Goal: Feedback & Contribution: Submit feedback/report problem

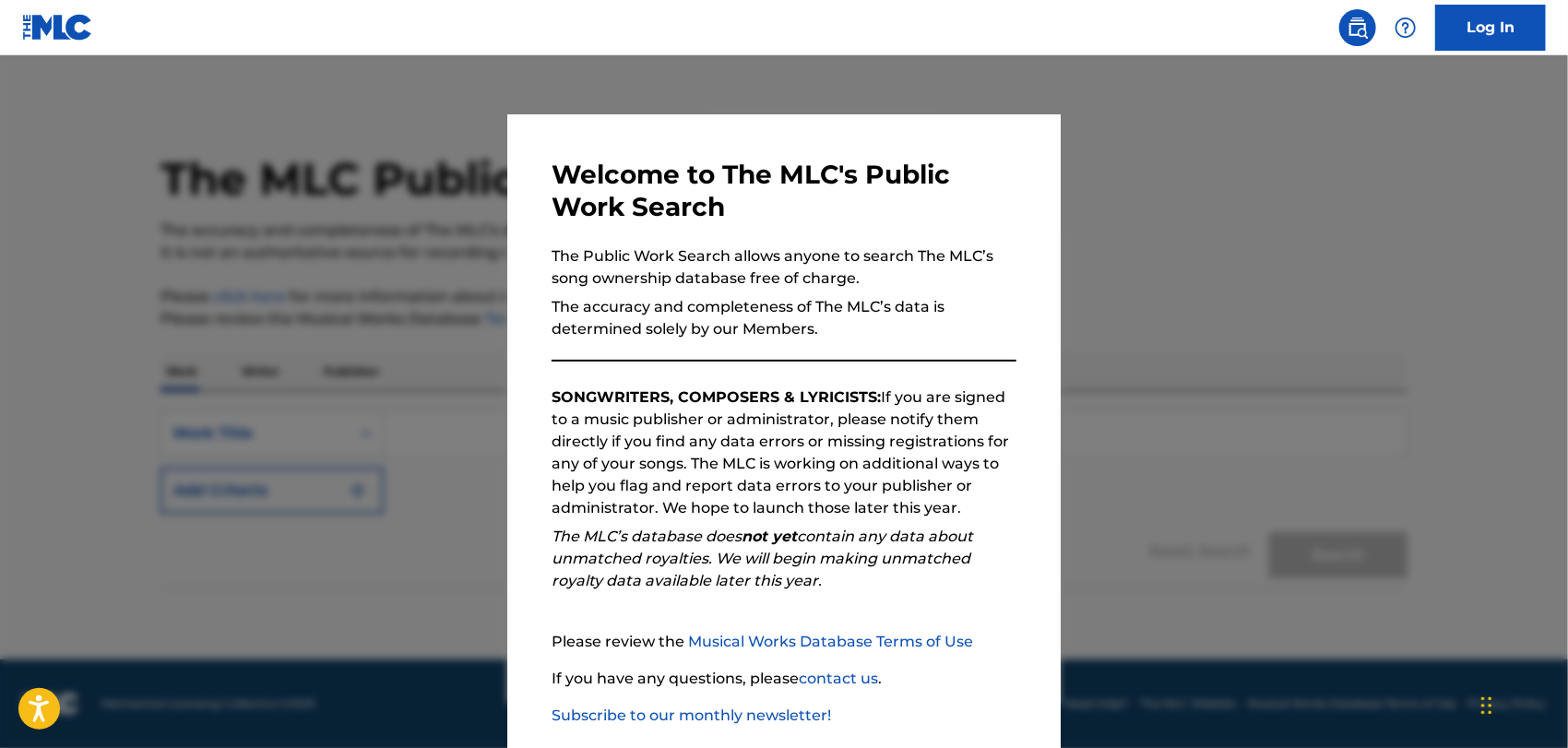
click at [1013, 312] on div "Welcome to The MLC's Public Work Search The Public Work Search allows anyone to…" at bounding box center [784, 480] width 554 height 730
click at [1181, 267] on div at bounding box center [784, 429] width 1568 height 748
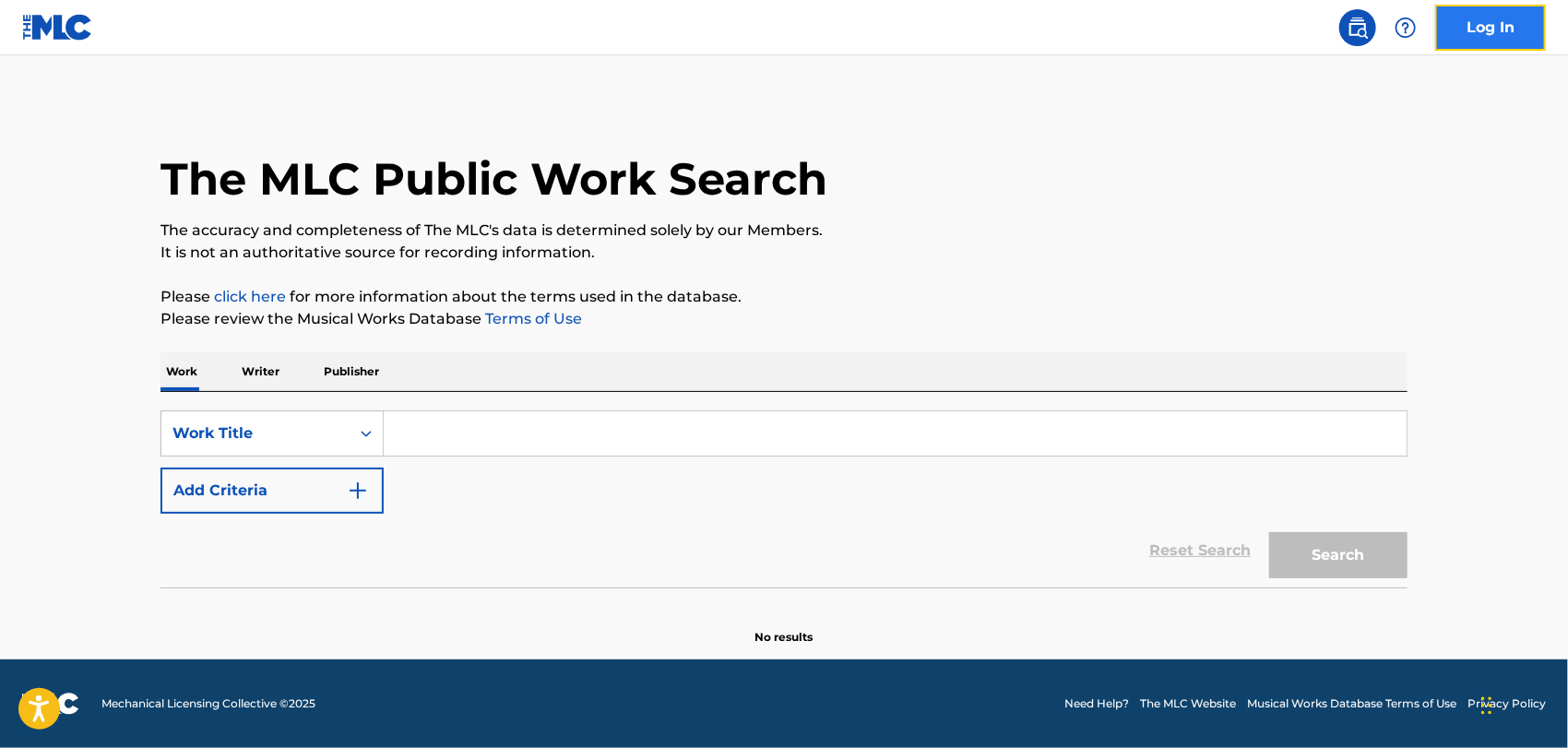
click at [1498, 14] on link "Log In" at bounding box center [1491, 28] width 111 height 47
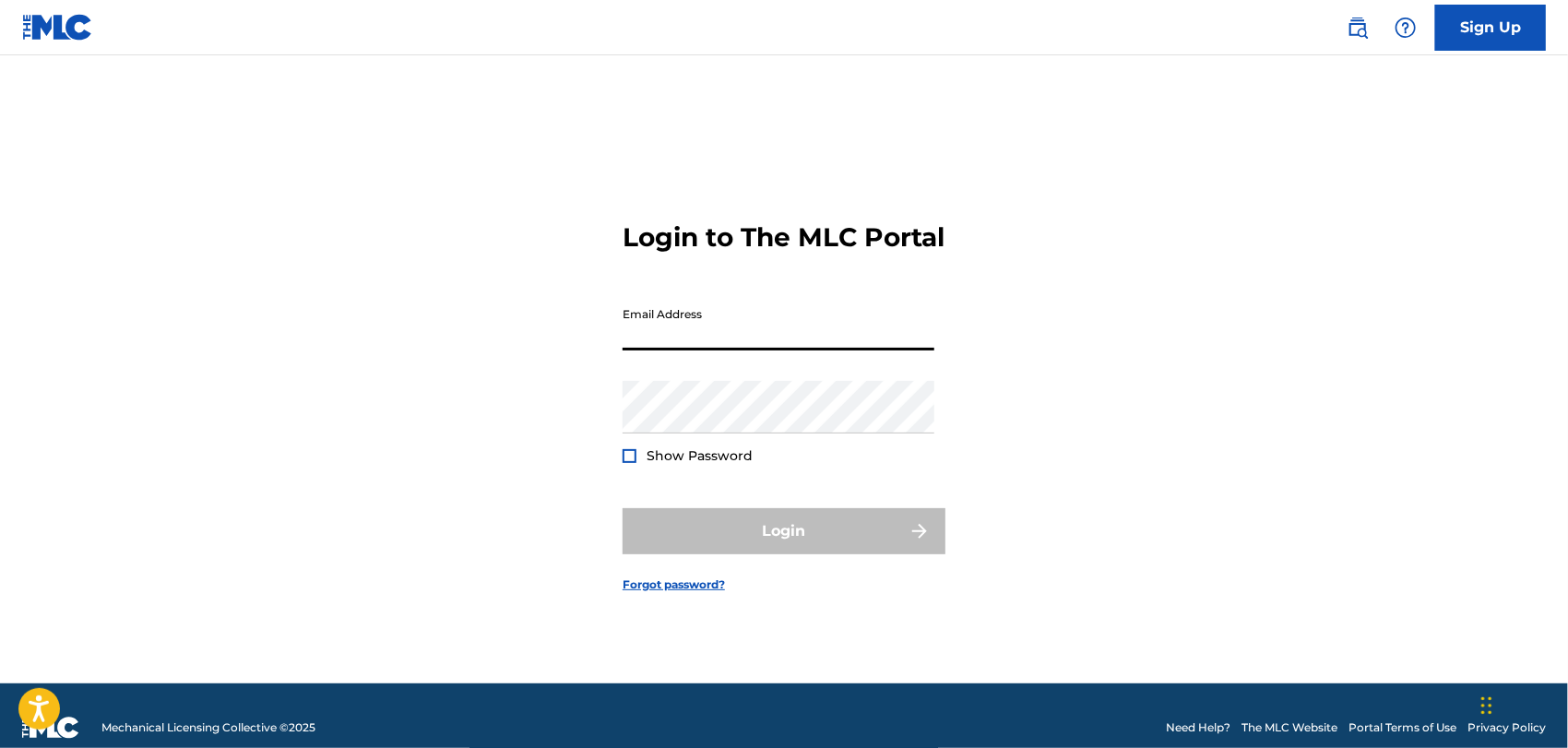
click at [647, 349] on input "Email Address" at bounding box center [778, 324] width 312 height 52
type input "[EMAIL_ADDRESS][DOMAIN_NAME]"
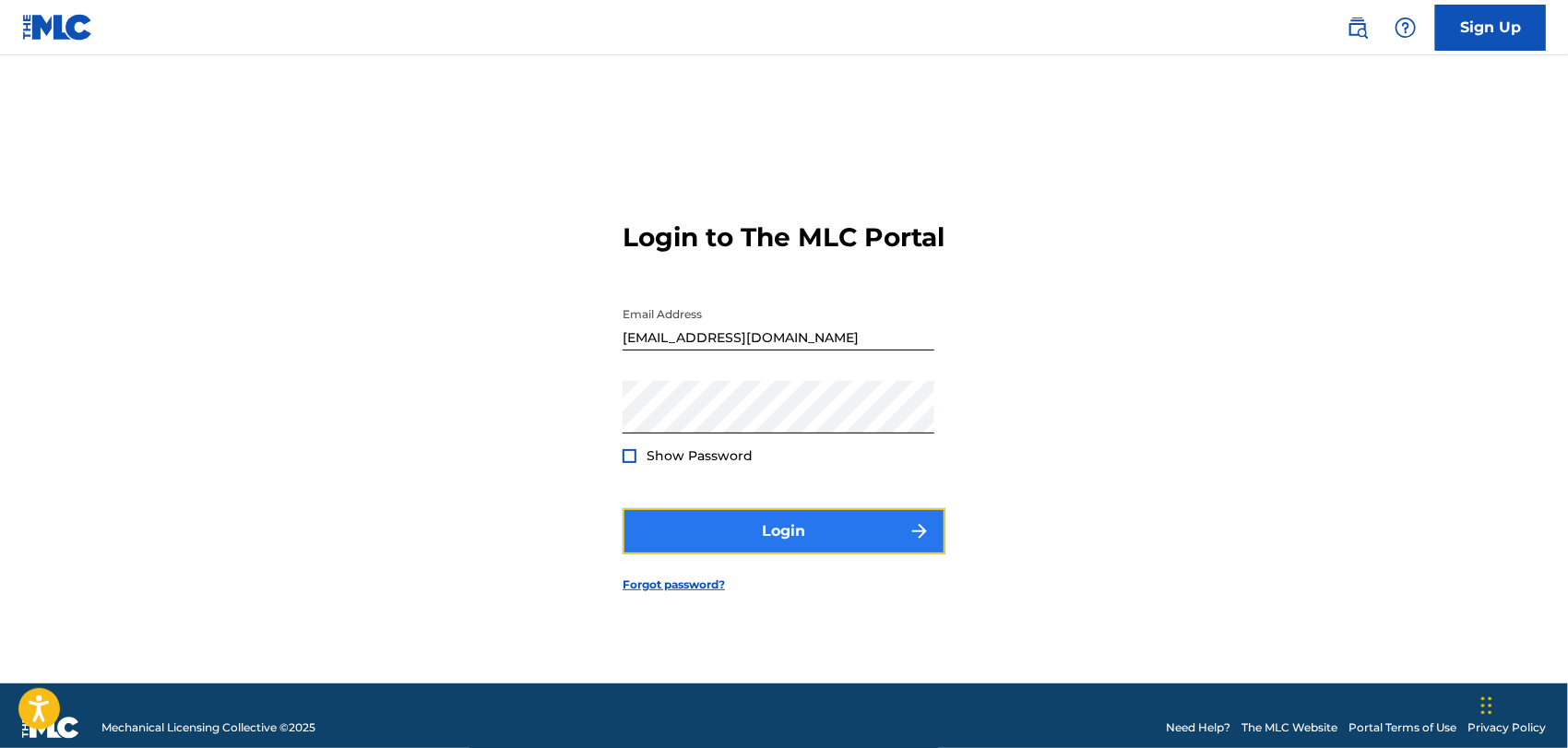
click at [786, 541] on button "Login" at bounding box center [784, 531] width 323 height 47
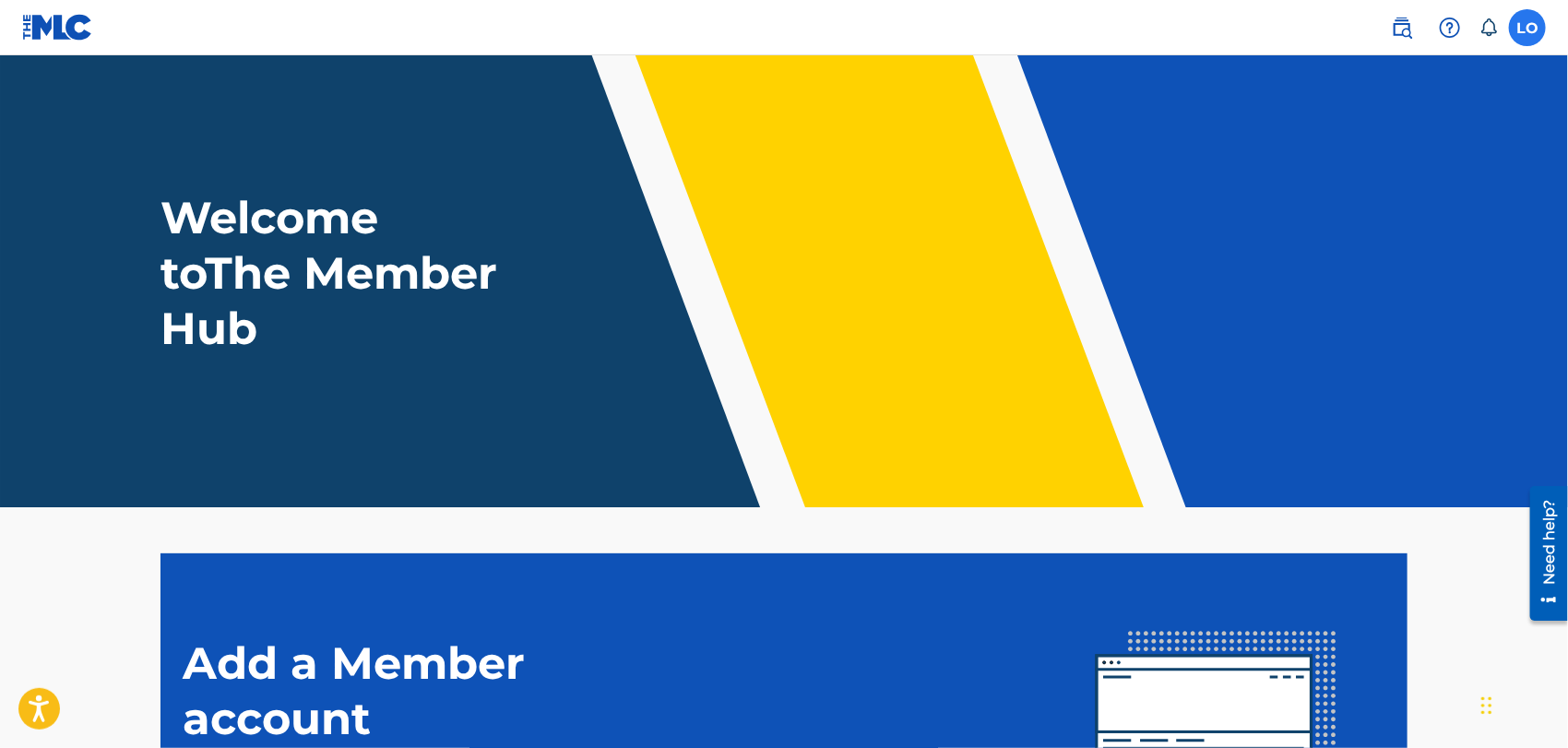
click at [1535, 22] on label at bounding box center [1527, 27] width 37 height 37
click at [1527, 28] on input "LO [PERSON_NAME] [PERSON_NAME] [EMAIL_ADDRESS][DOMAIN_NAME] Notification Prefer…" at bounding box center [1527, 28] width 0 height 0
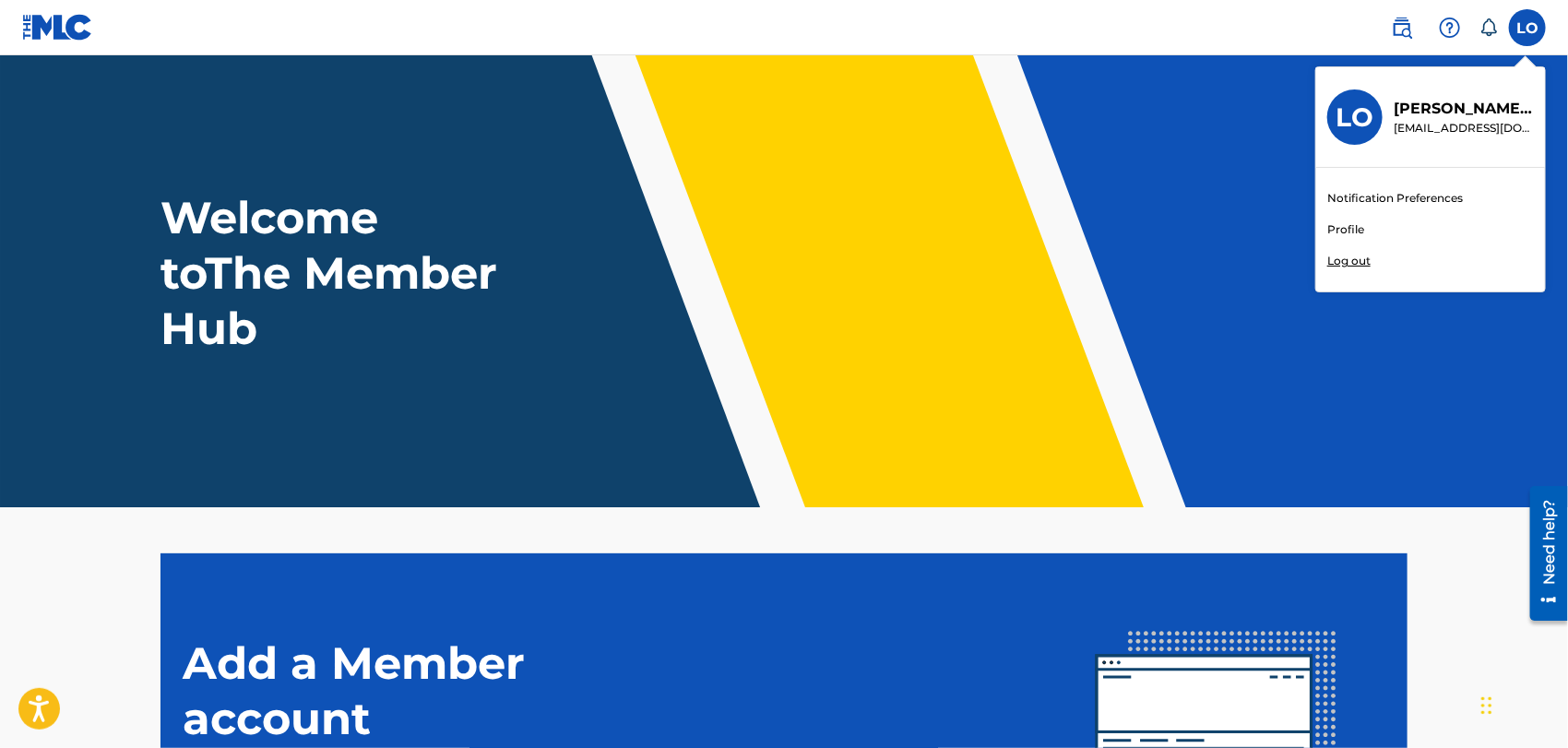
click at [1350, 258] on p "Log out" at bounding box center [1349, 261] width 44 height 17
click at [1527, 28] on input "LO [PERSON_NAME] [PERSON_NAME] [EMAIL_ADDRESS][DOMAIN_NAME] Notification Prefer…" at bounding box center [1527, 28] width 0 height 0
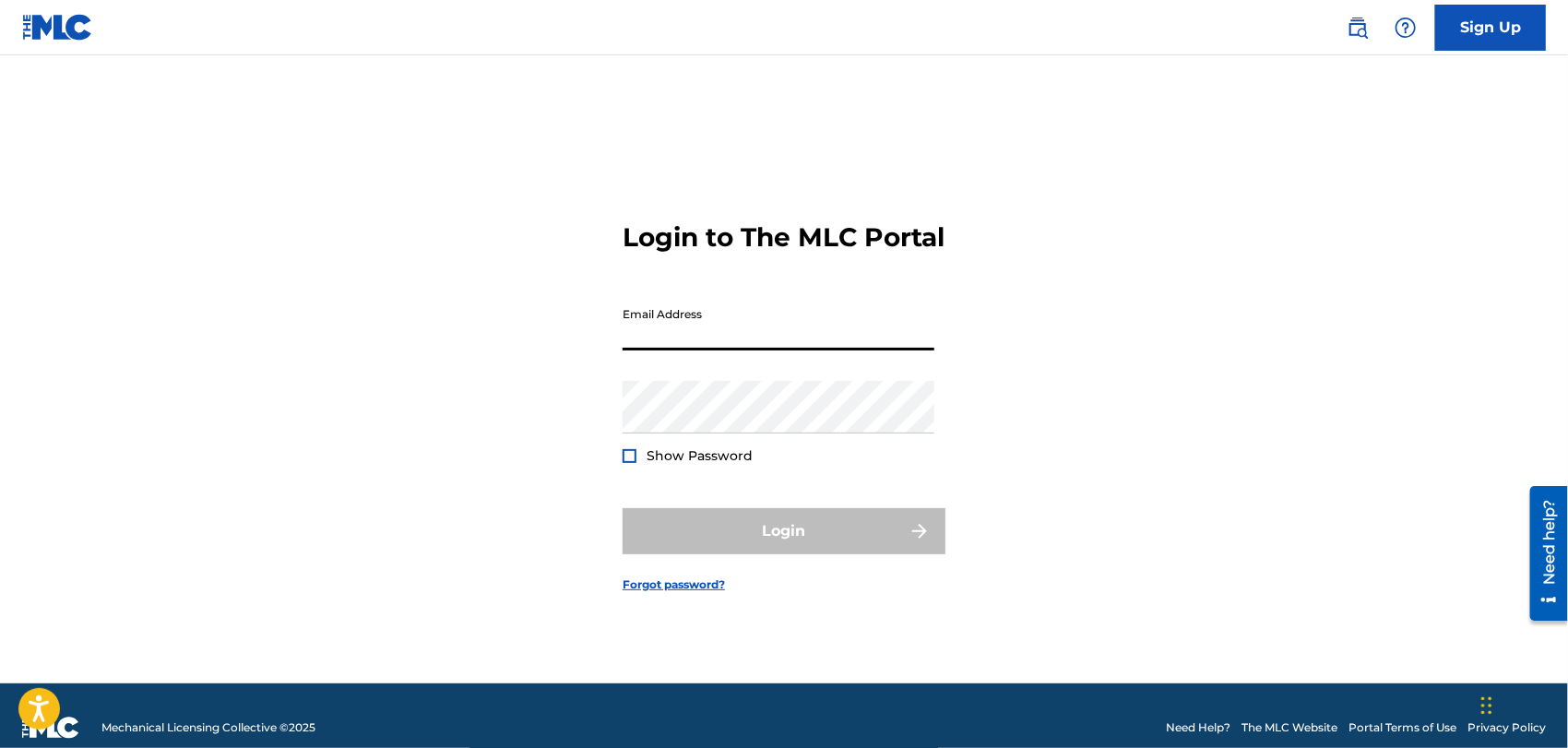
click at [657, 340] on input "Email Address" at bounding box center [778, 324] width 312 height 52
type input "[EMAIL_ADDRESS][DOMAIN_NAME]"
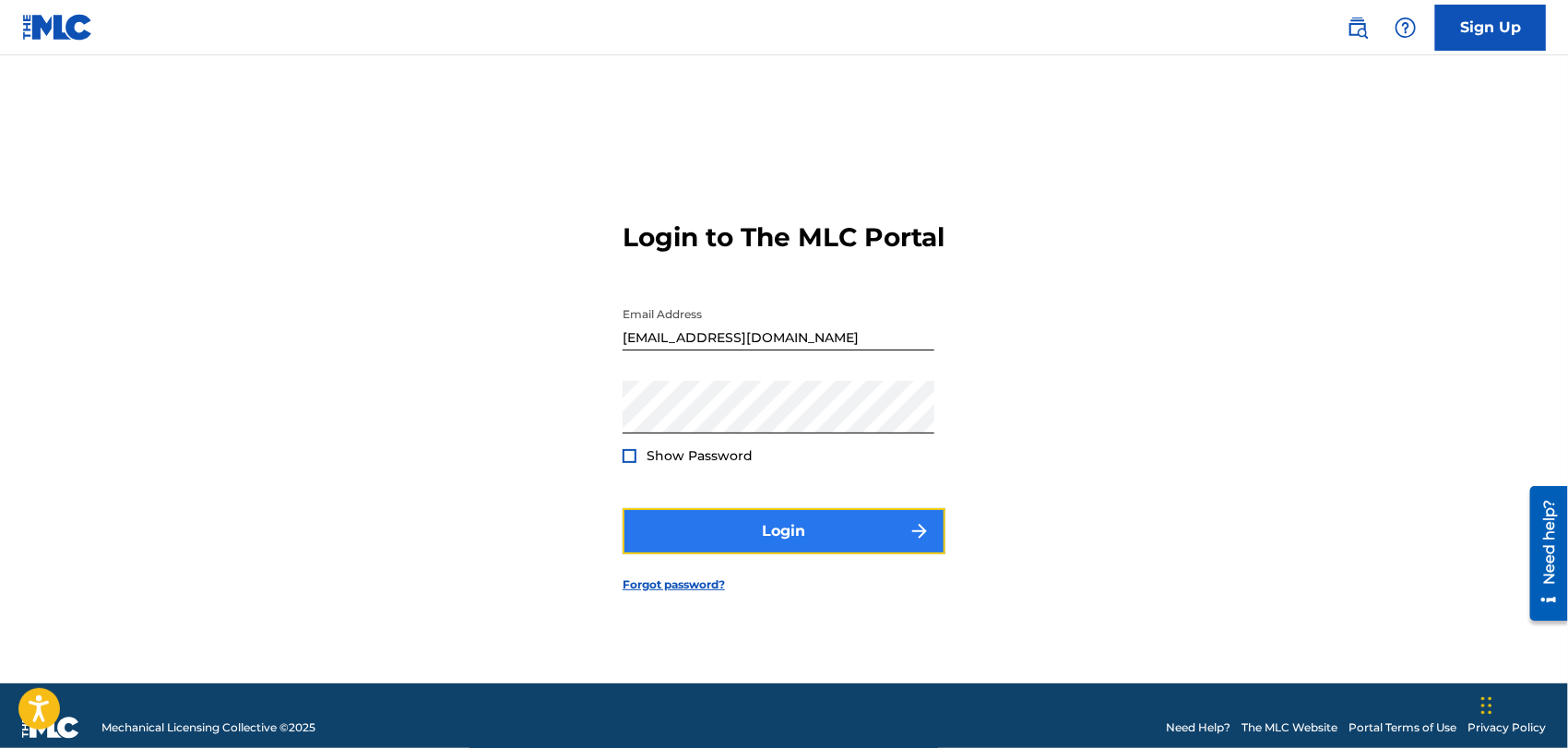
click at [820, 545] on button "Login" at bounding box center [784, 531] width 323 height 47
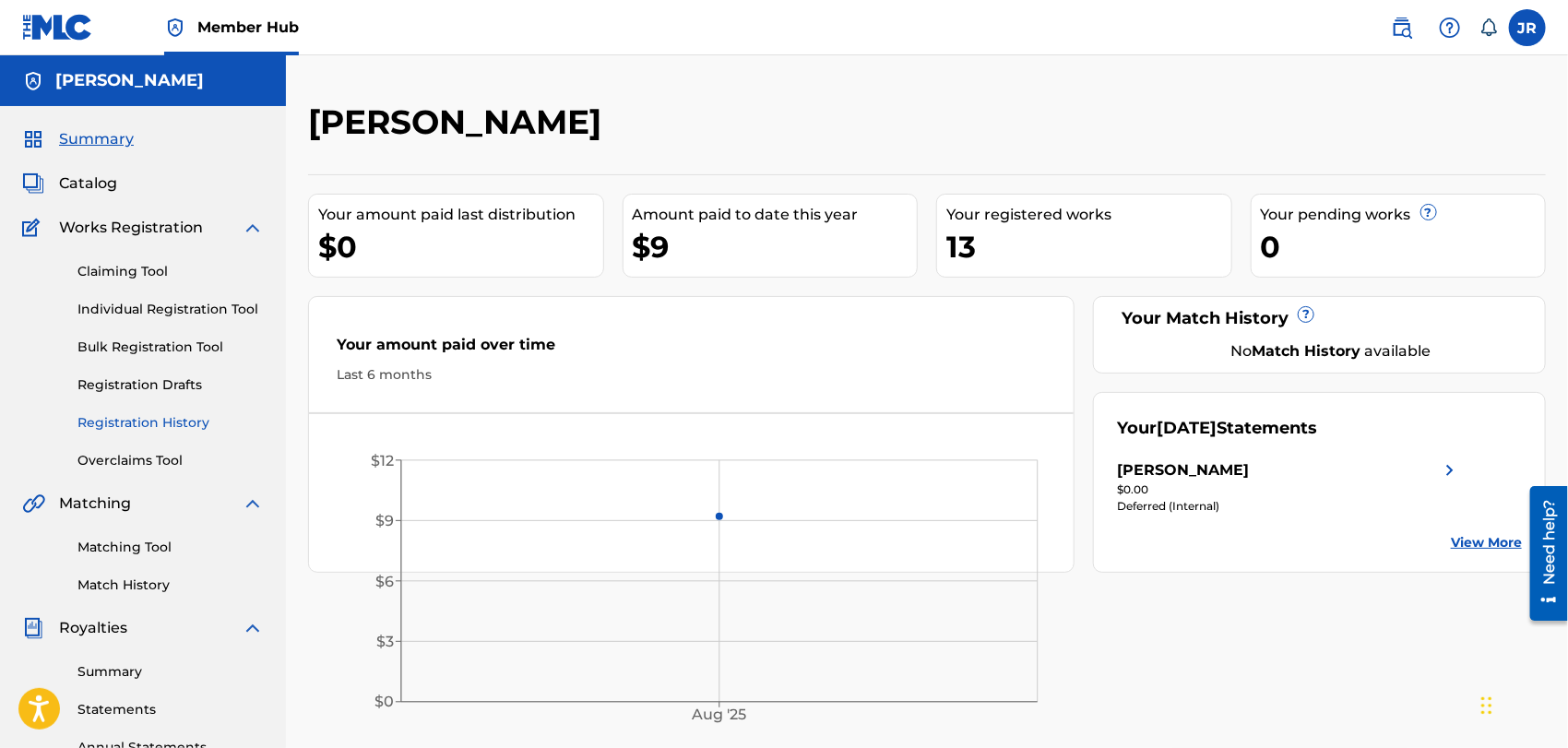
click at [162, 419] on link "Registration History" at bounding box center [170, 423] width 186 height 20
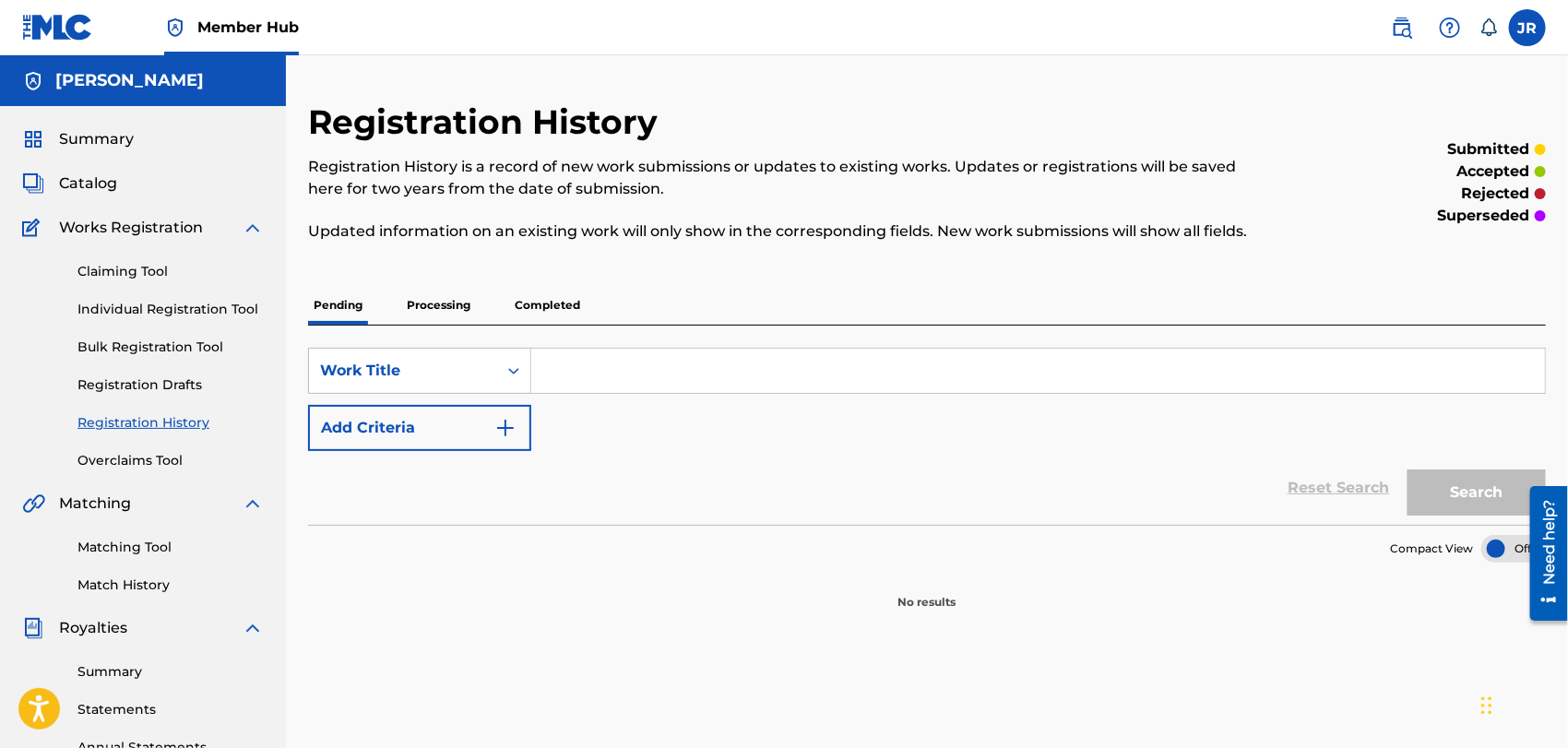
click at [543, 303] on p "Completed" at bounding box center [547, 305] width 76 height 39
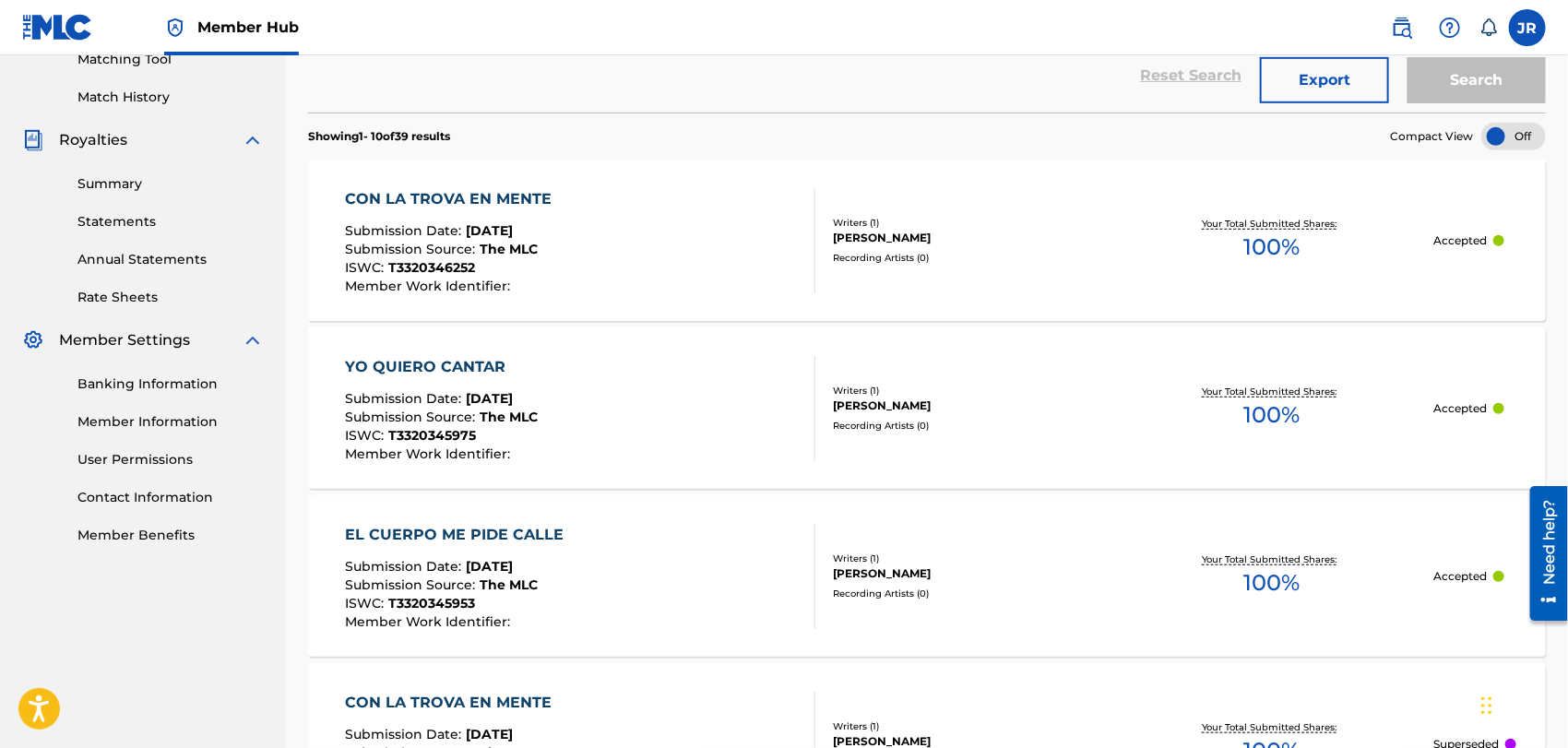
scroll to position [495, 0]
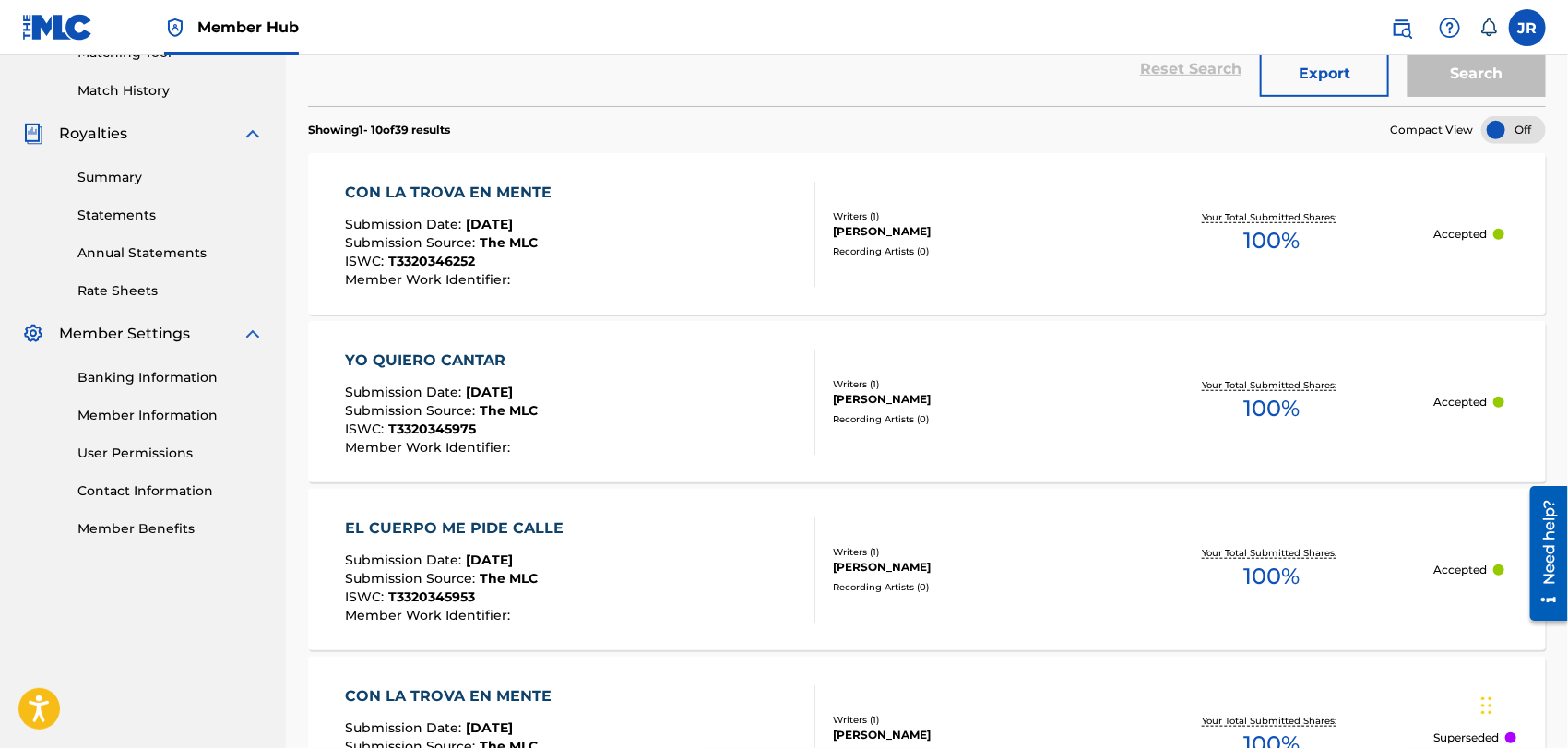
click at [530, 185] on div "CON LA TROVA EN MENTE" at bounding box center [453, 193] width 216 height 22
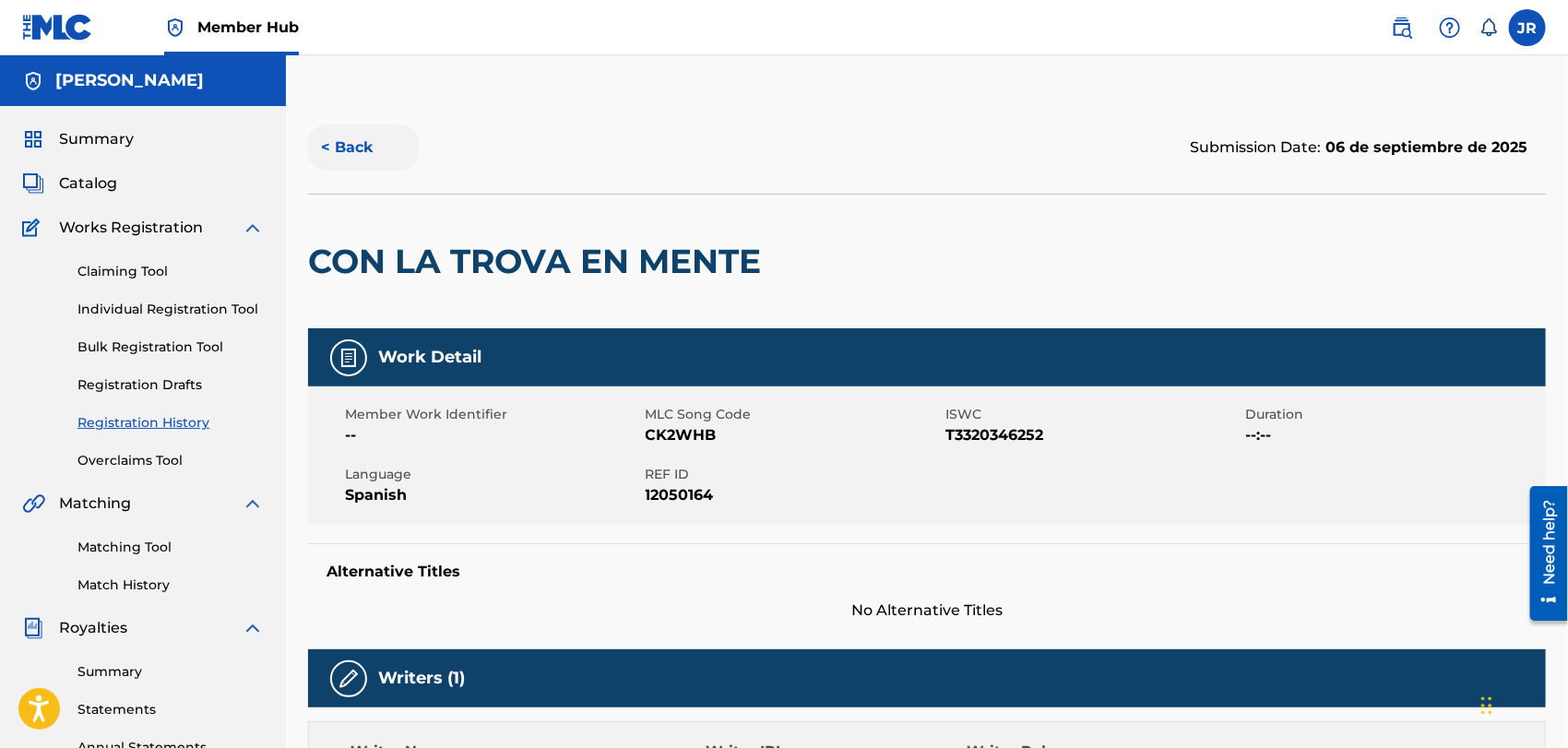
click at [341, 144] on button "< Back" at bounding box center [363, 147] width 111 height 47
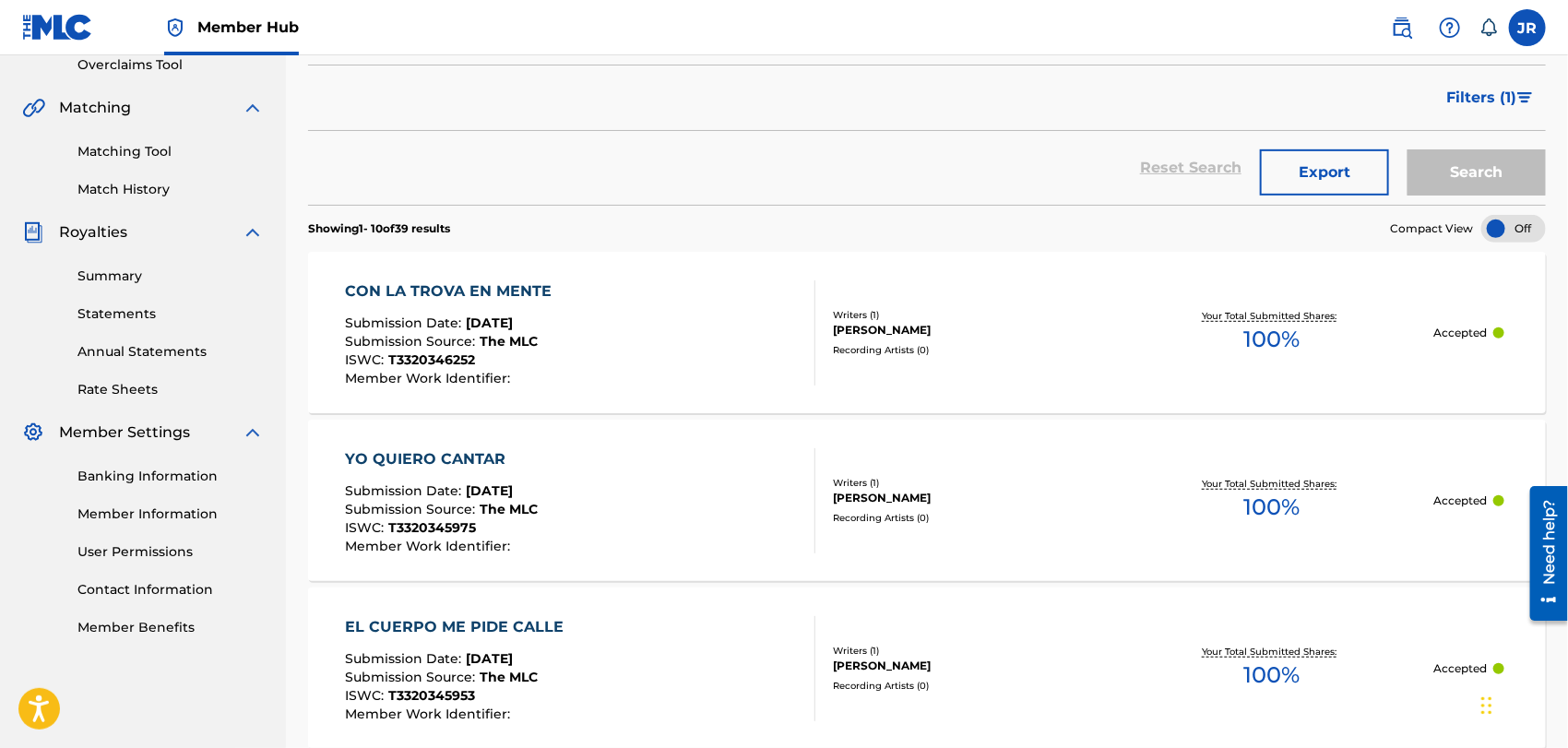
click at [438, 449] on div "YO QUIERO CANTAR" at bounding box center [441, 459] width 193 height 22
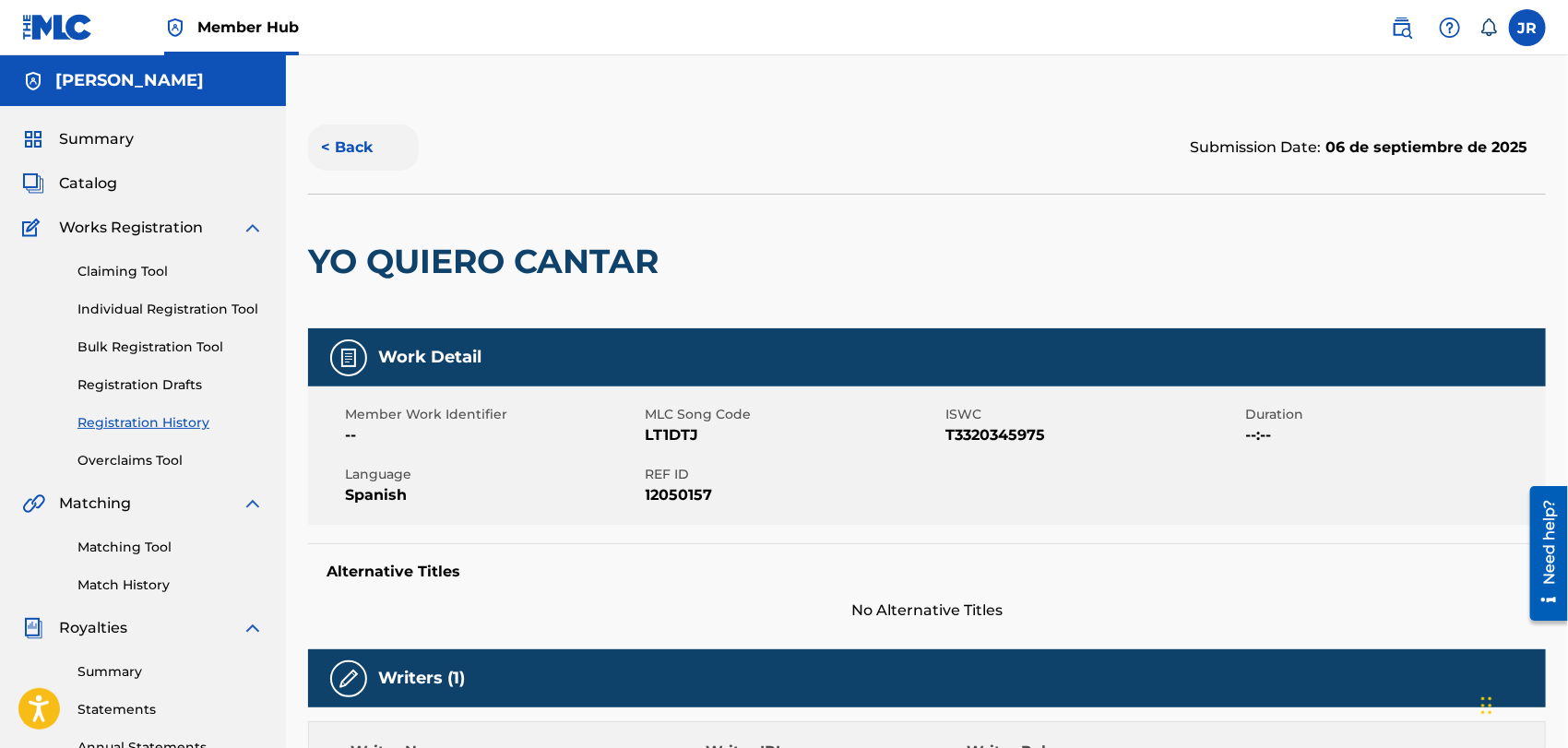
click at [357, 143] on button "< Back" at bounding box center [363, 147] width 111 height 47
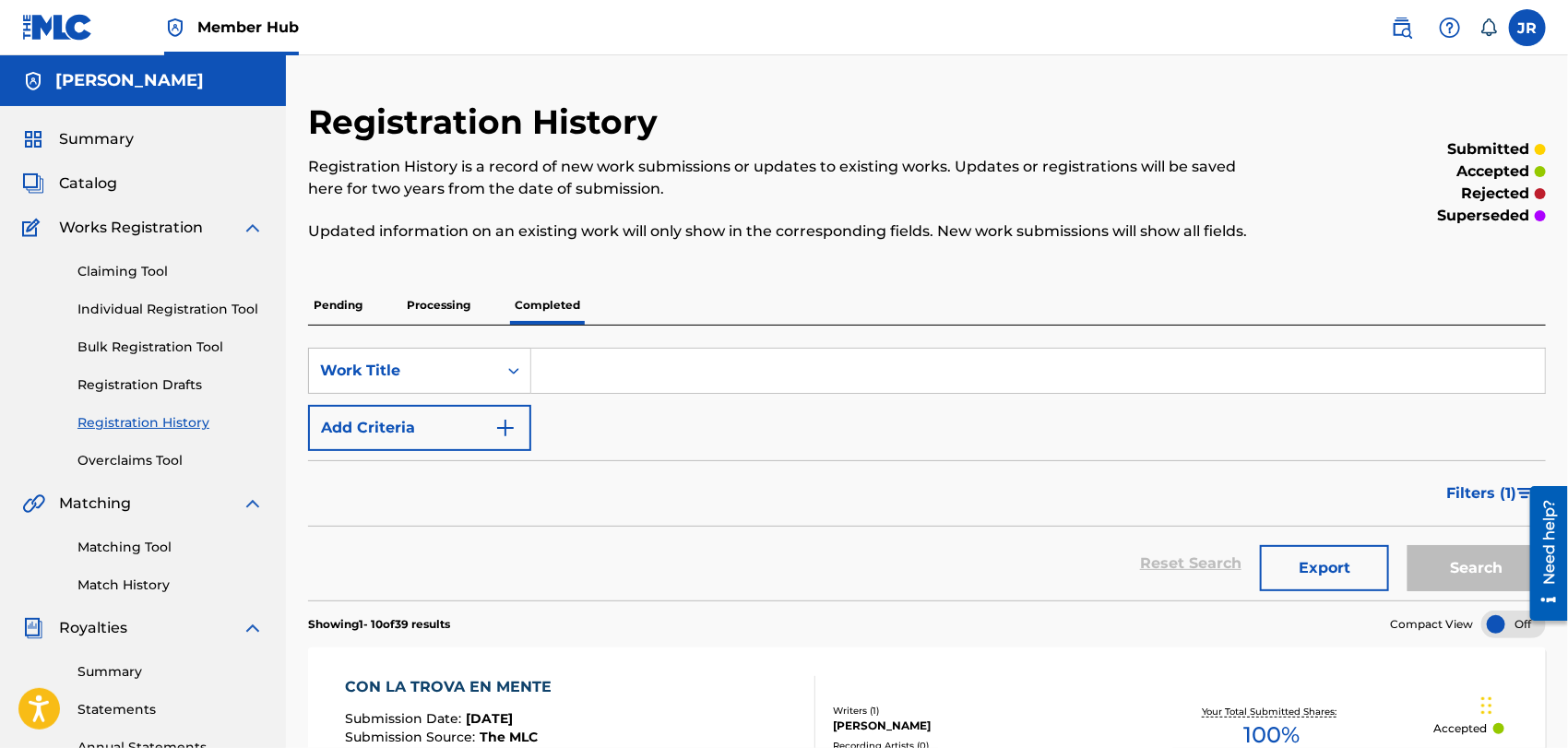
scroll to position [396, 0]
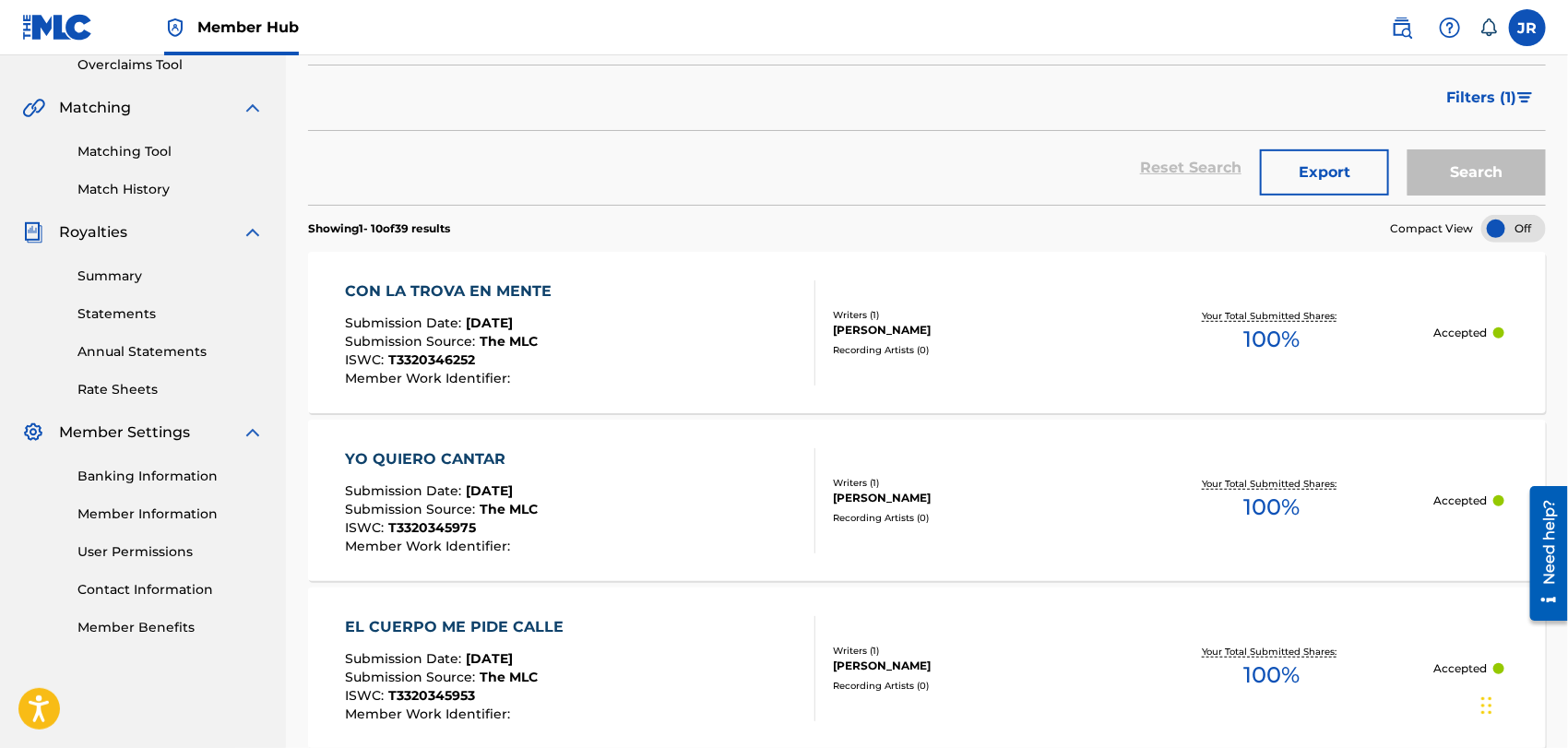
click at [487, 618] on div "EL CUERPO ME PIDE CALLE" at bounding box center [459, 627] width 228 height 22
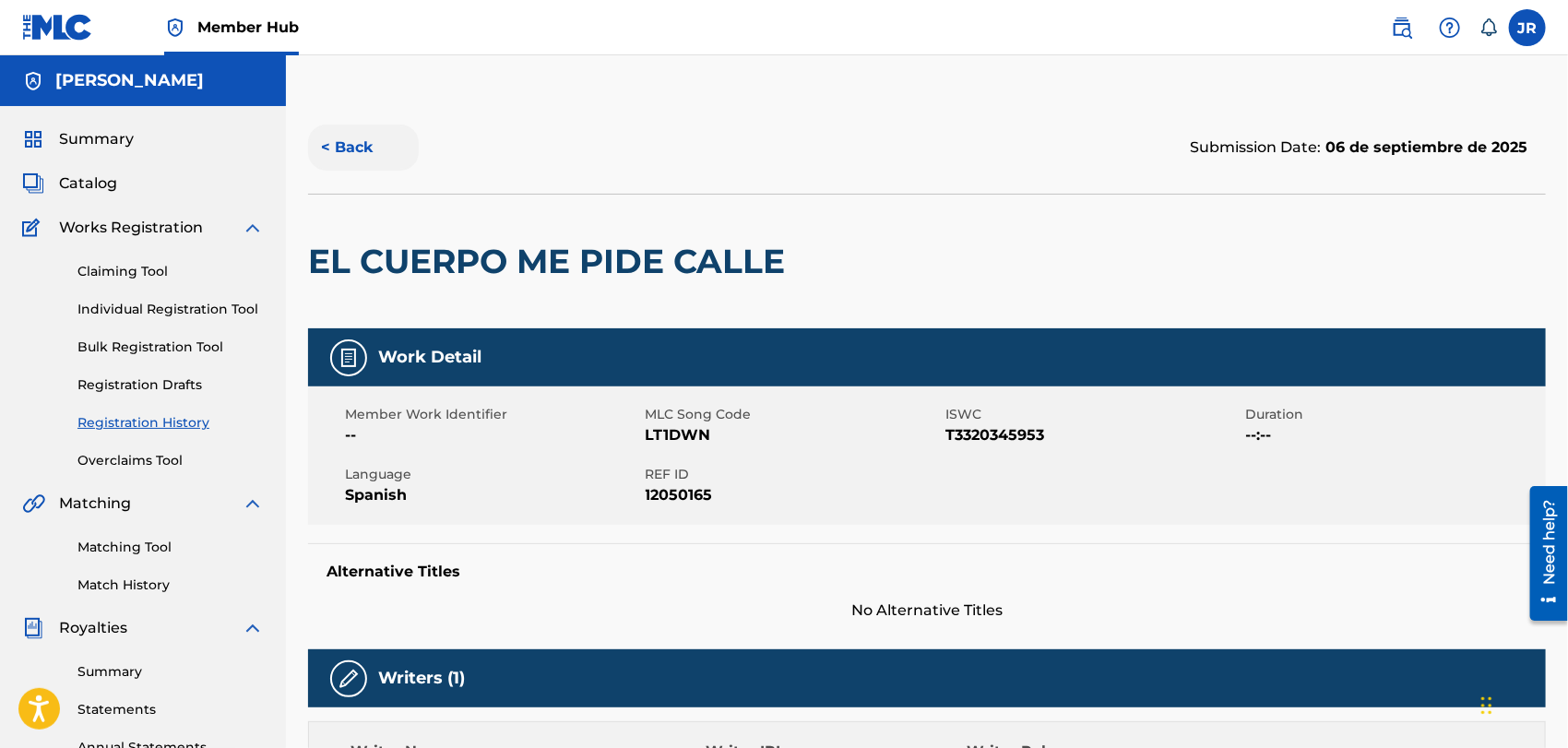
click at [361, 140] on button "< Back" at bounding box center [363, 147] width 111 height 47
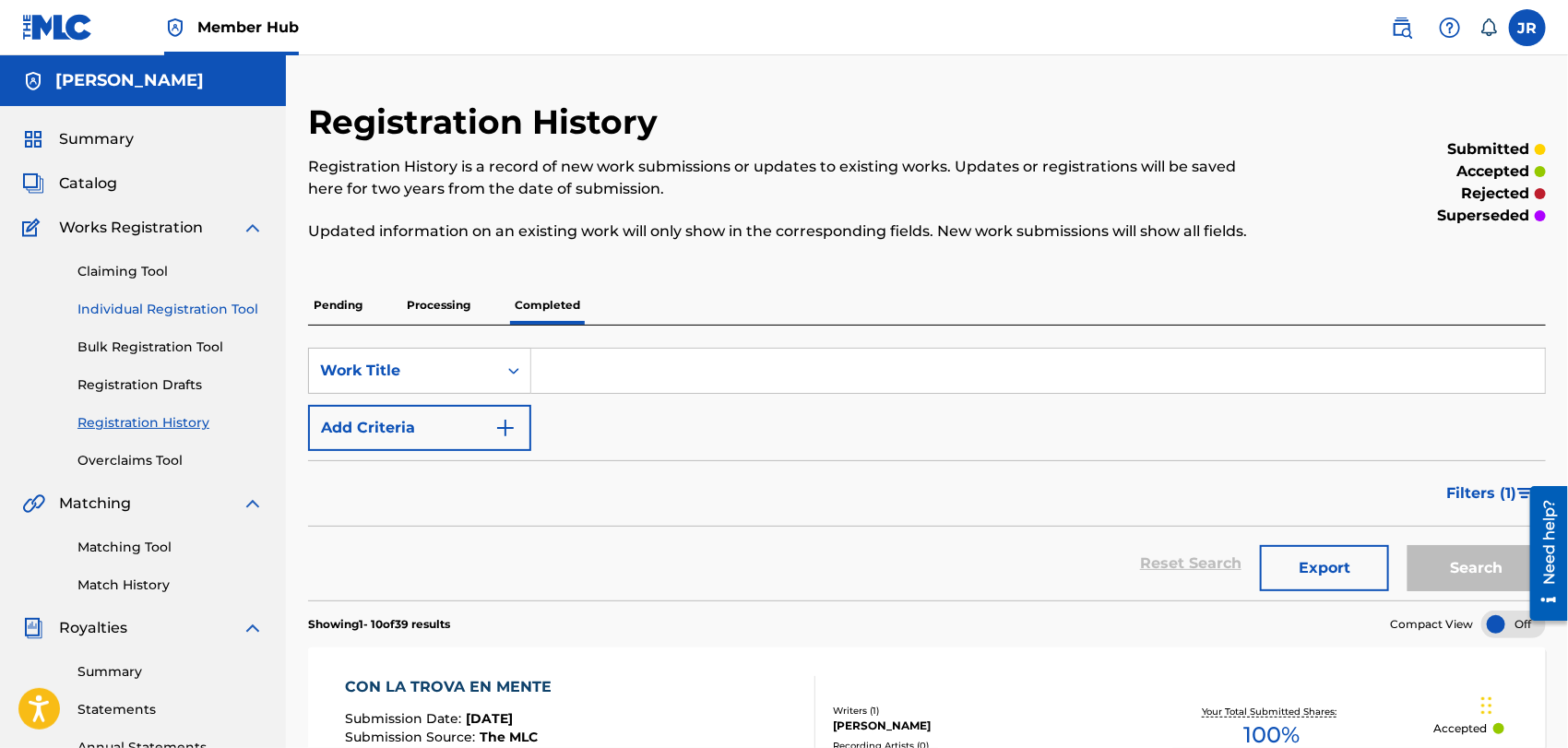
click at [128, 309] on link "Individual Registration Tool" at bounding box center [170, 310] width 186 height 20
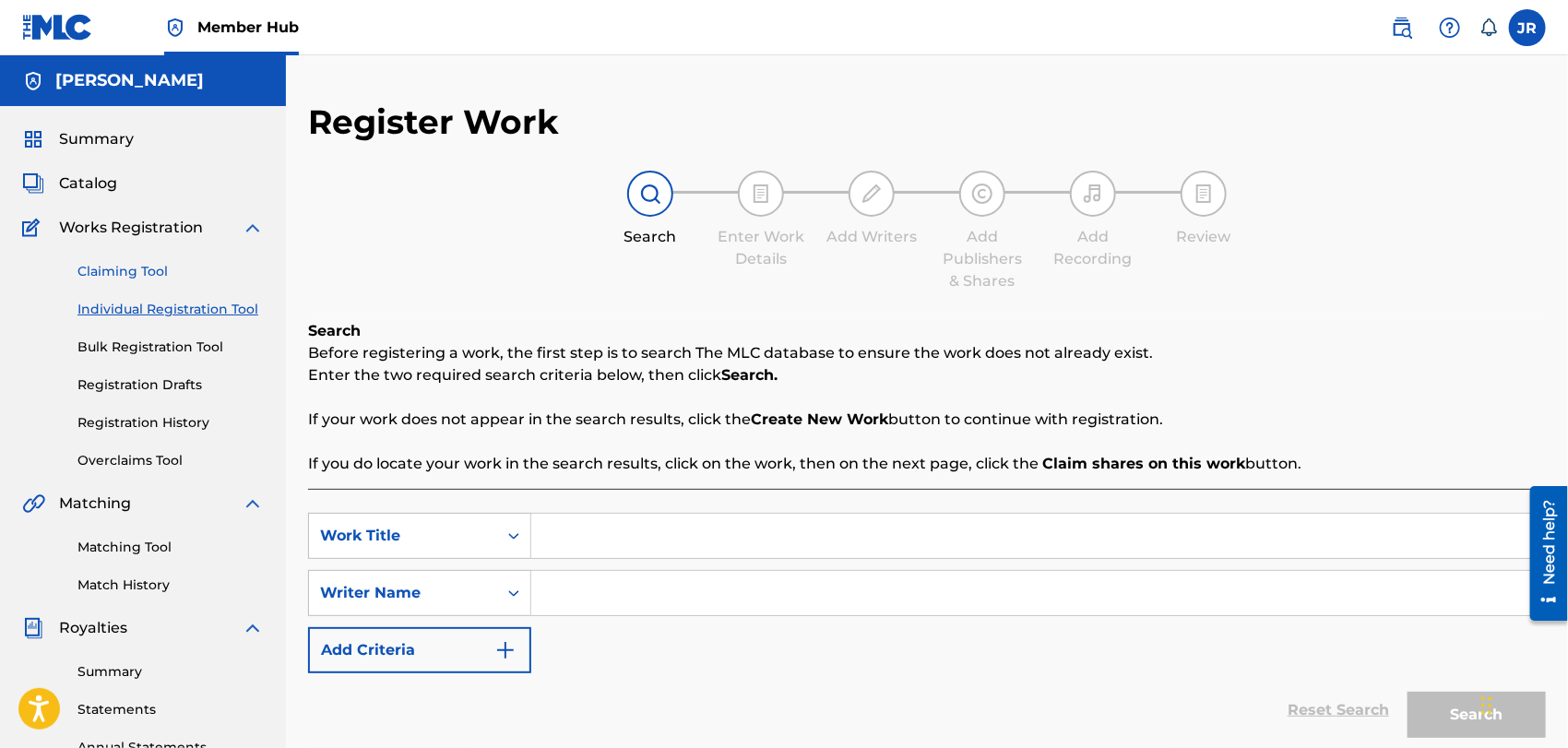
click at [100, 273] on link "Claiming Tool" at bounding box center [170, 272] width 186 height 20
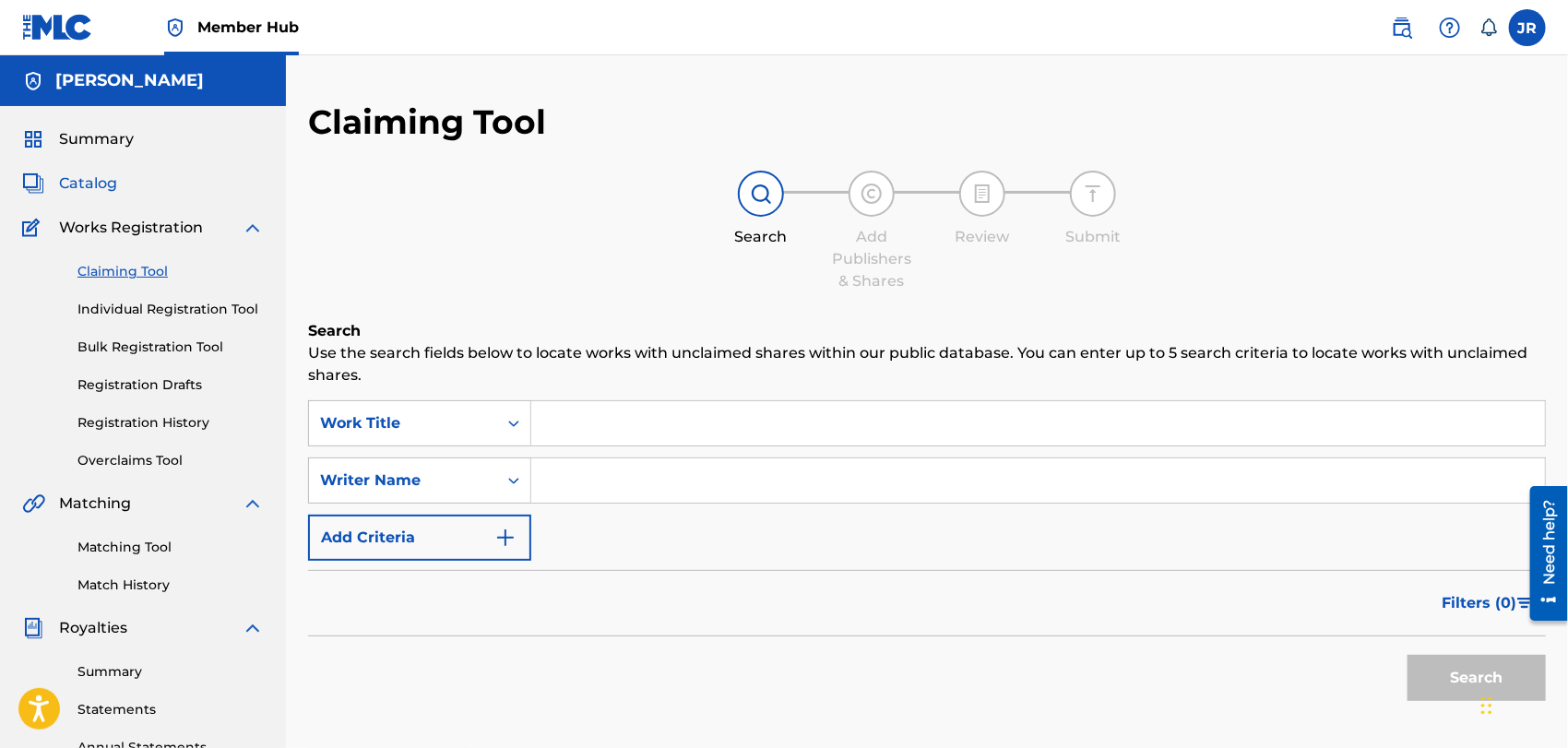
click at [80, 178] on span "Catalog" at bounding box center [88, 183] width 58 height 22
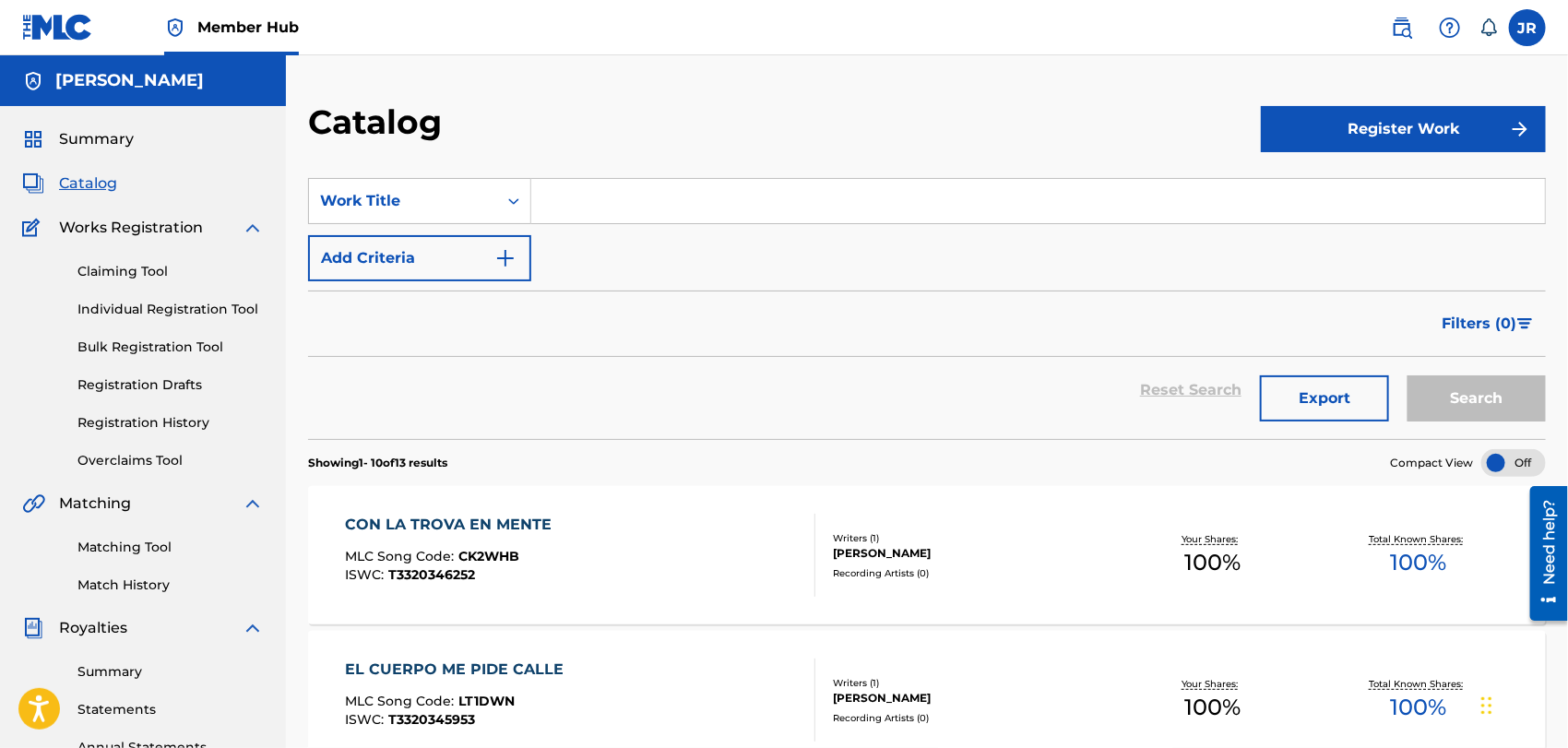
click at [435, 519] on div "CON LA TROVA EN MENTE" at bounding box center [453, 524] width 216 height 22
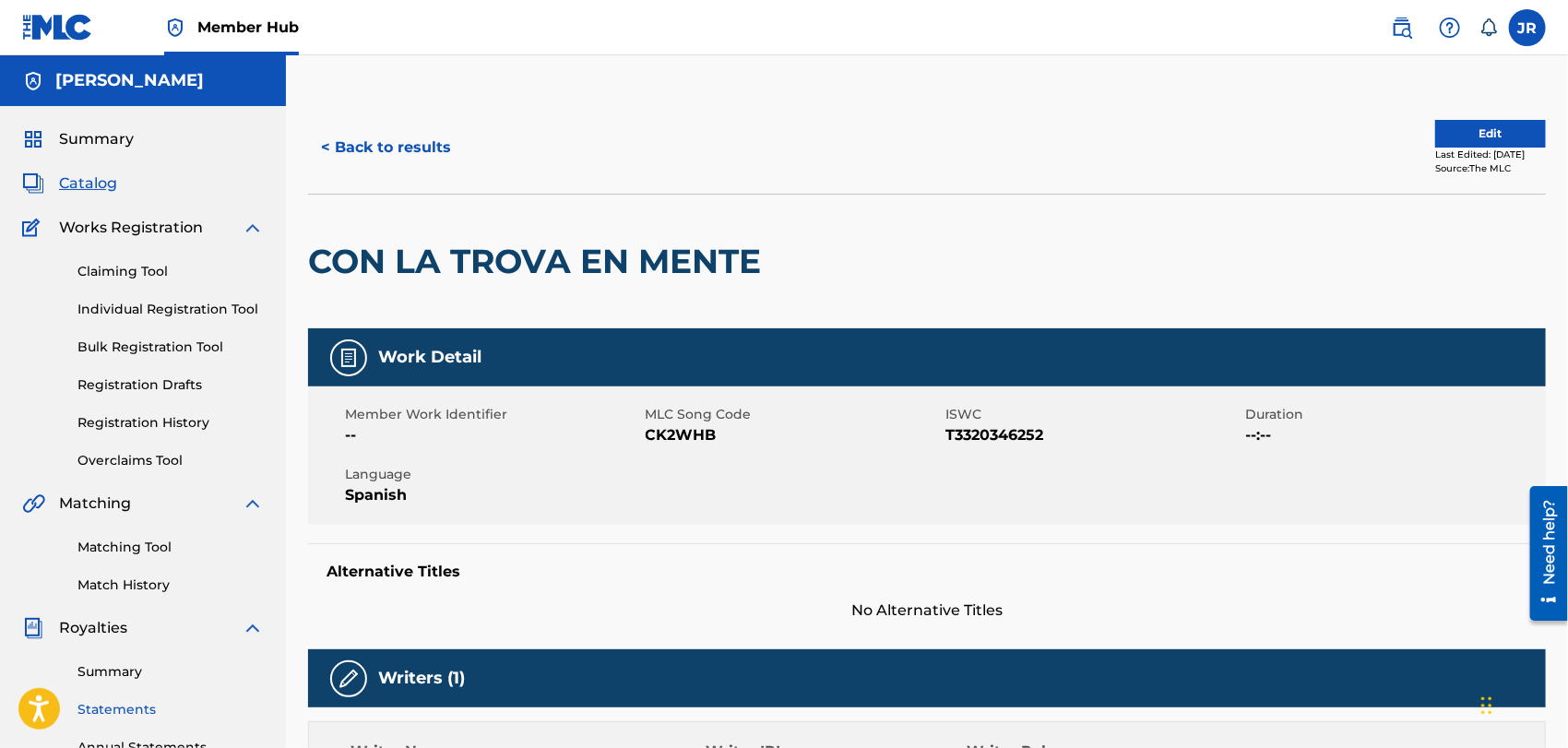
click at [122, 707] on link "Statements" at bounding box center [170, 710] width 186 height 20
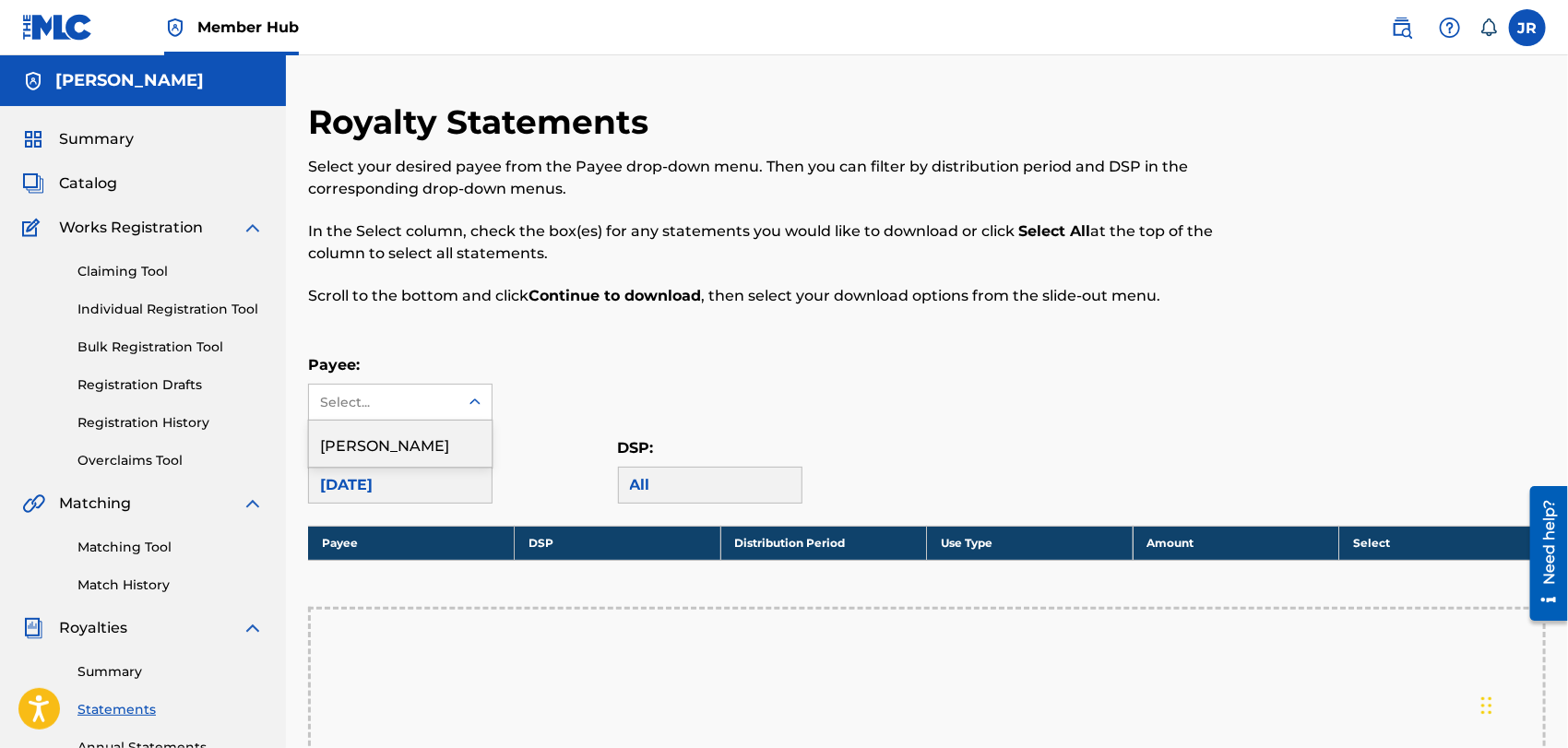
click at [480, 397] on icon at bounding box center [475, 402] width 19 height 19
click at [422, 430] on div "[PERSON_NAME]" at bounding box center [400, 443] width 183 height 47
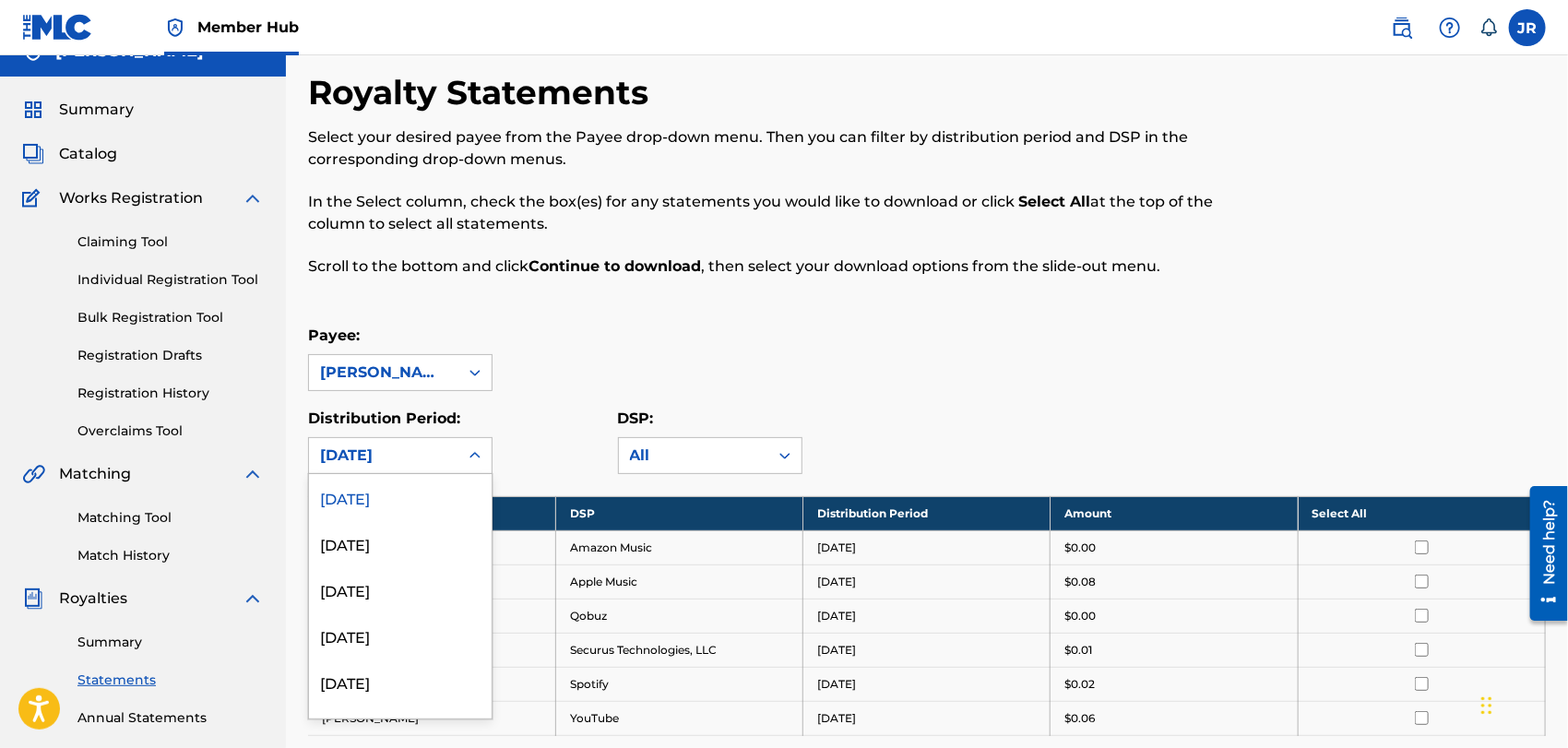
click at [479, 474] on div "54 results available. Use Up and Down to choose options, press Enter to select …" at bounding box center [400, 455] width 185 height 37
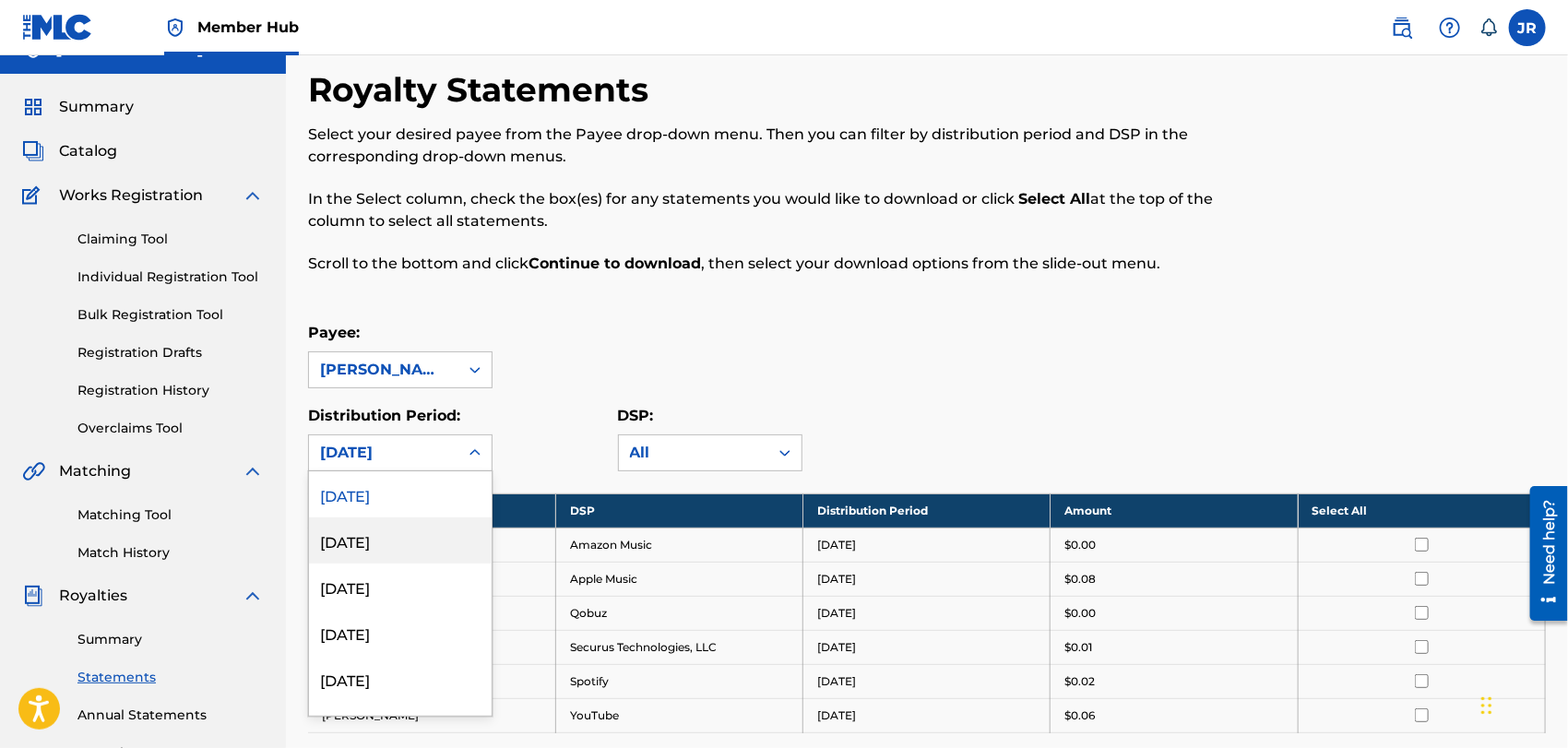
click at [389, 540] on div "[DATE]" at bounding box center [400, 540] width 183 height 47
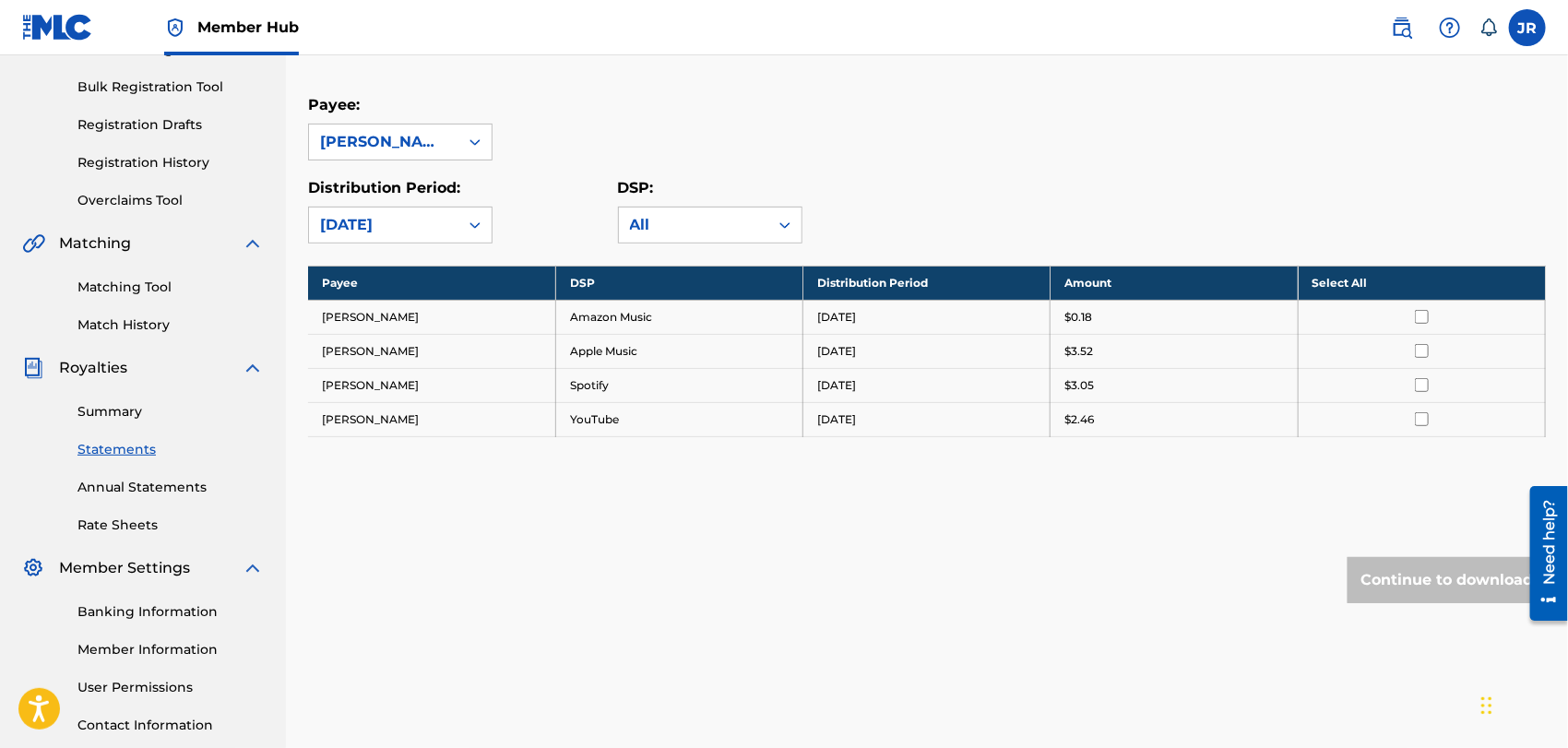
scroll to position [261, 0]
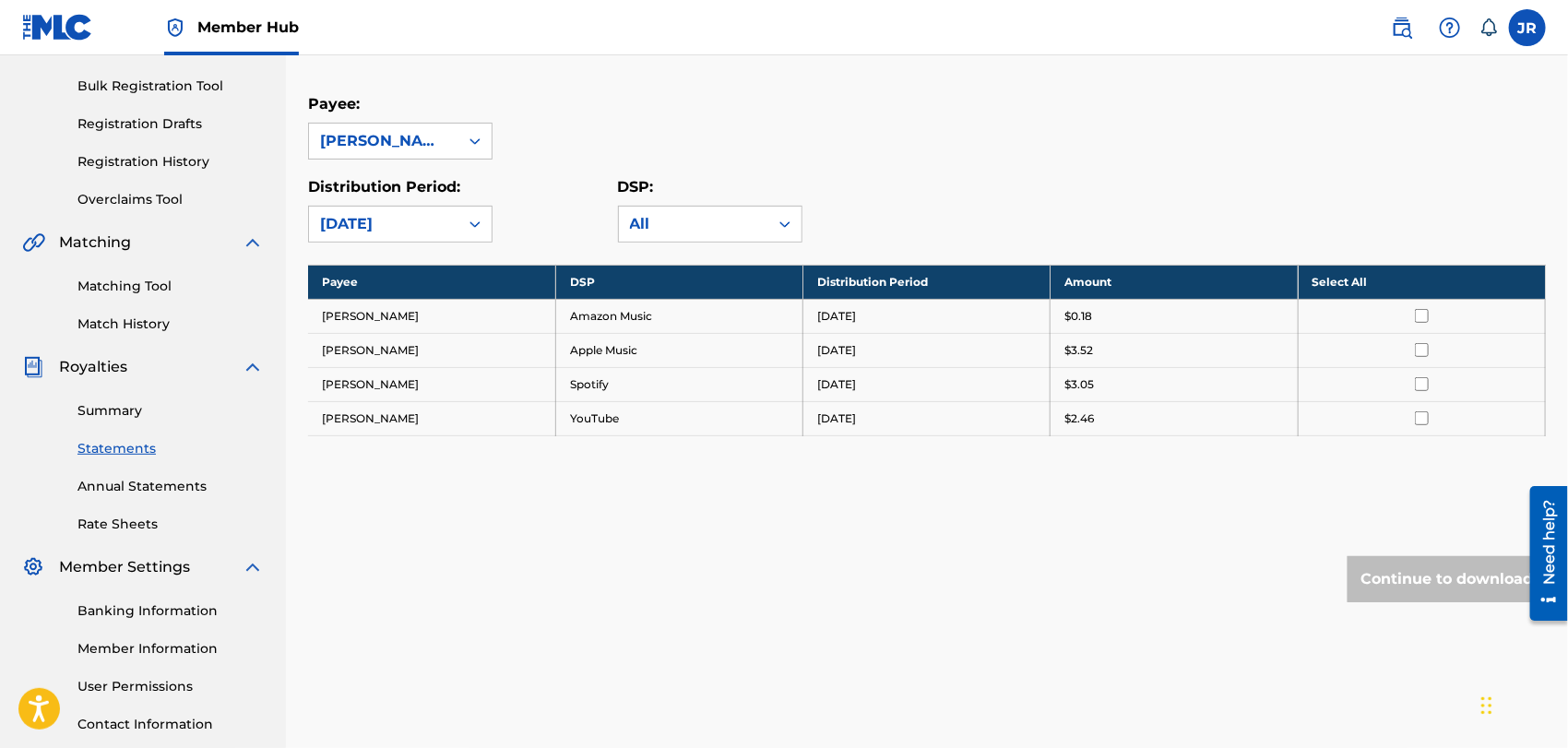
click at [1426, 349] on input "checkbox" at bounding box center [1423, 350] width 14 height 14
click at [1417, 584] on button "Continue to download" at bounding box center [1446, 579] width 198 height 47
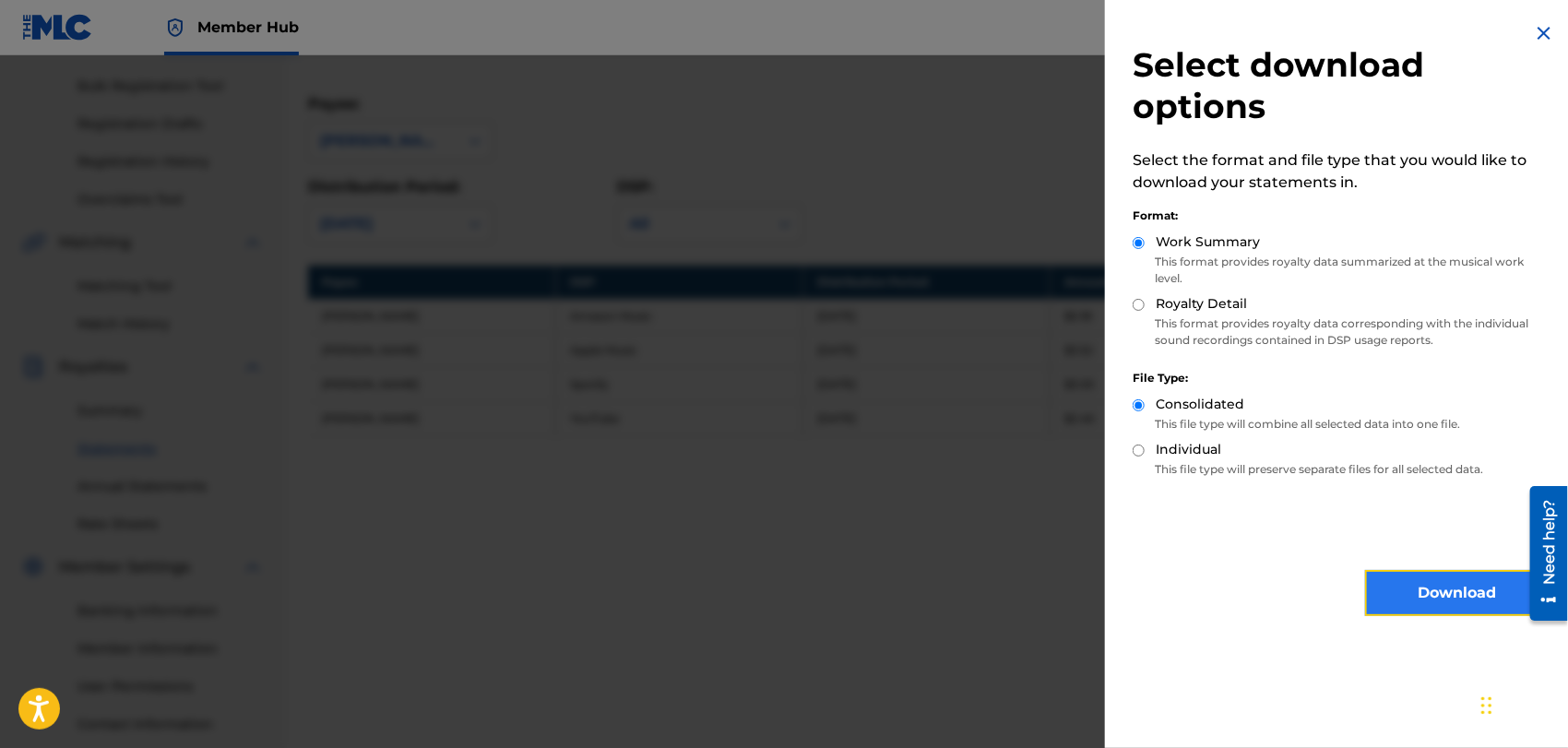
click at [1409, 593] on button "Download" at bounding box center [1457, 593] width 185 height 47
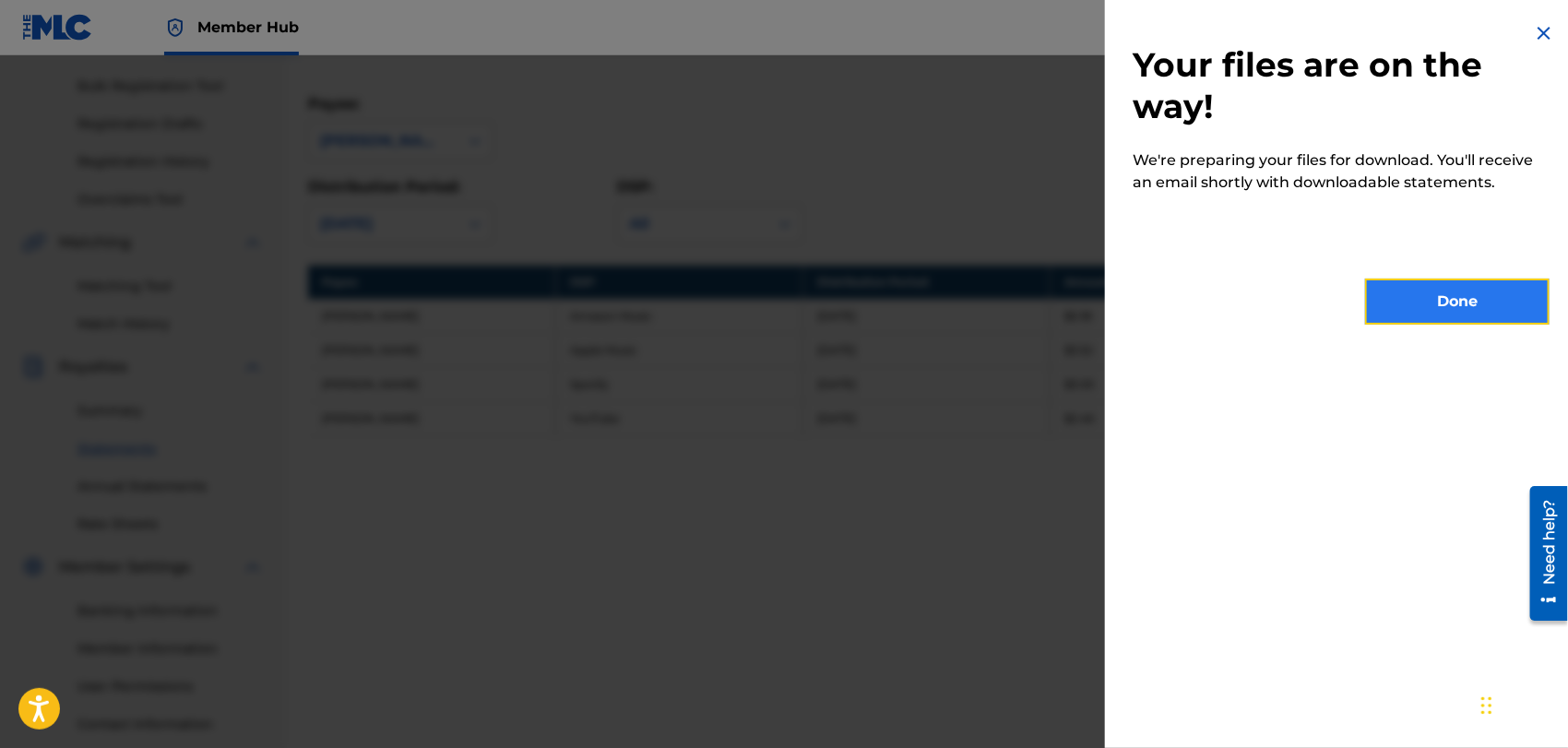
click at [1441, 286] on button "Done" at bounding box center [1457, 302] width 185 height 47
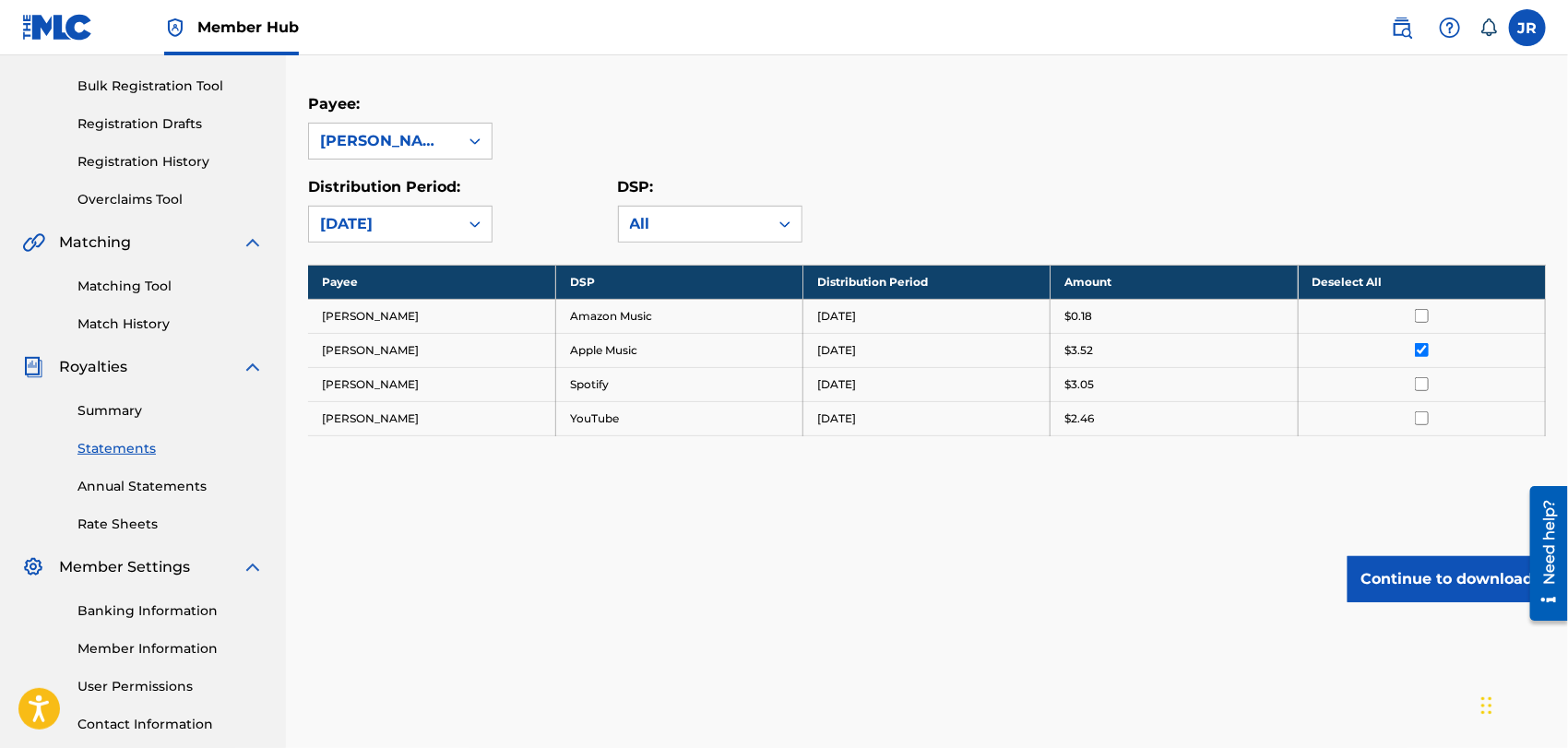
click at [1057, 121] on div "Payee: [PERSON_NAME]" at bounding box center [926, 126] width 1238 height 66
click at [1447, 579] on button "Continue to download" at bounding box center [1446, 579] width 198 height 47
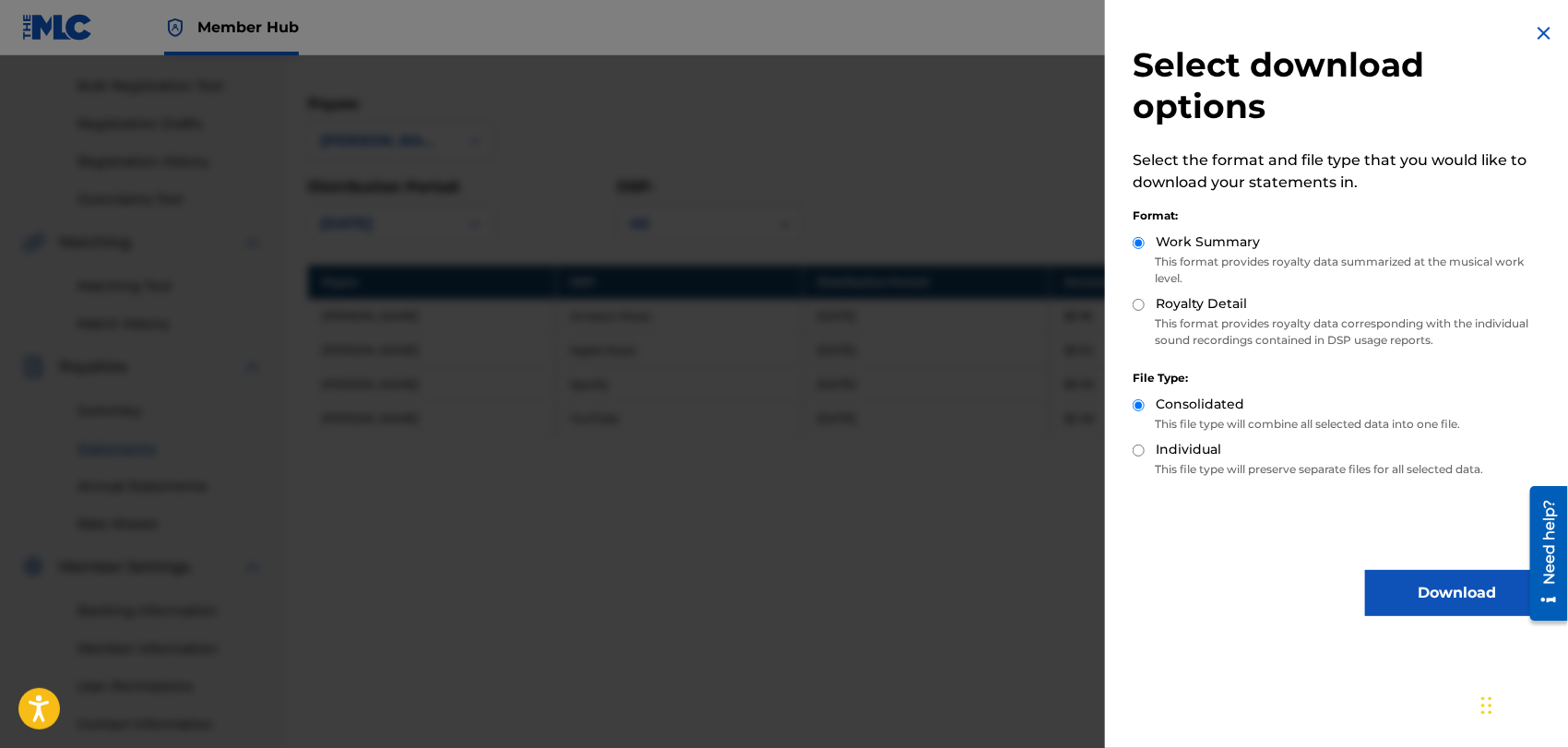
click at [1137, 447] on input "Individual" at bounding box center [1139, 450] width 12 height 12
radio input "true"
click at [1431, 579] on button "Download" at bounding box center [1457, 593] width 185 height 47
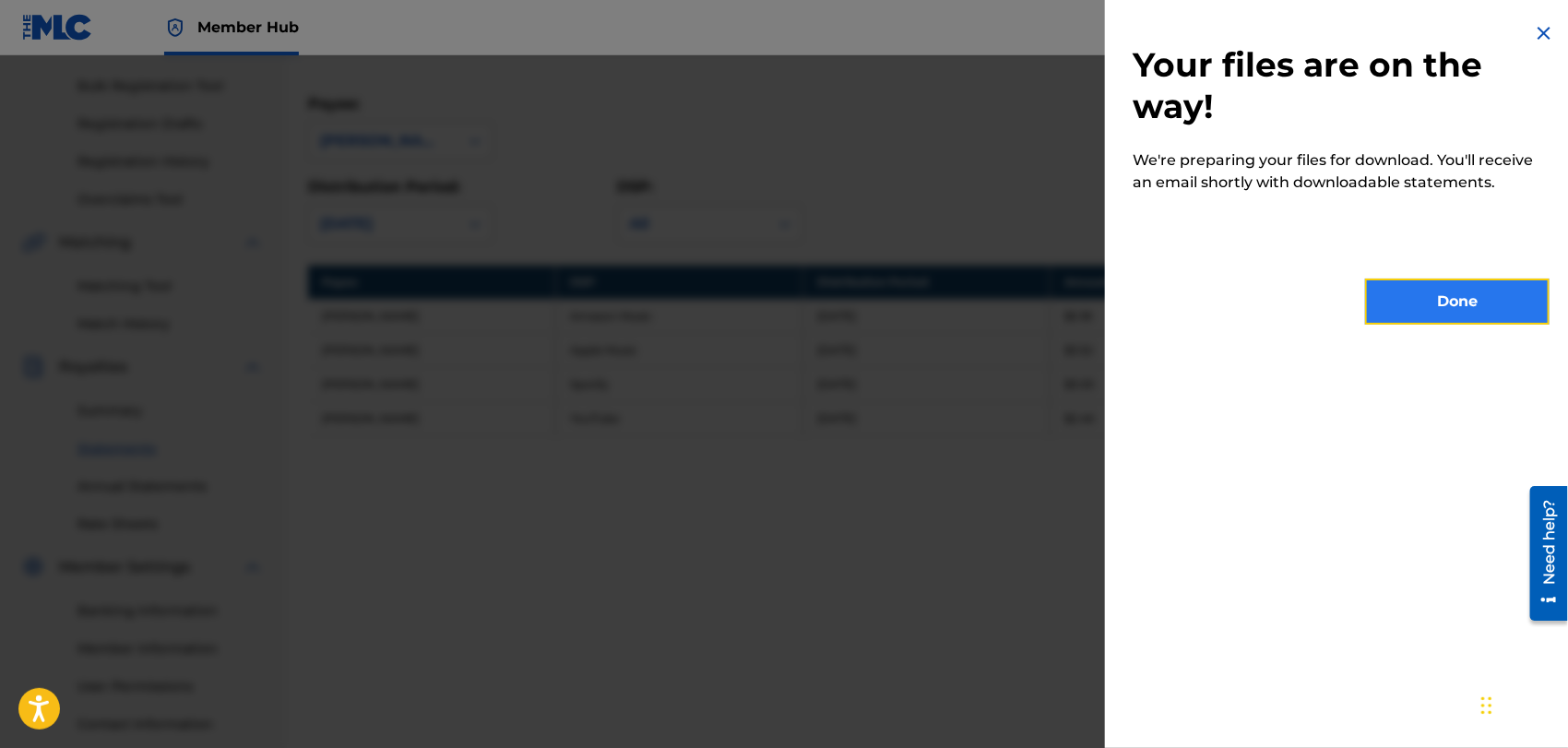
click at [1476, 294] on button "Done" at bounding box center [1457, 302] width 185 height 47
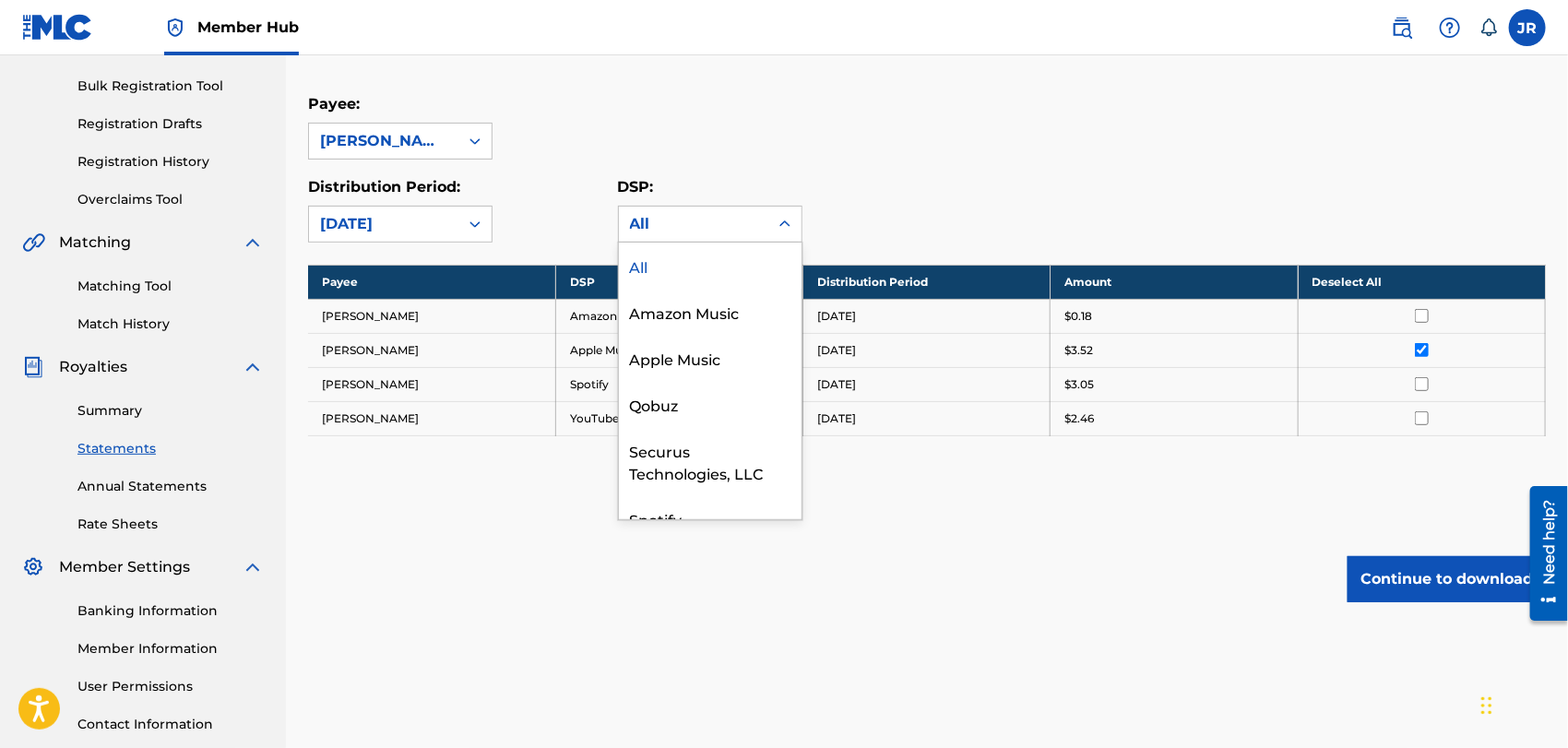
click at [787, 220] on icon at bounding box center [784, 224] width 19 height 19
click at [717, 354] on div "Apple Music" at bounding box center [710, 358] width 183 height 47
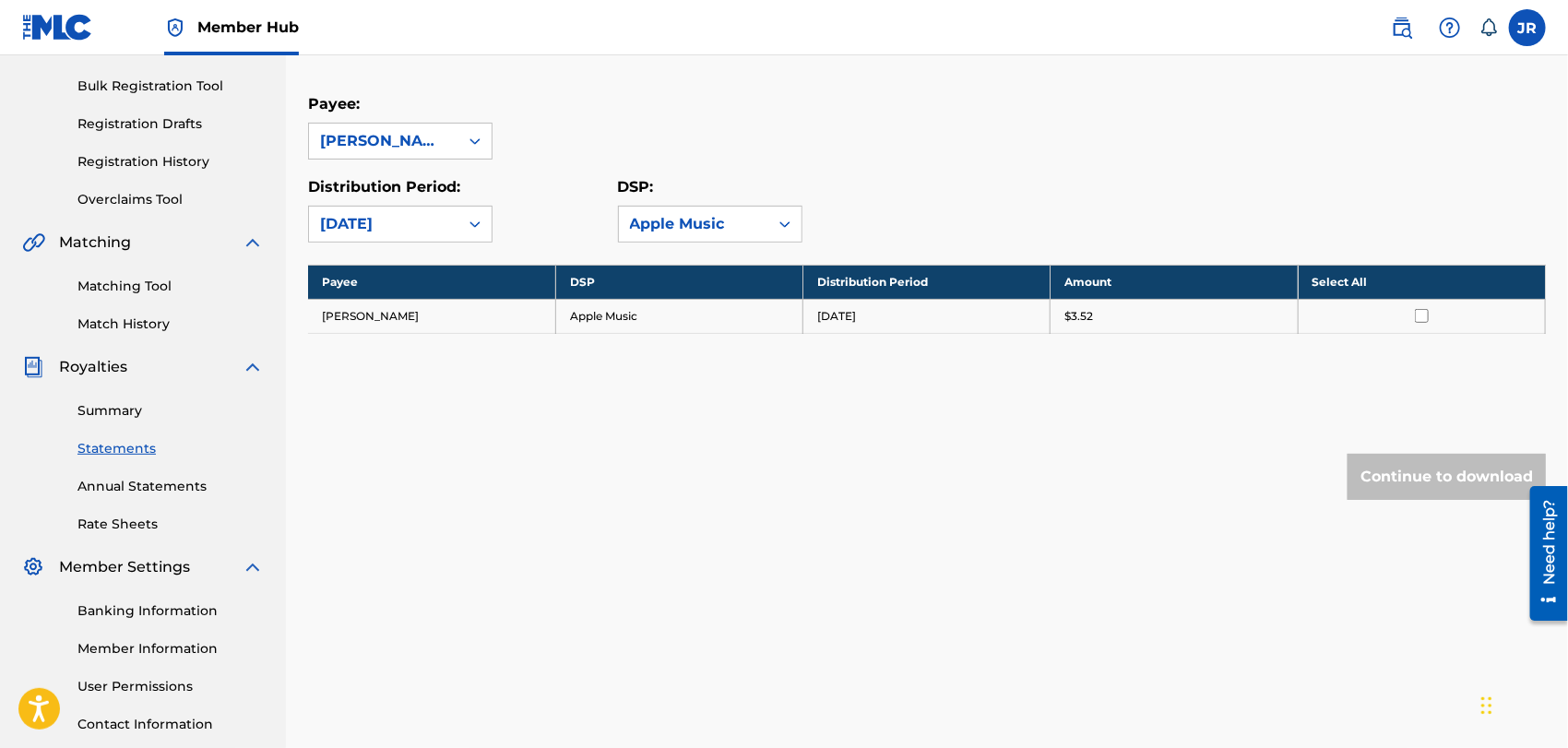
click at [1418, 311] on input "checkbox" at bounding box center [1423, 316] width 14 height 14
click at [1410, 478] on button "Continue to download" at bounding box center [1446, 477] width 198 height 47
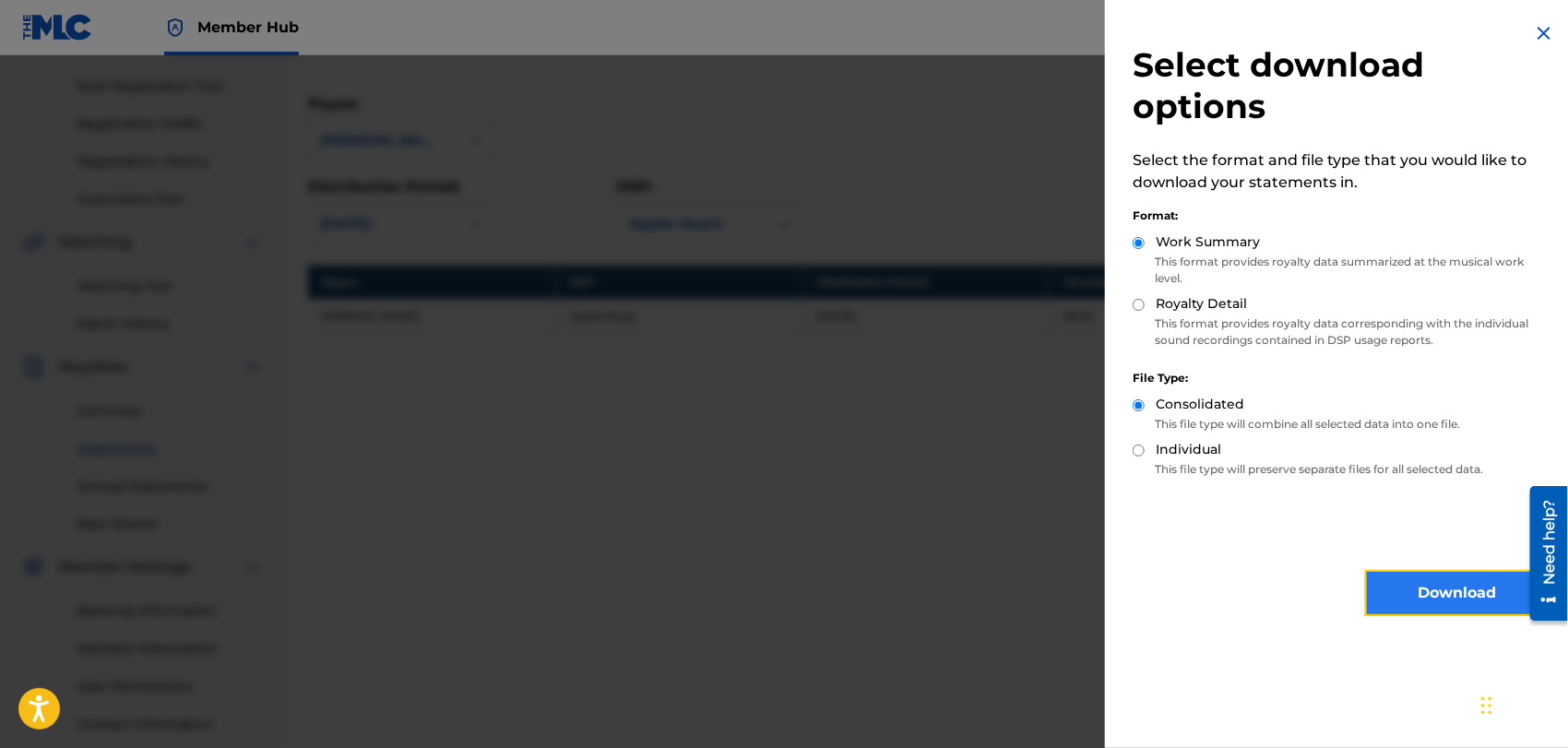
click at [1422, 607] on button "Download" at bounding box center [1457, 593] width 185 height 47
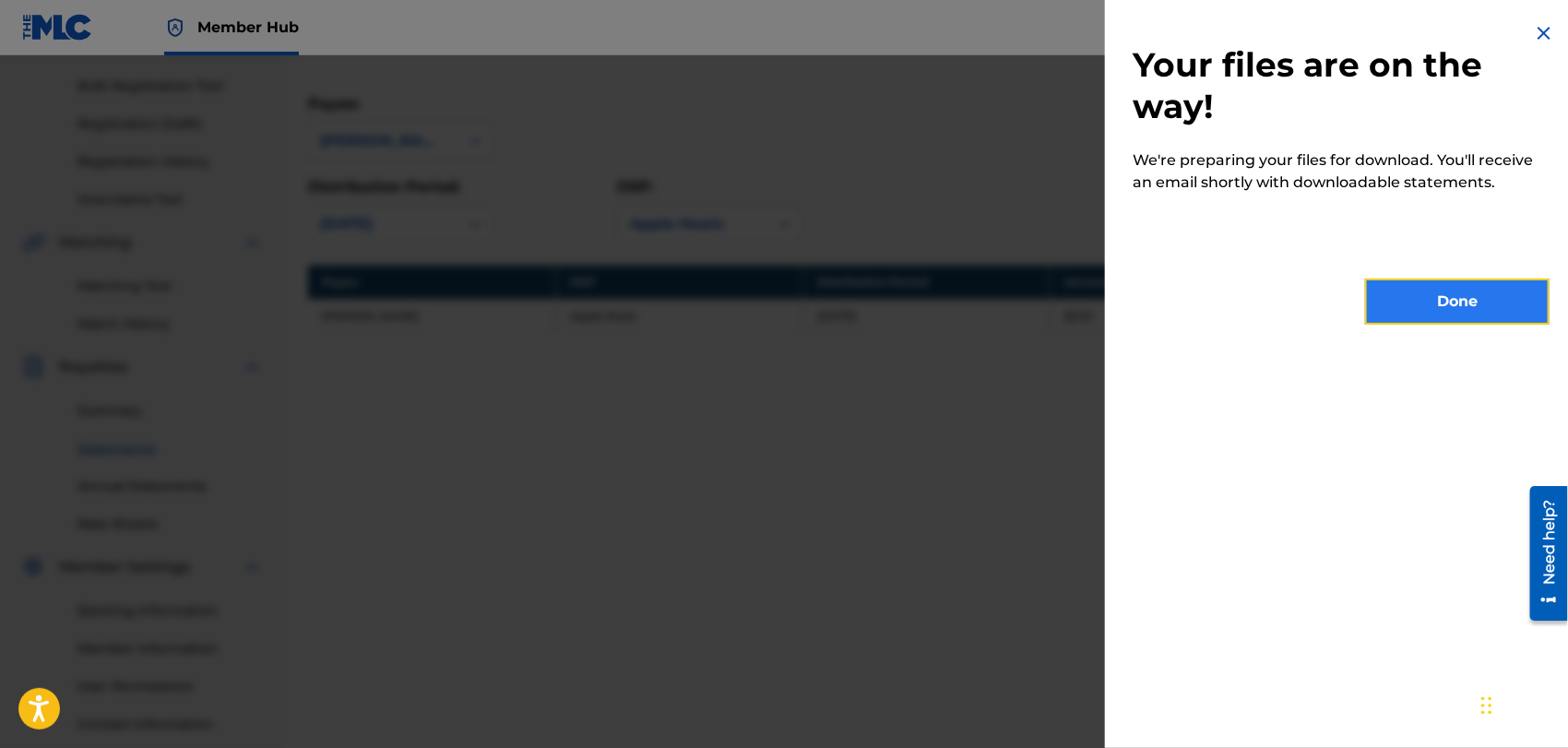
click at [1451, 280] on button "Done" at bounding box center [1457, 302] width 185 height 47
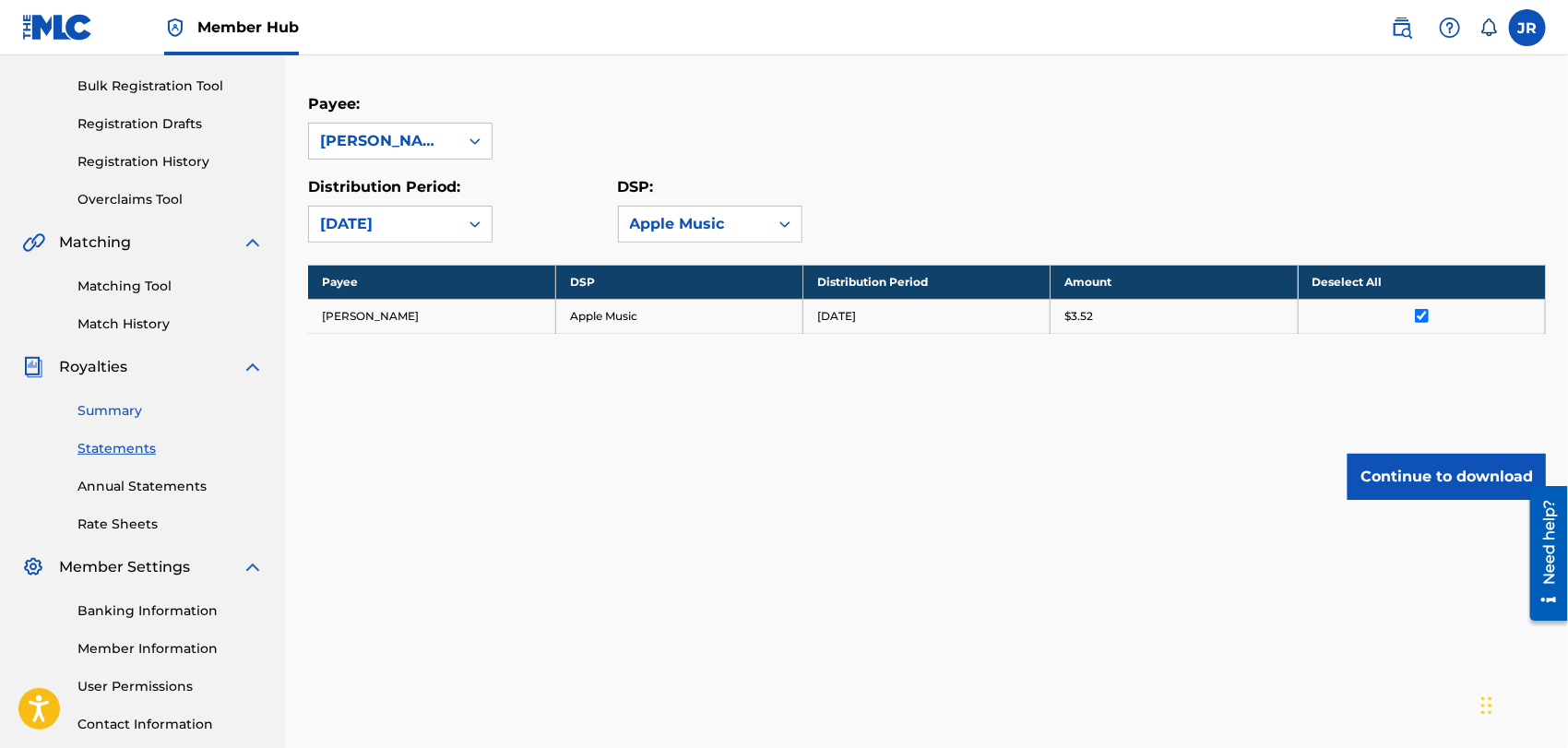
click at [133, 406] on link "Summary" at bounding box center [170, 412] width 186 height 20
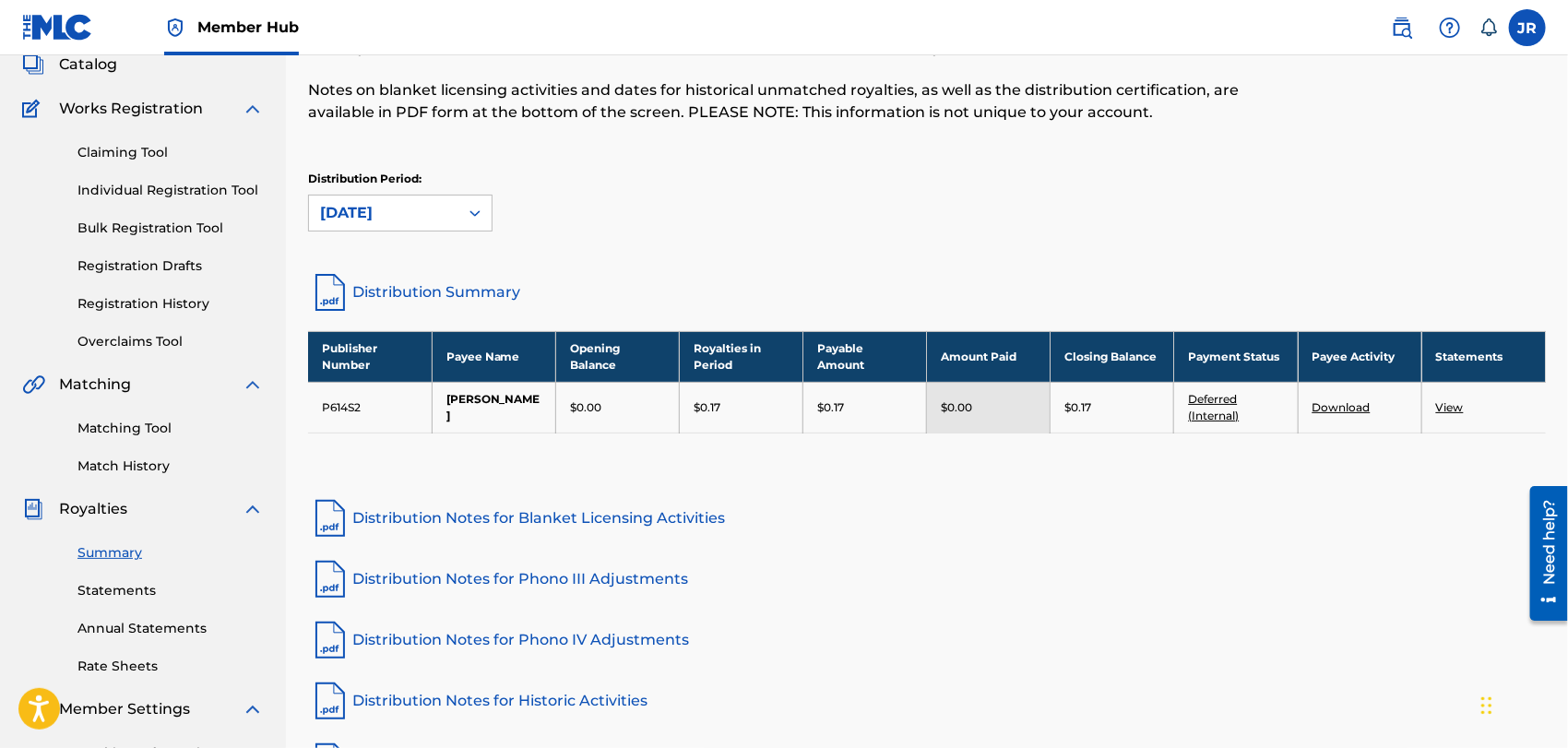
scroll to position [124, 0]
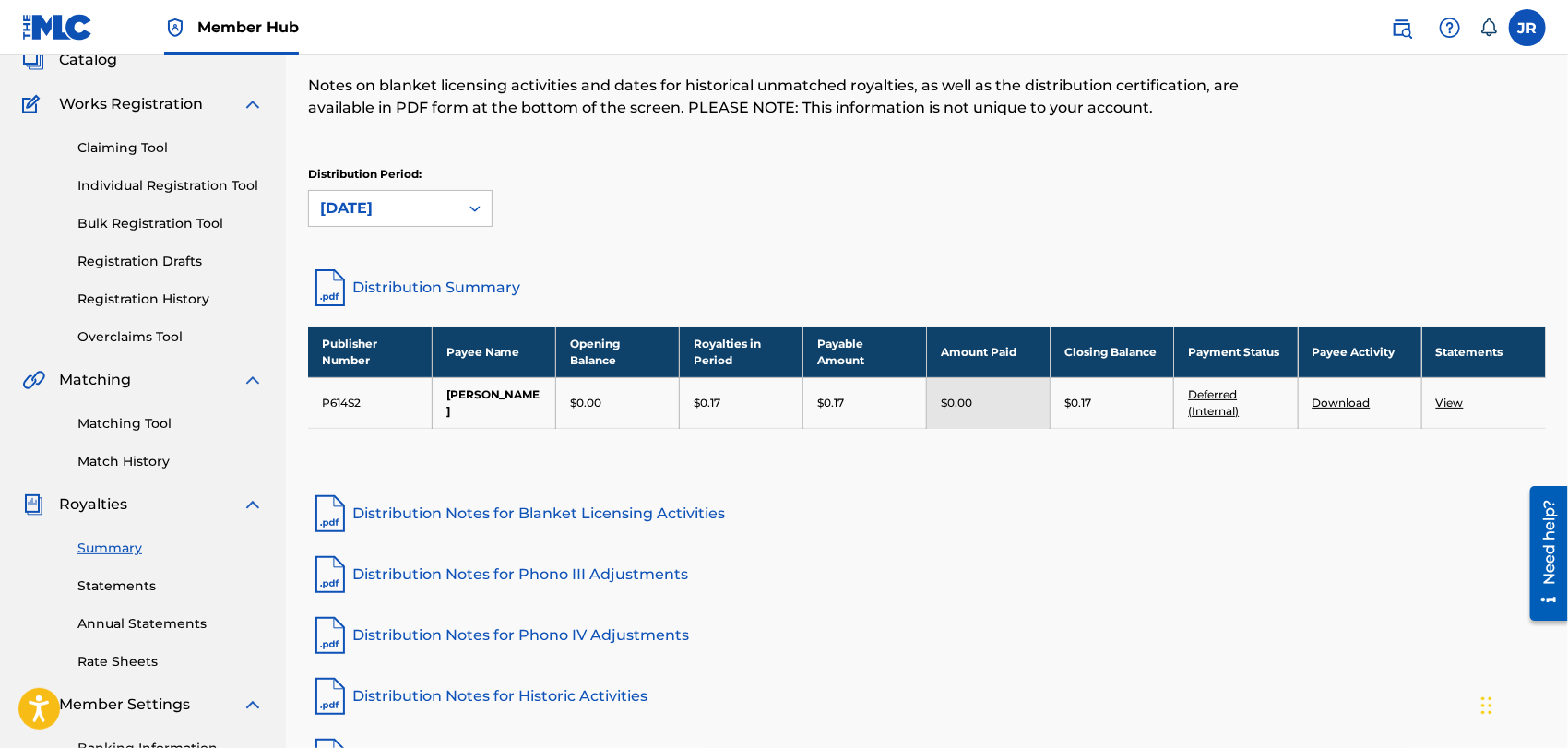
click at [1446, 403] on link "View" at bounding box center [1450, 403] width 28 height 14
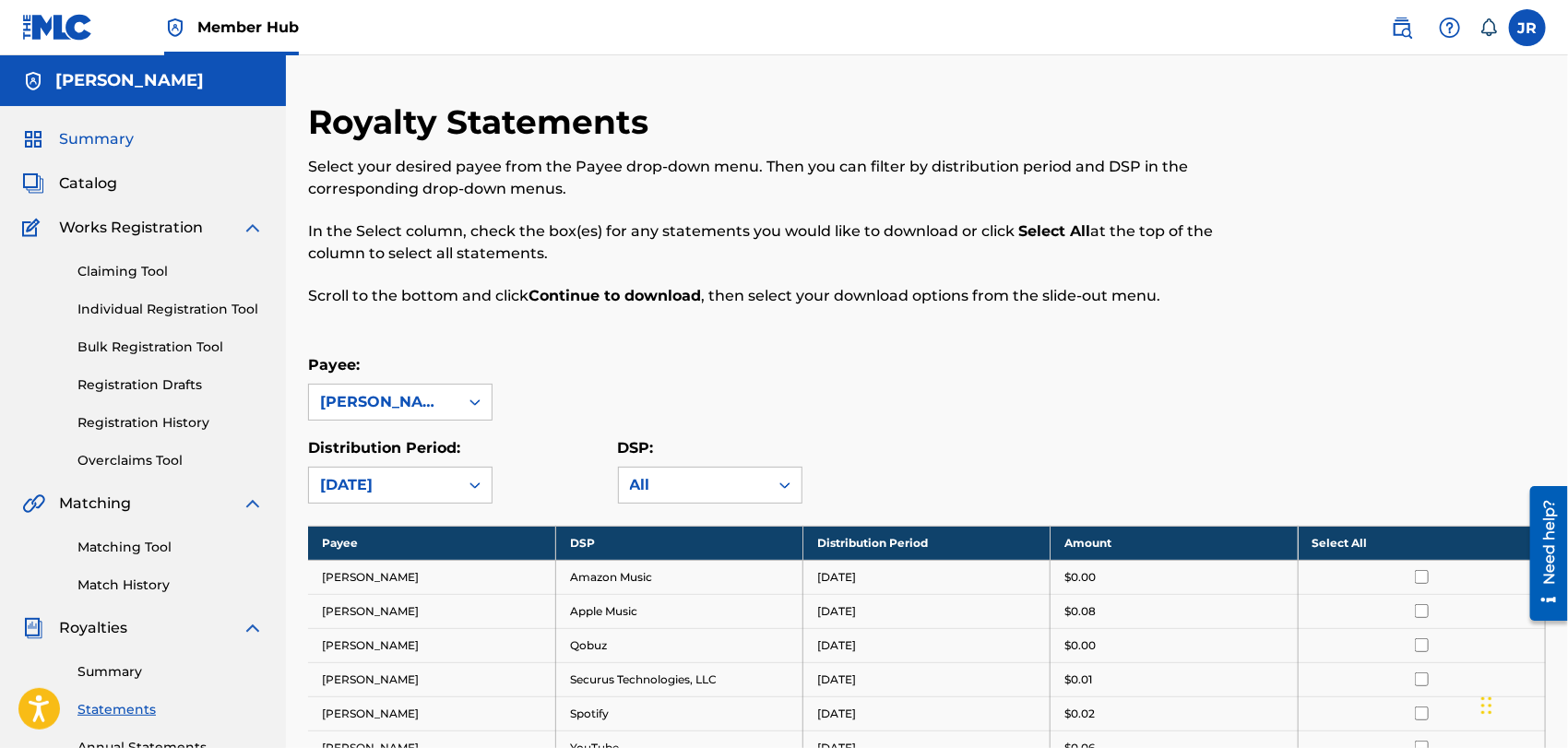
click at [117, 136] on span "Summary" at bounding box center [97, 140] width 75 height 22
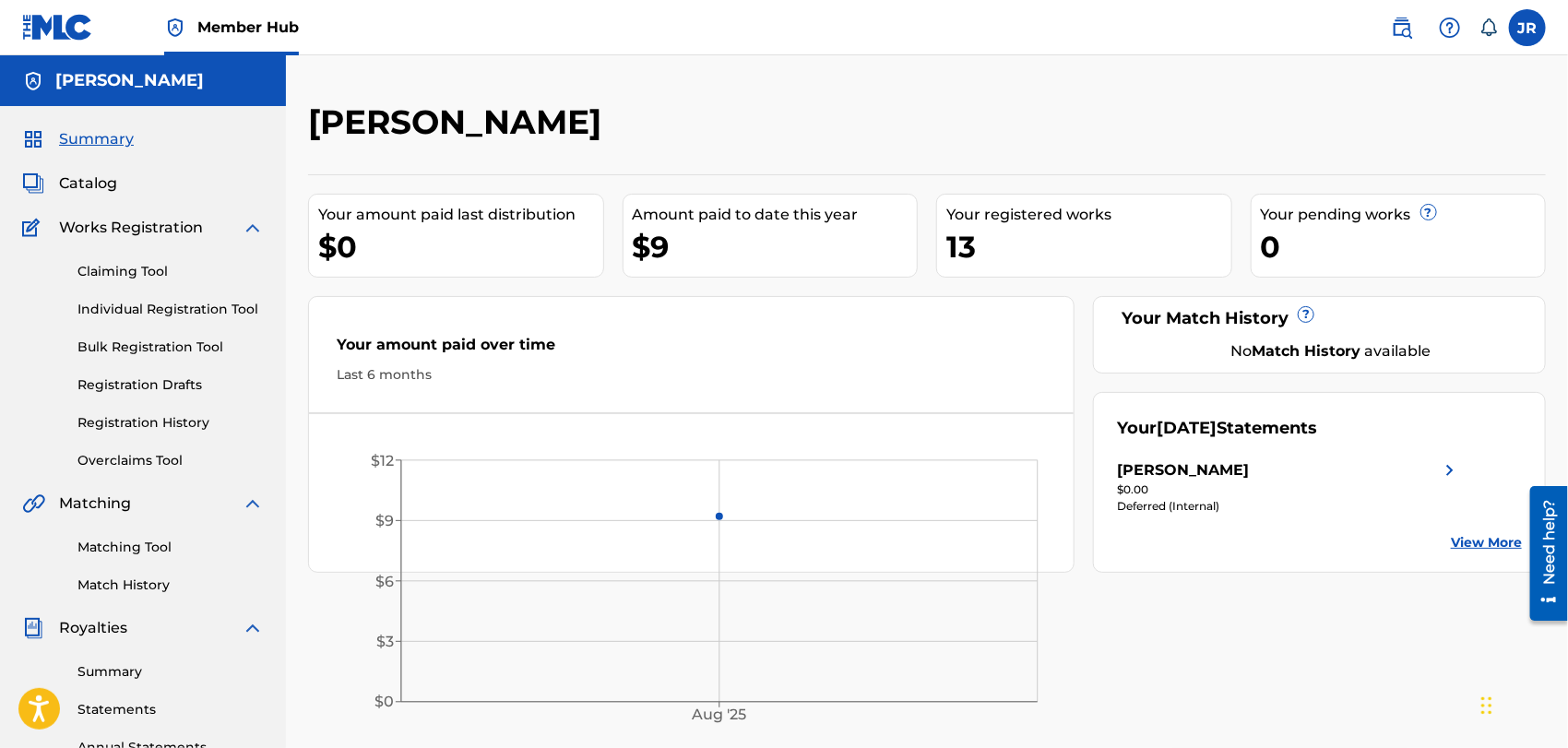
click at [974, 249] on div "13" at bounding box center [1089, 246] width 285 height 42
click at [279, 23] on span "Member Hub" at bounding box center [248, 27] width 102 height 21
click at [139, 419] on link "Registration History" at bounding box center [170, 423] width 186 height 20
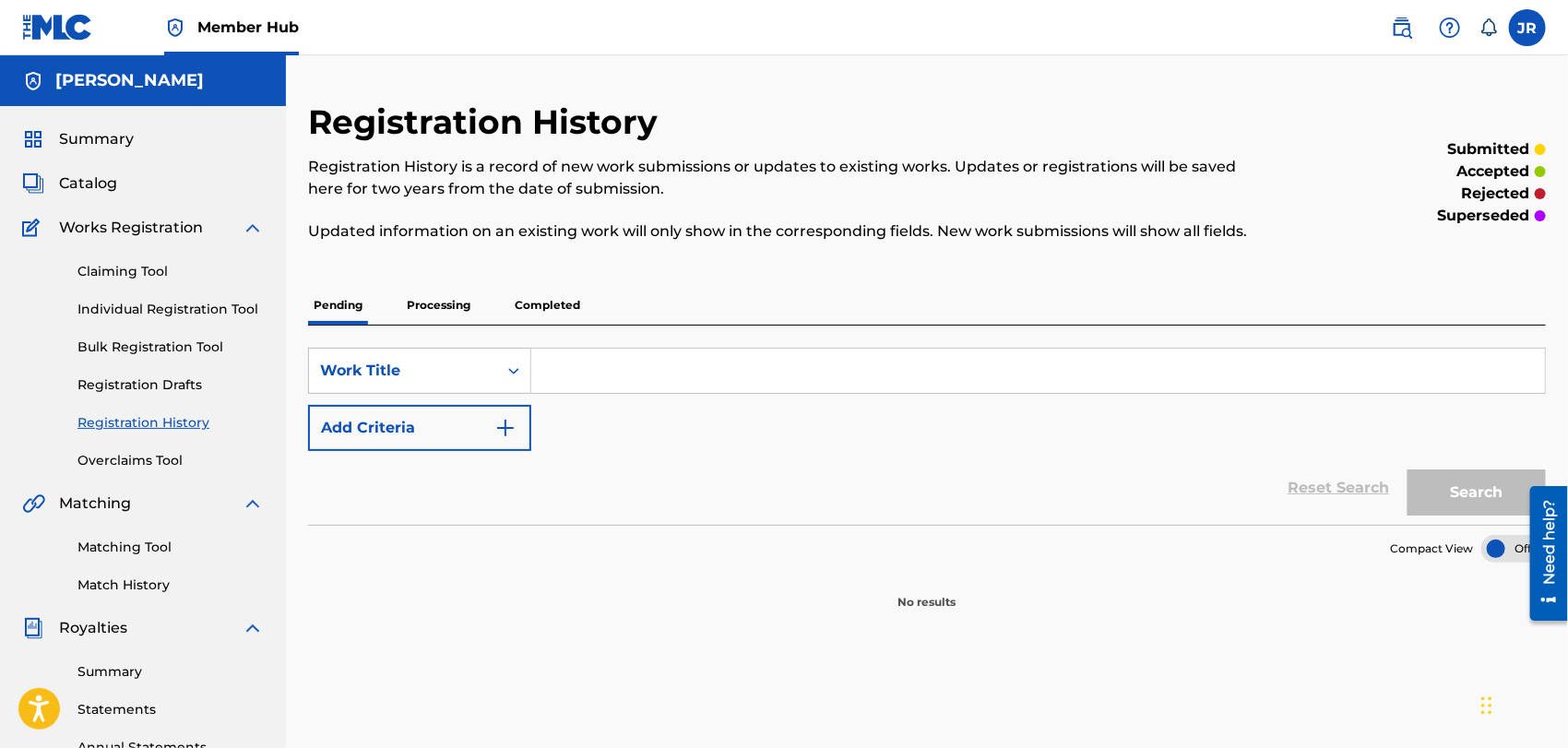
click at [550, 302] on p "Completed" at bounding box center [547, 305] width 76 height 39
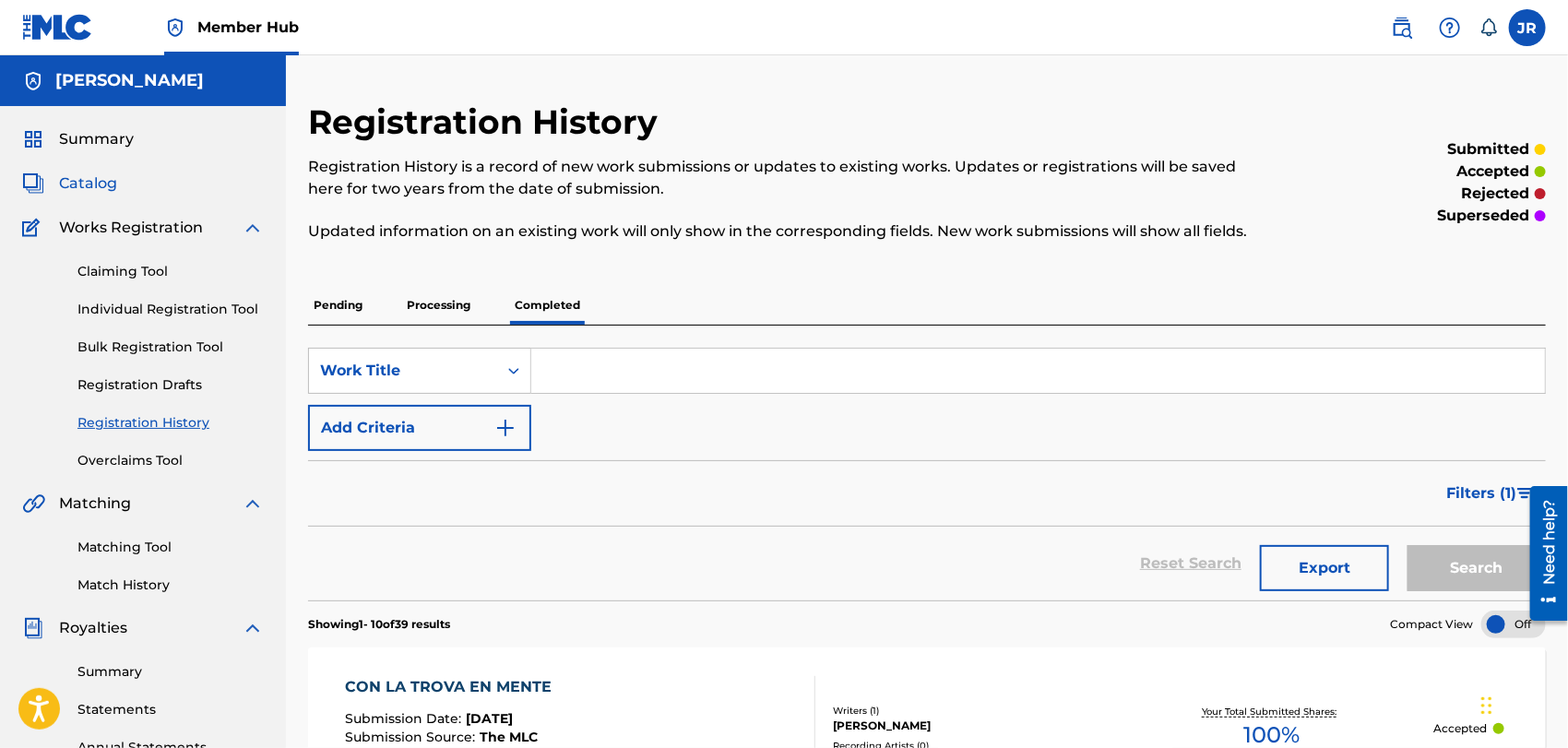
click at [96, 186] on span "Catalog" at bounding box center [88, 183] width 58 height 22
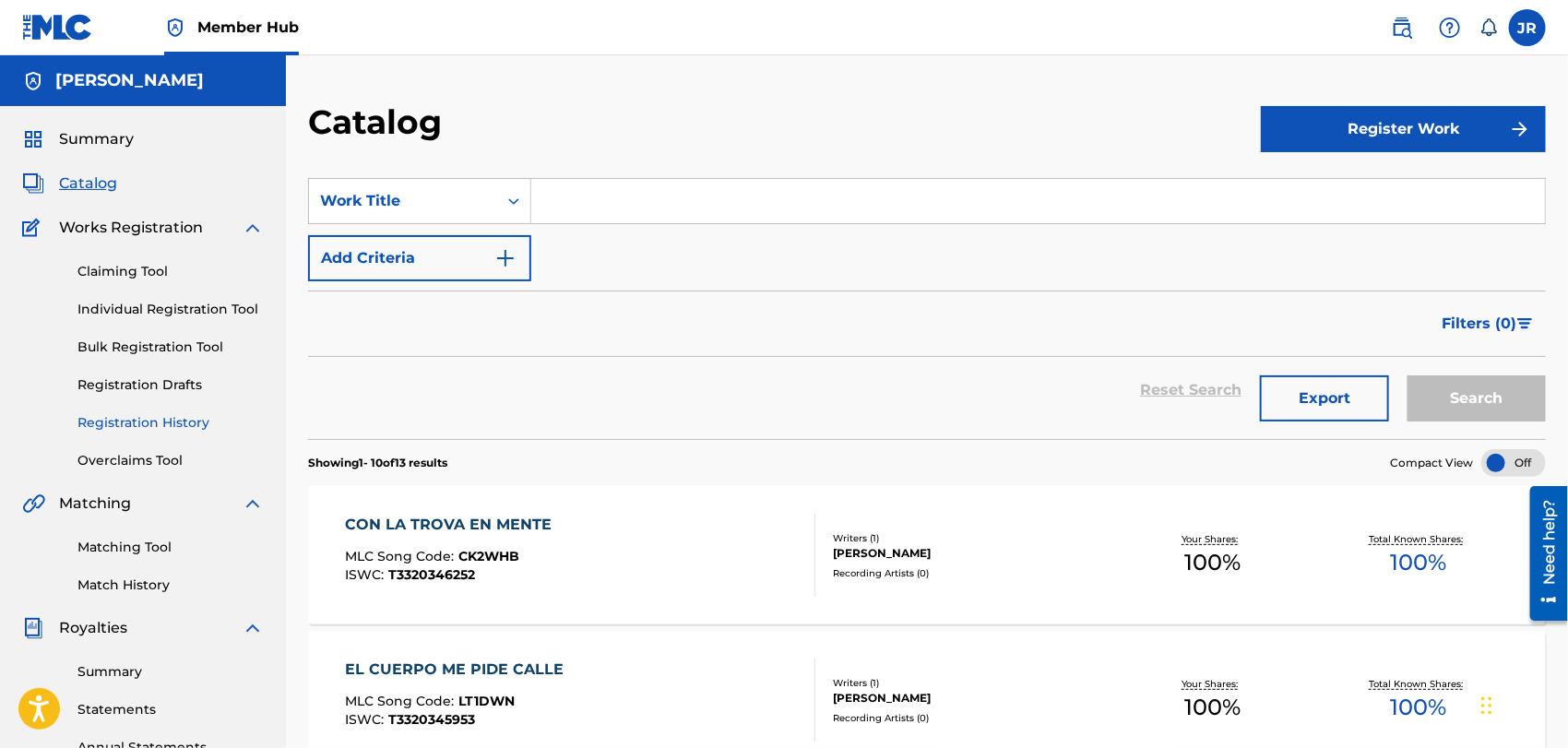
click at [148, 422] on link "Registration History" at bounding box center [170, 423] width 186 height 20
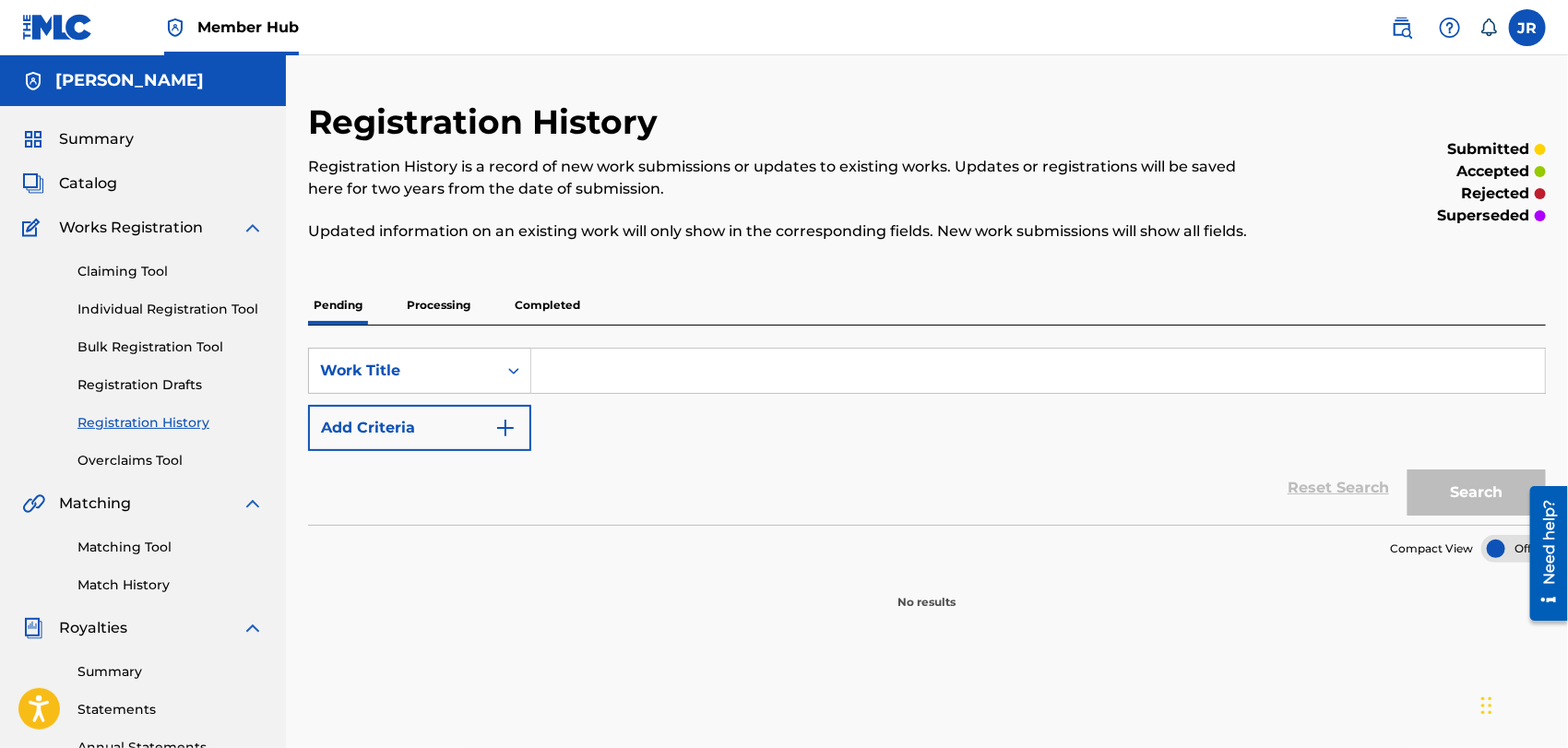
click at [540, 301] on p "Completed" at bounding box center [547, 305] width 76 height 39
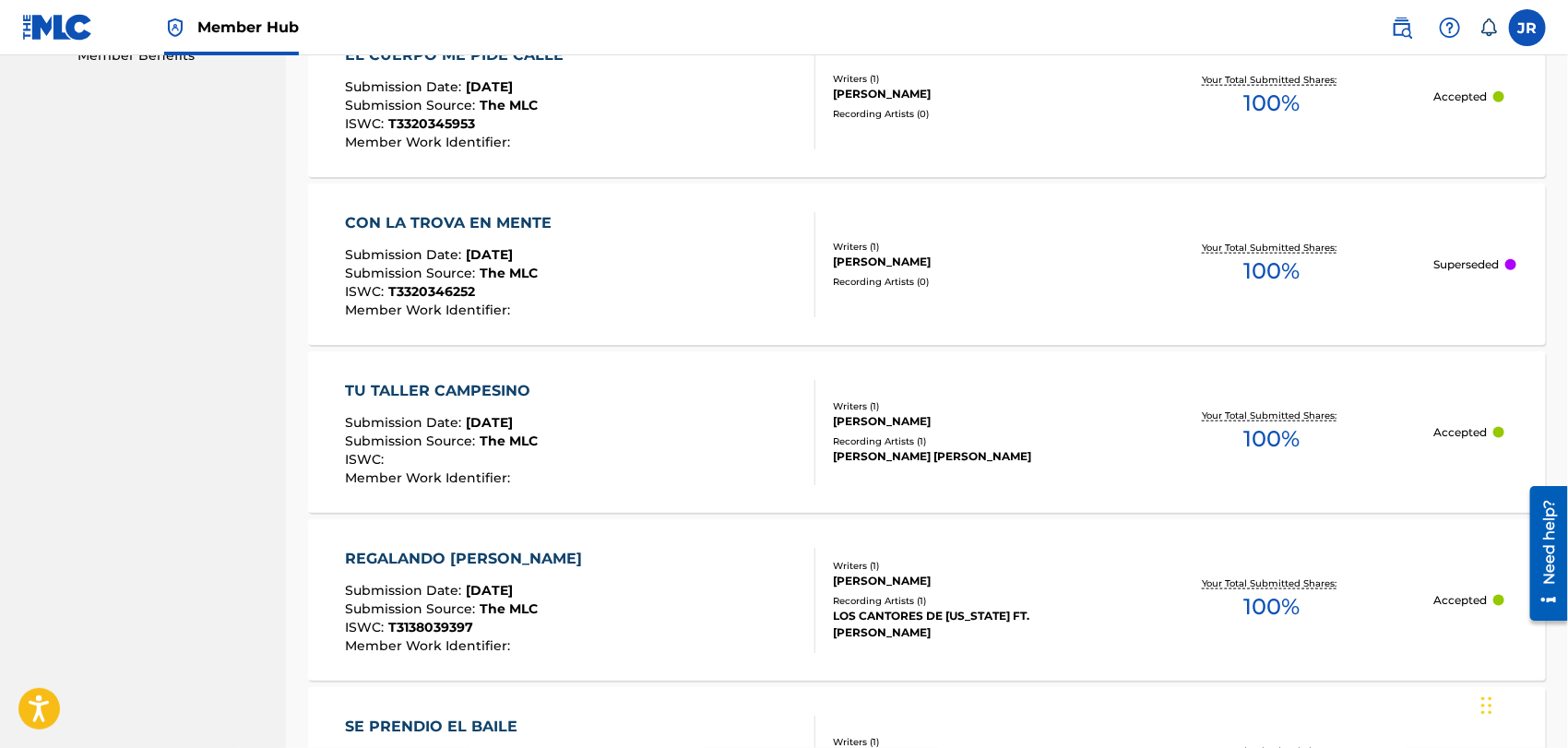
scroll to position [972, 0]
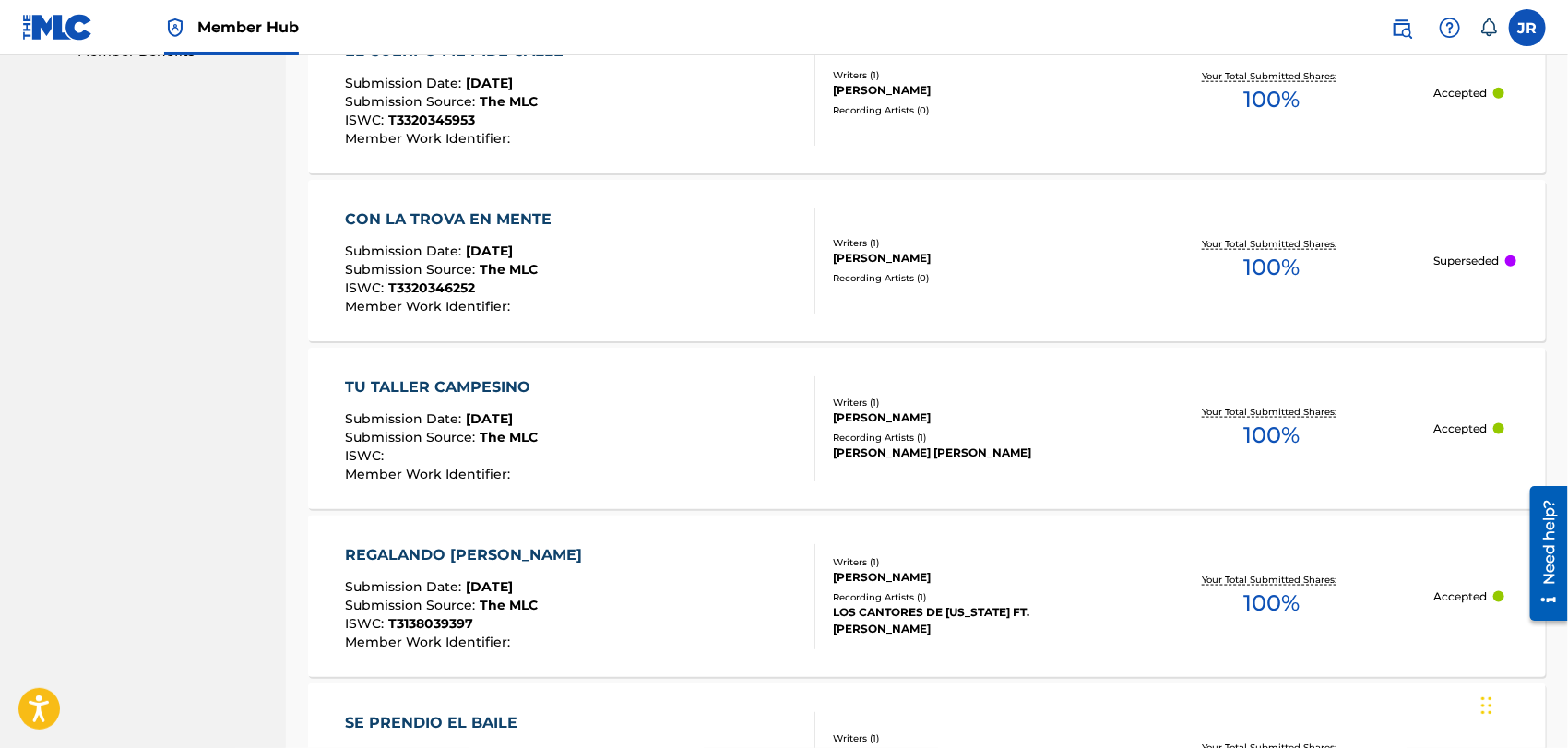
click at [466, 378] on div "TU TALLER CAMPESINO" at bounding box center [442, 387] width 195 height 22
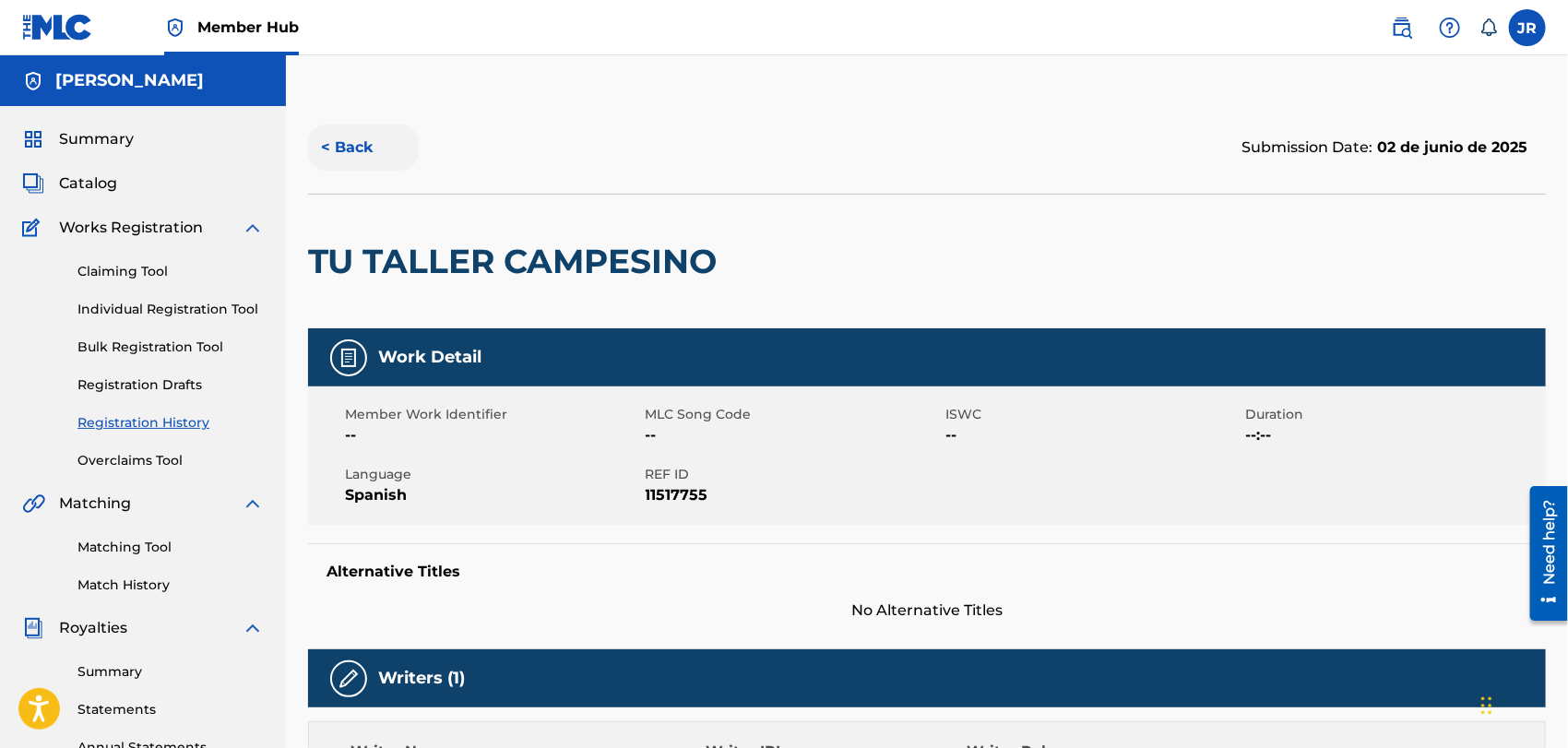
click at [334, 148] on button "< Back" at bounding box center [363, 147] width 111 height 47
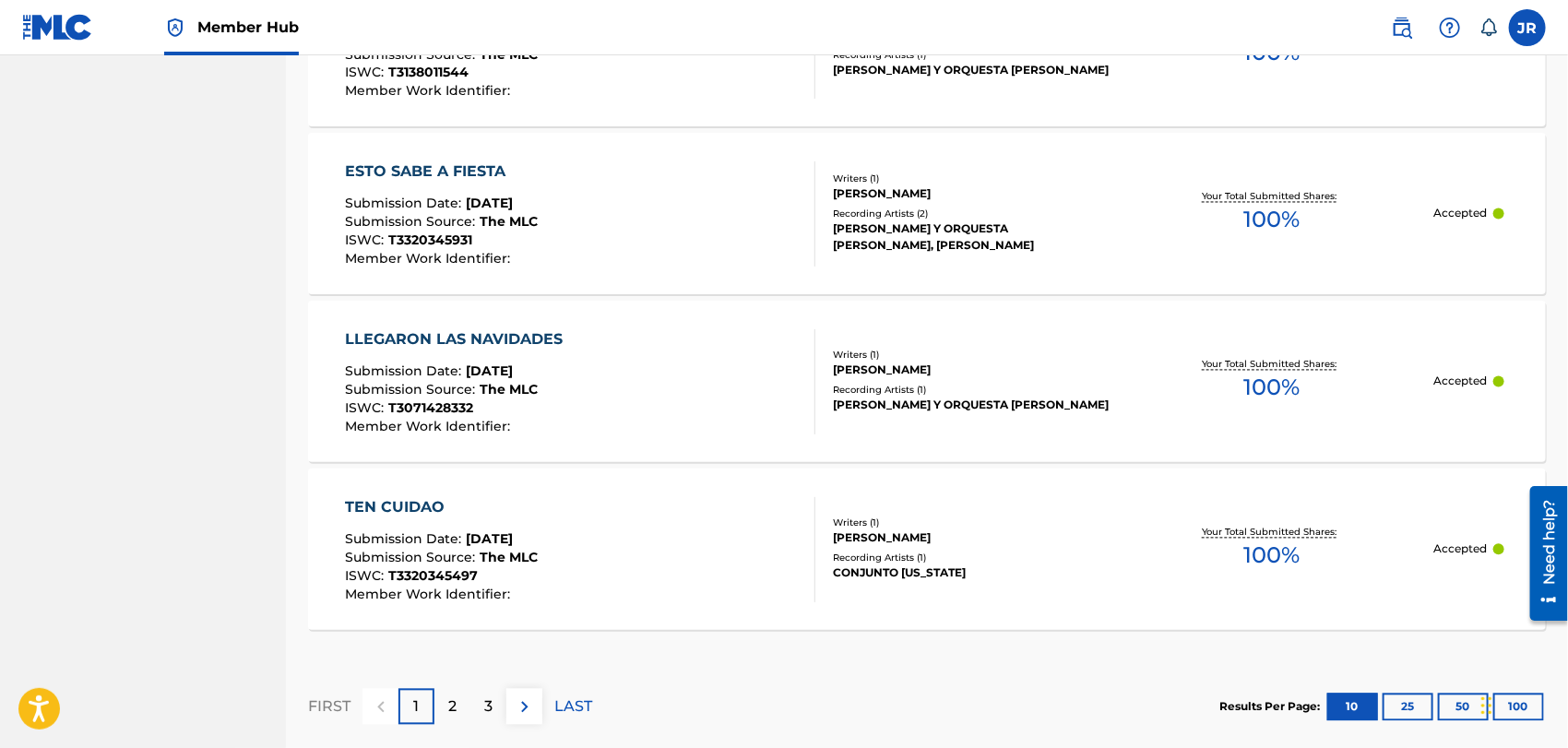
scroll to position [1785, 0]
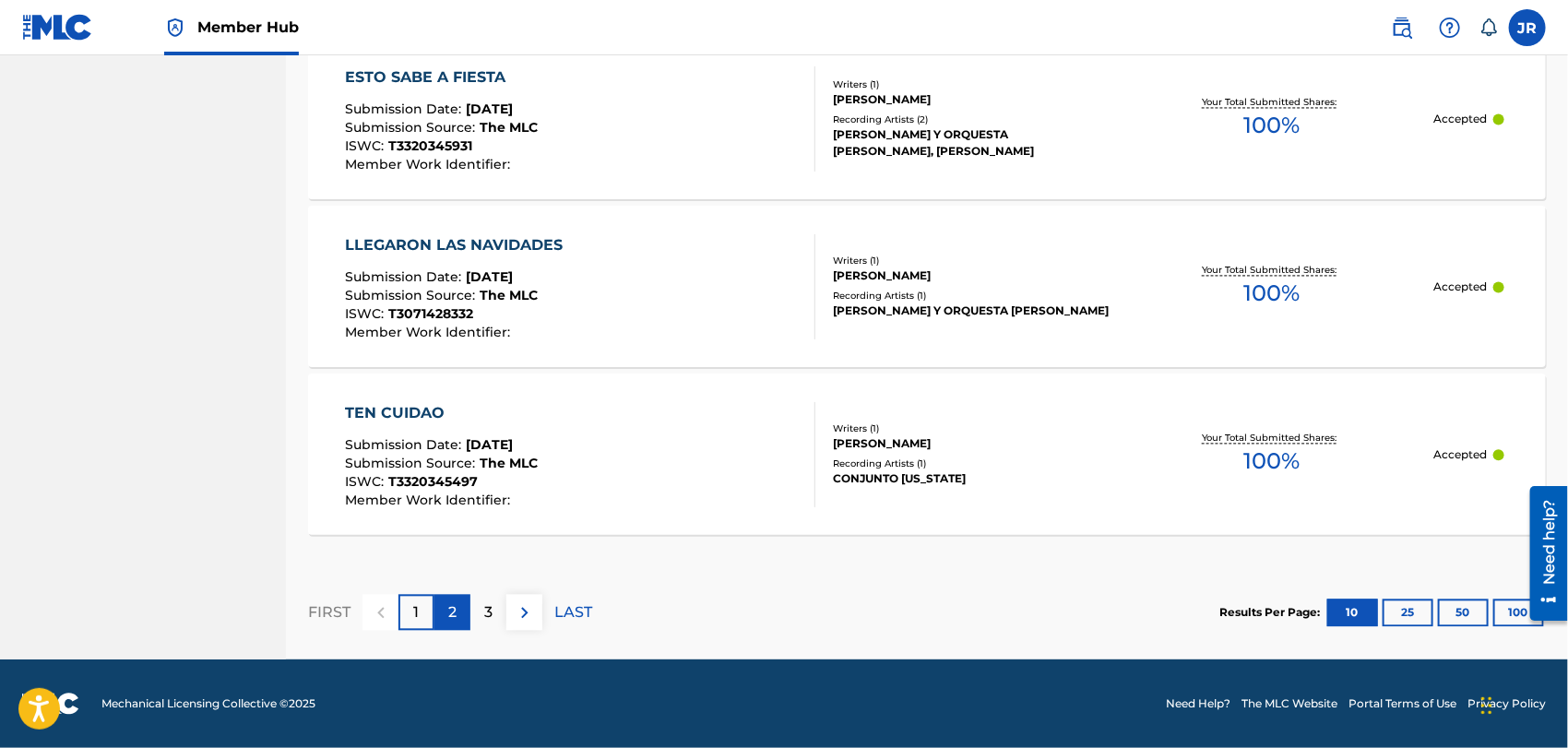
click at [445, 614] on div "2" at bounding box center [452, 612] width 36 height 36
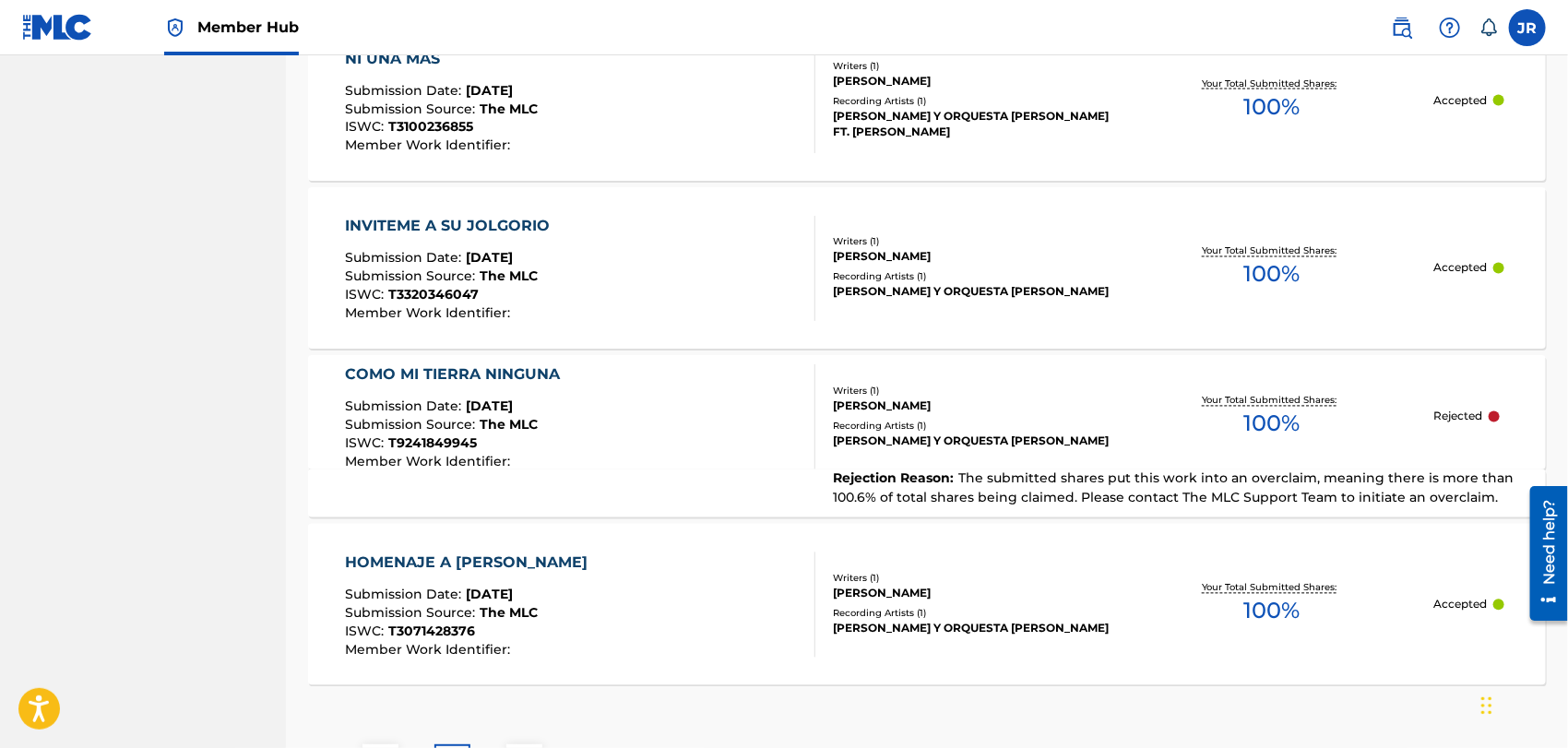
scroll to position [1631, 0]
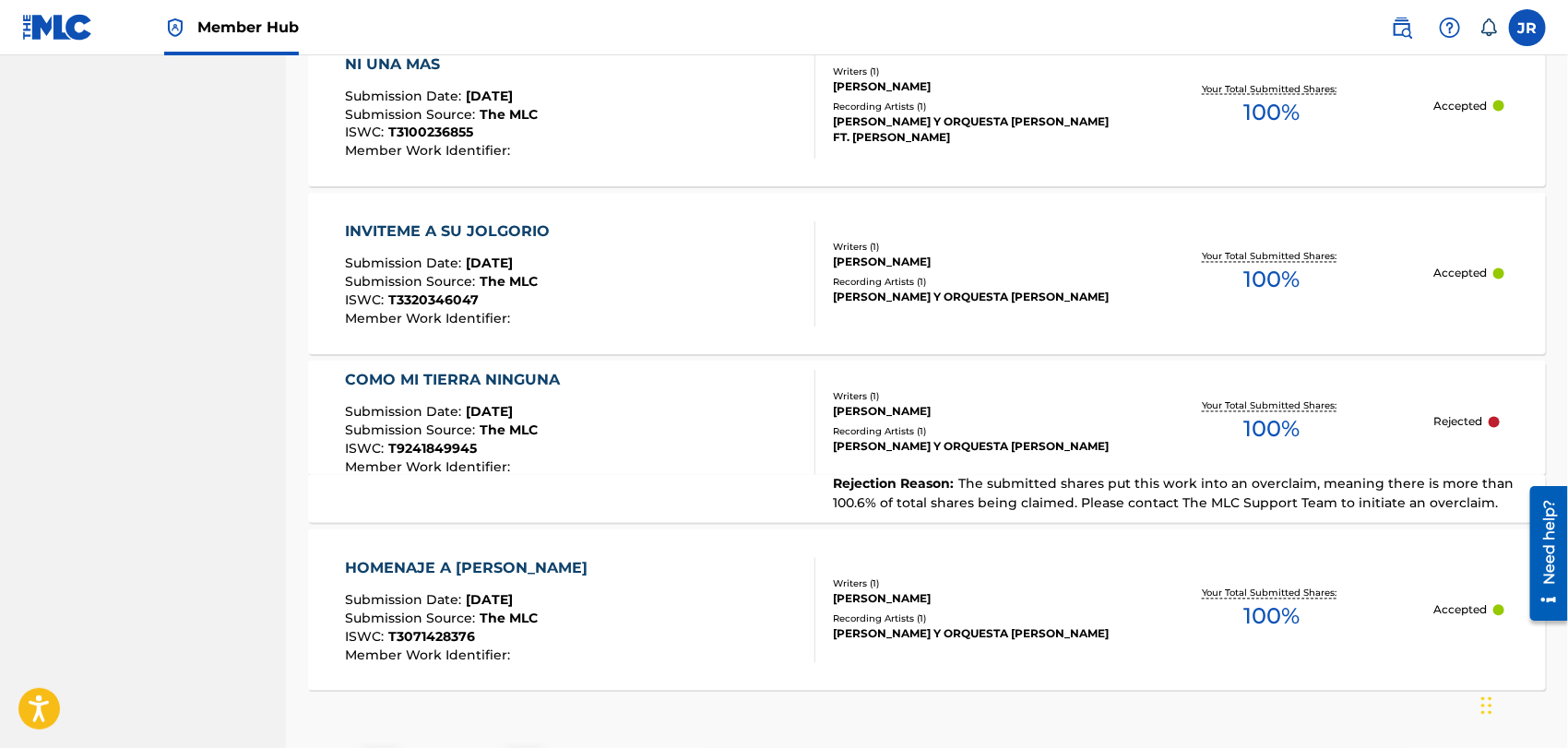
click at [474, 375] on div "COMO MI TIERRA NINGUNA" at bounding box center [457, 381] width 225 height 22
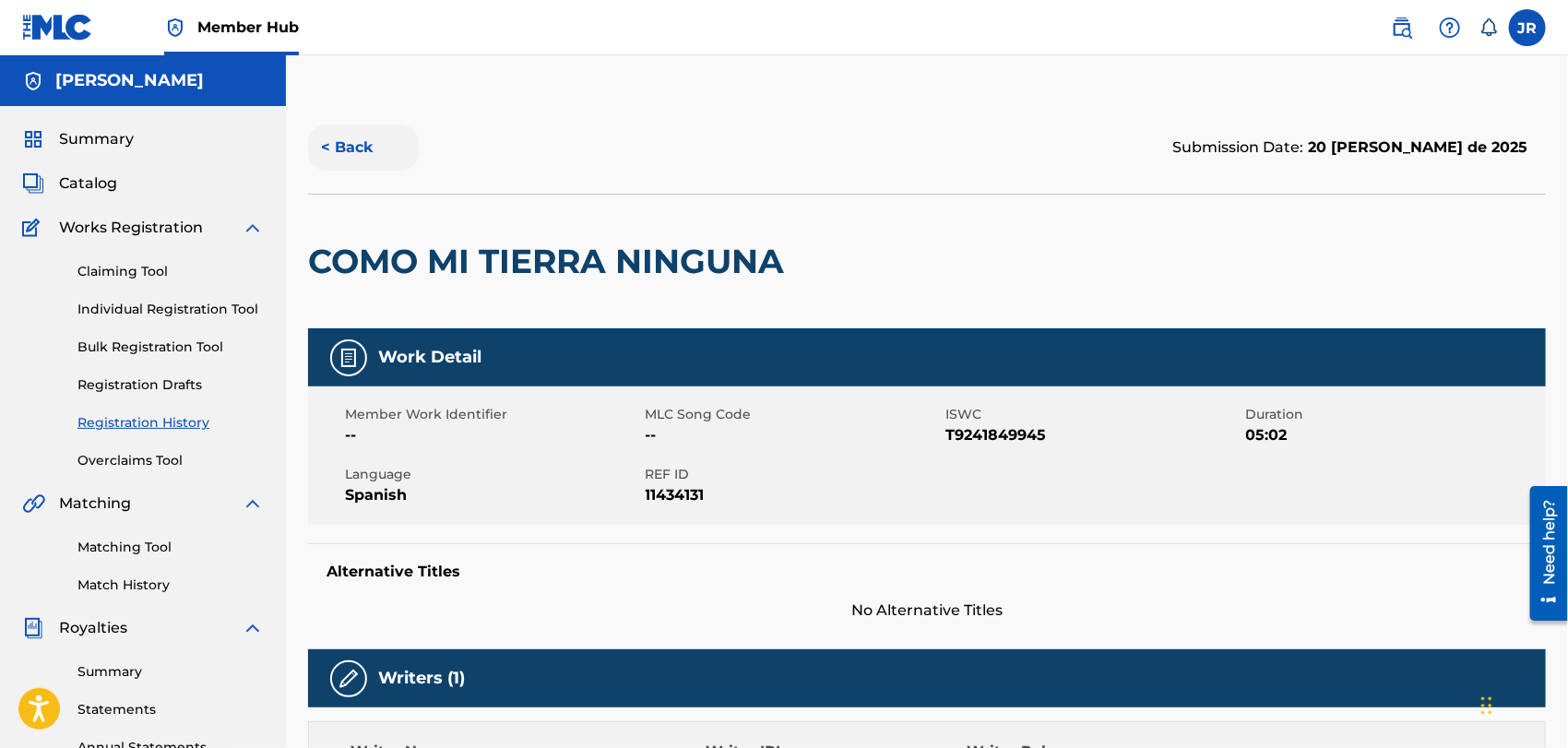
click at [359, 147] on button "< Back" at bounding box center [363, 147] width 111 height 47
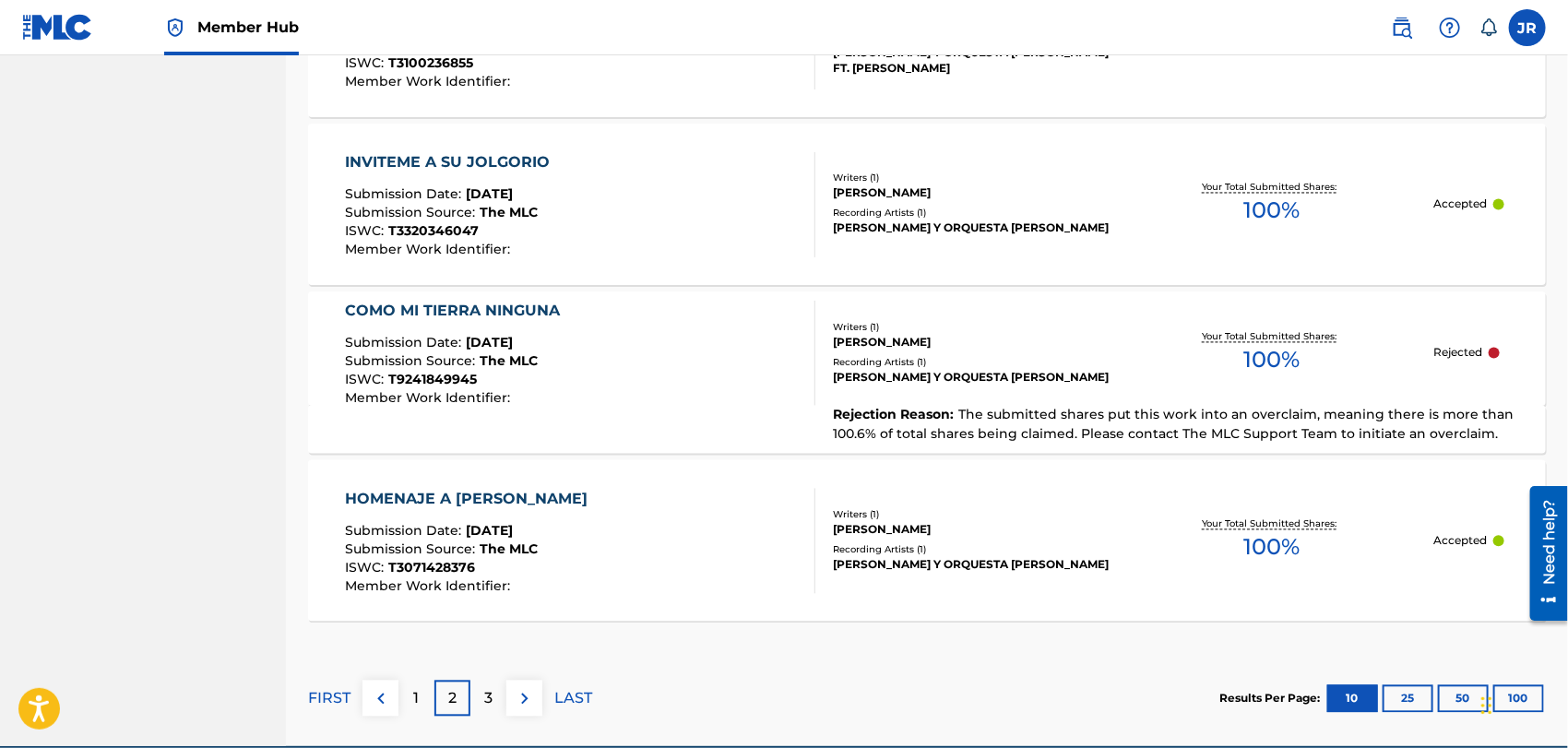
scroll to position [1705, 0]
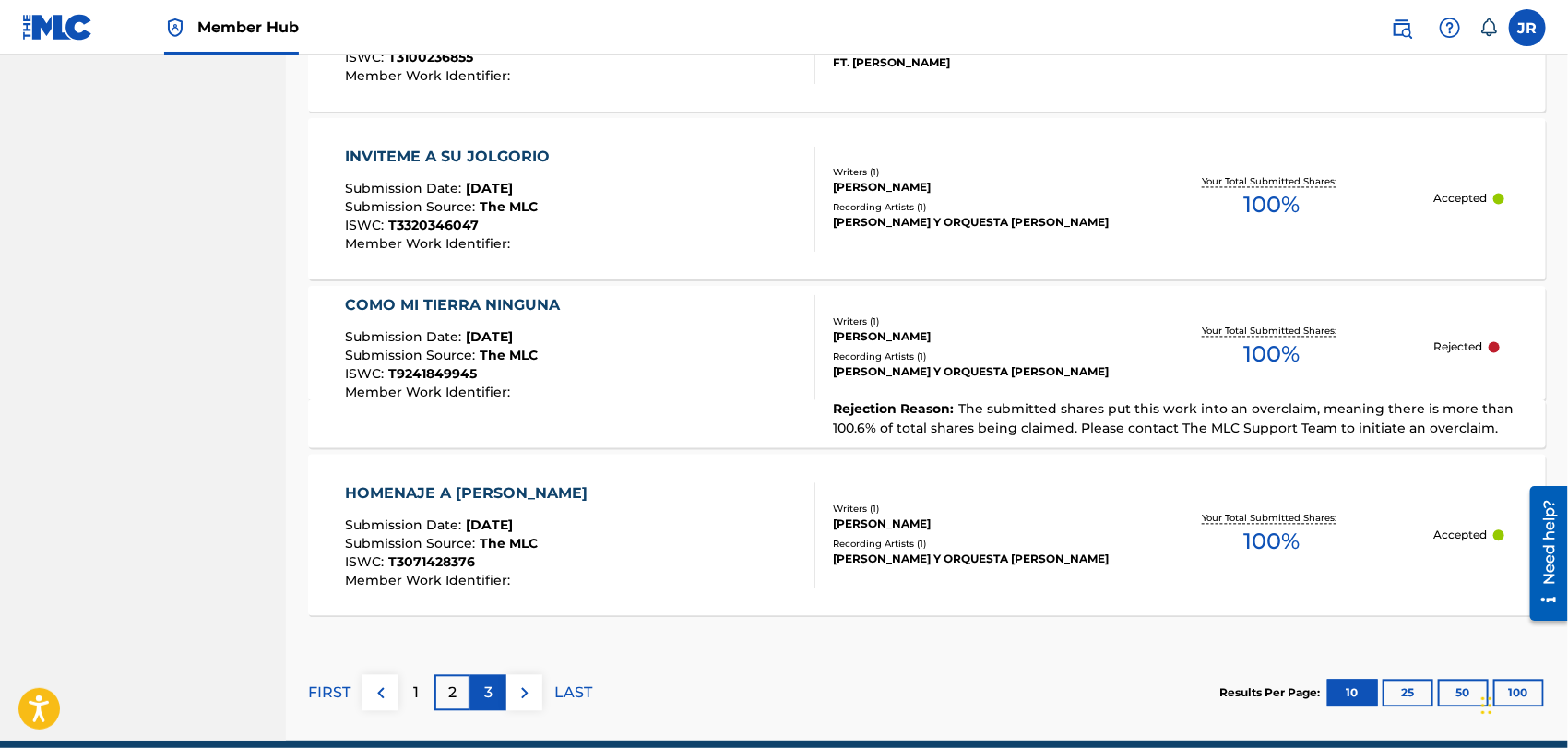
click at [491, 689] on p "3" at bounding box center [489, 694] width 8 height 22
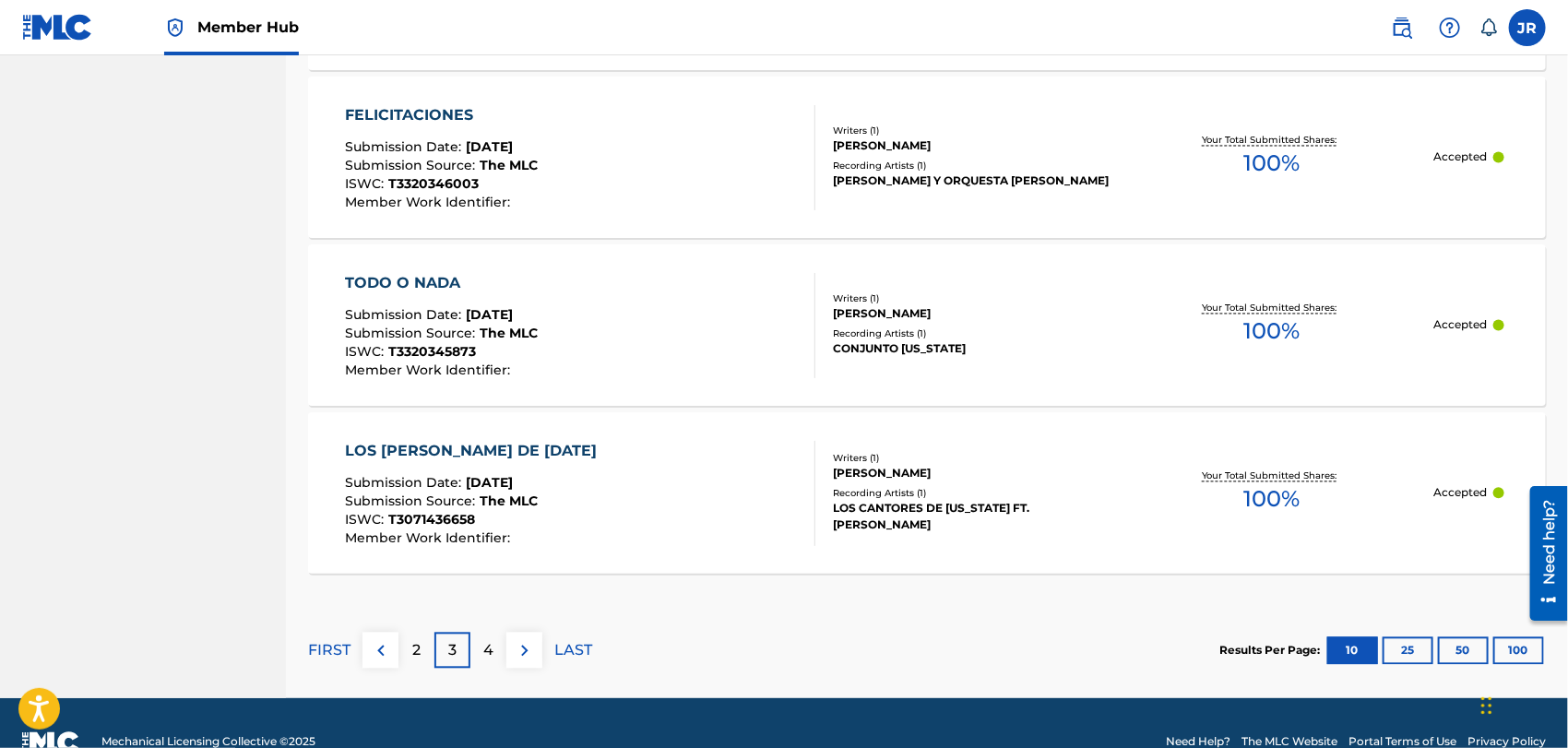
scroll to position [1751, 0]
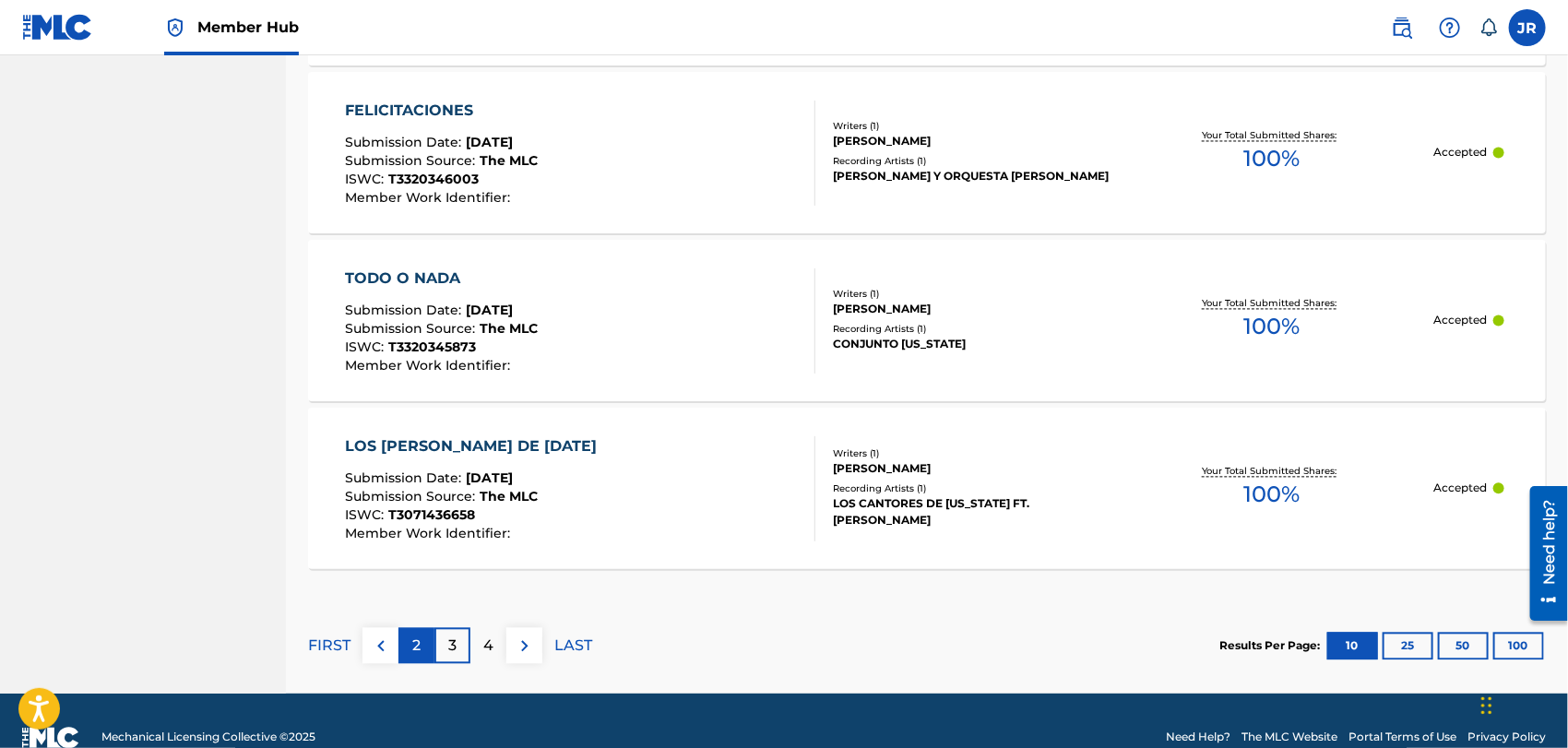
click at [415, 644] on p "2" at bounding box center [416, 647] width 8 height 22
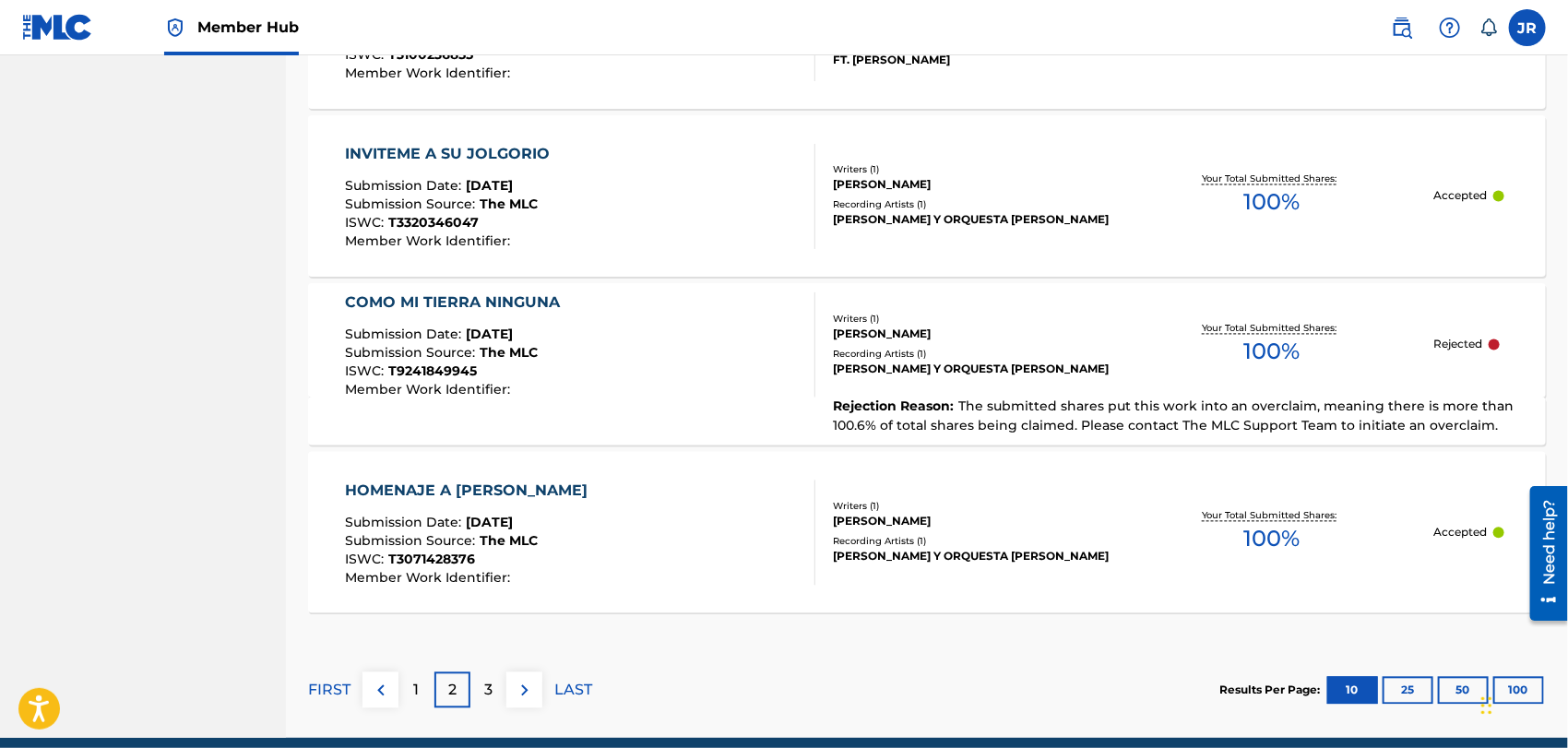
scroll to position [1786, 0]
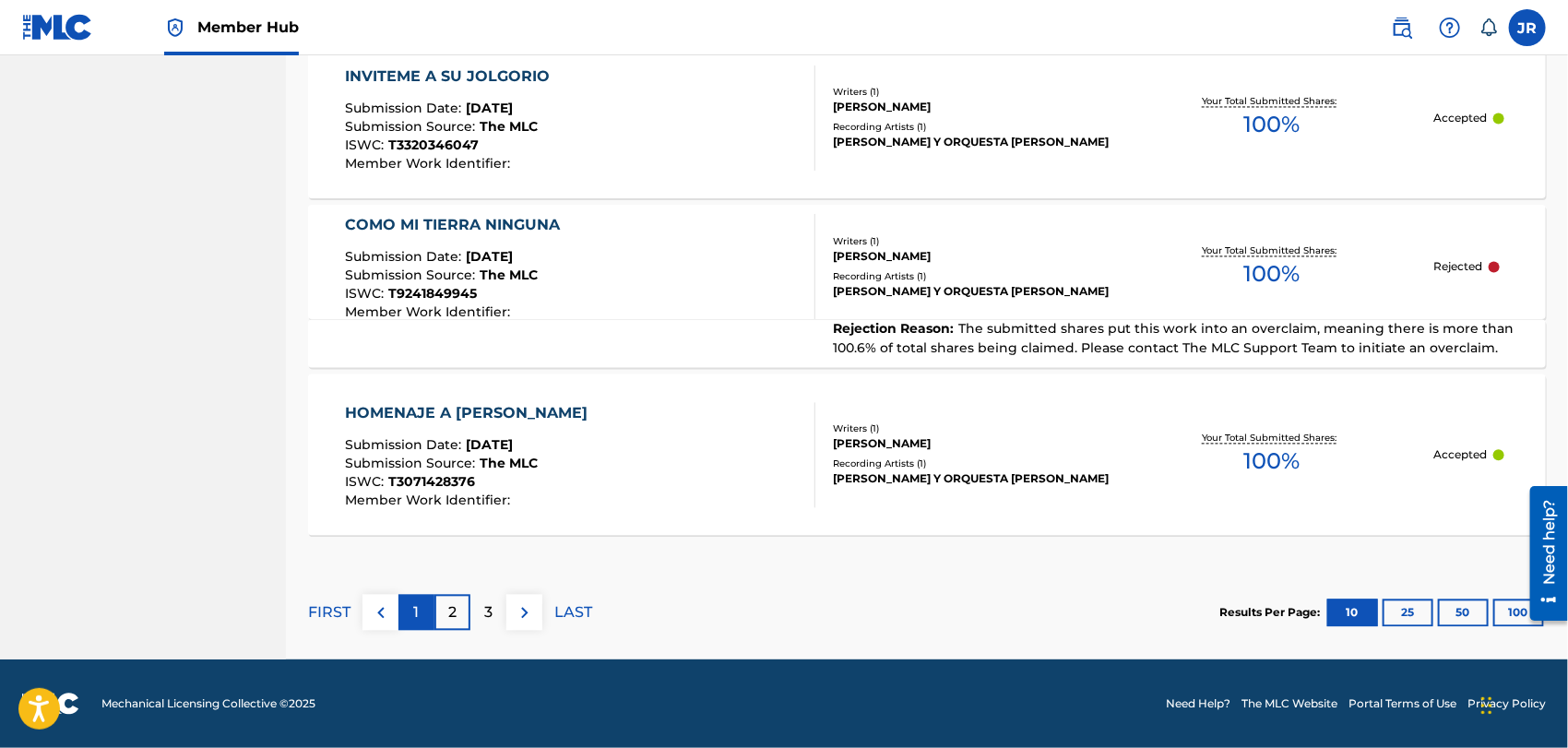
click at [417, 612] on p "1" at bounding box center [417, 612] width 6 height 22
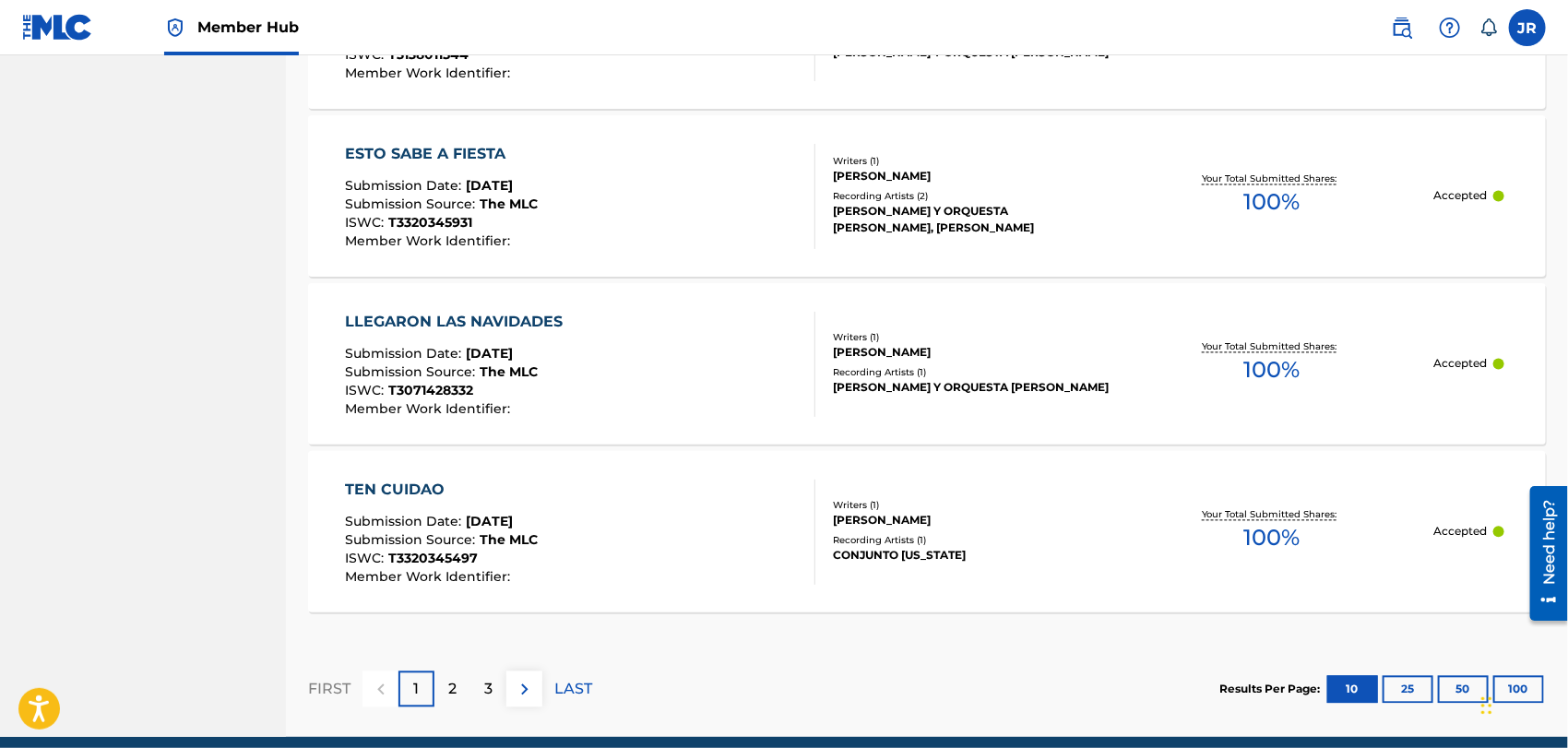
scroll to position [1716, 0]
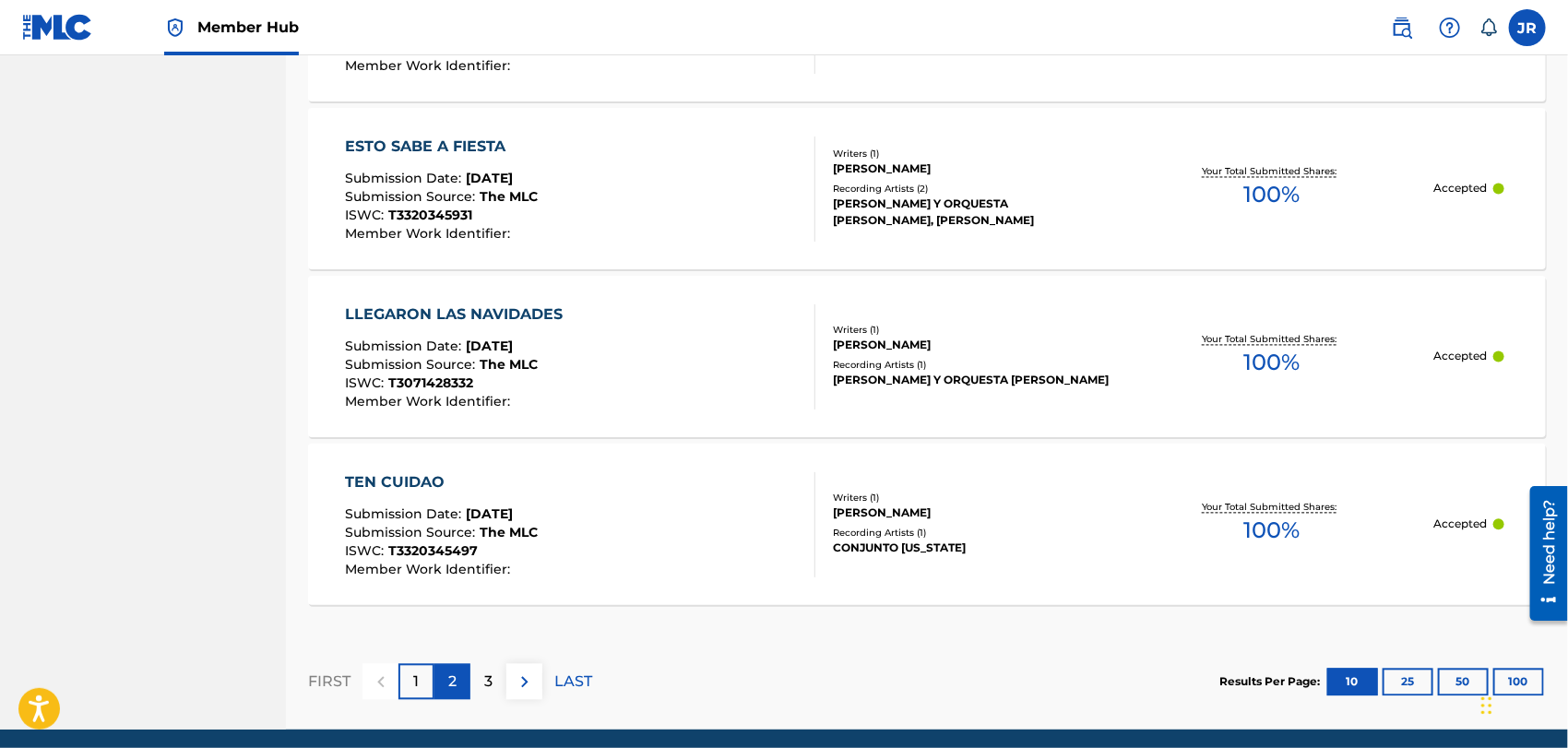
click at [450, 689] on p "2" at bounding box center [452, 683] width 8 height 22
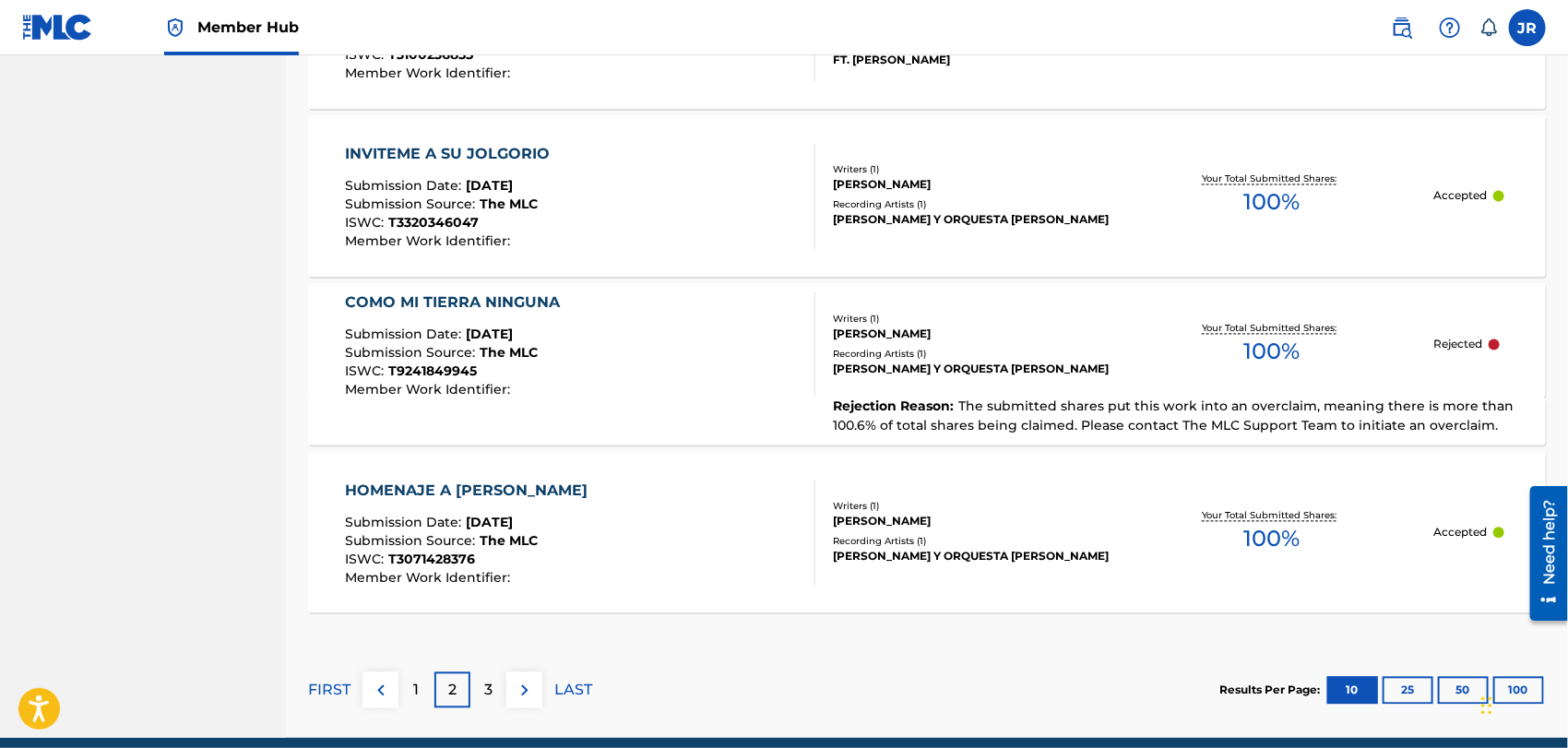
scroll to position [1749, 0]
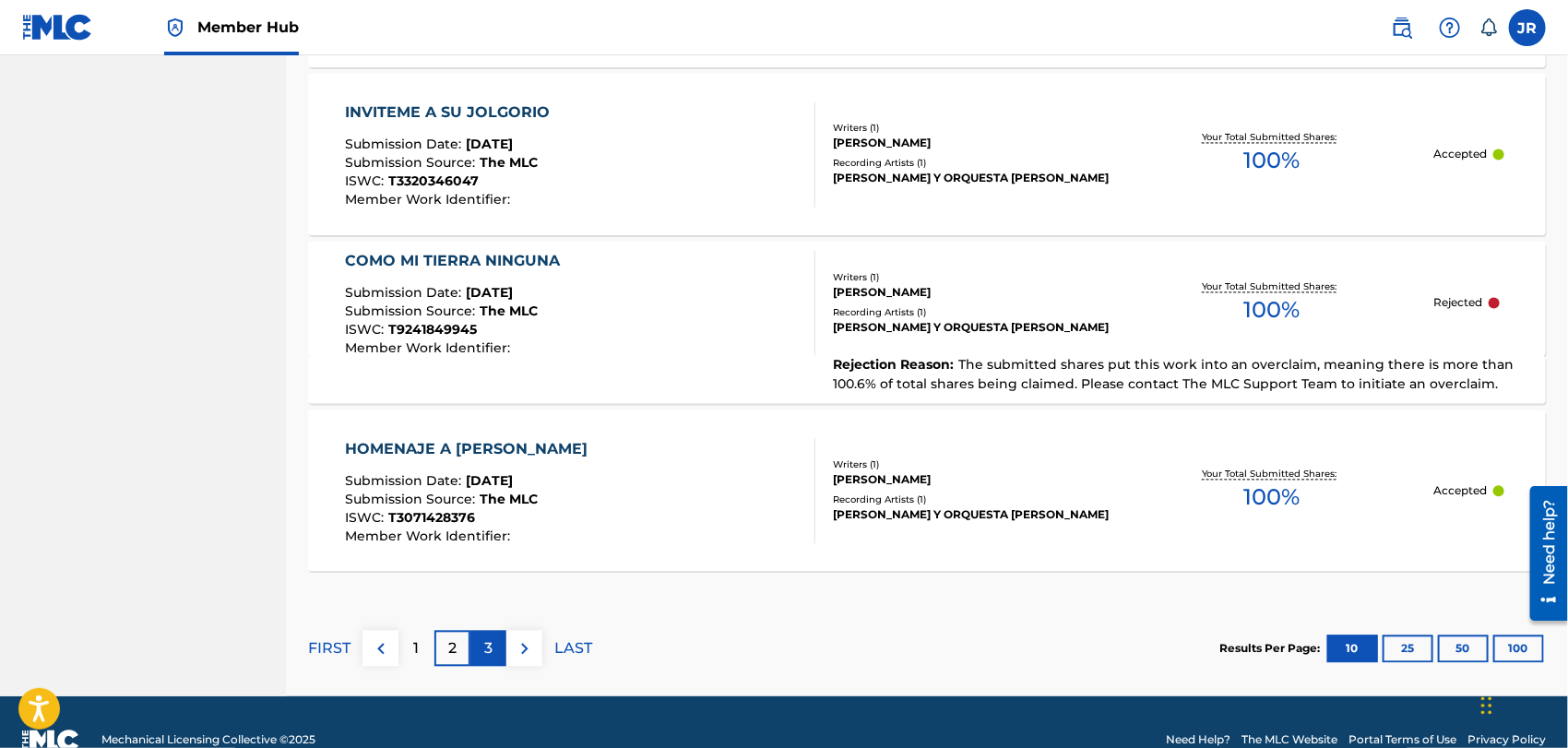
click at [490, 641] on p "3" at bounding box center [489, 649] width 8 height 22
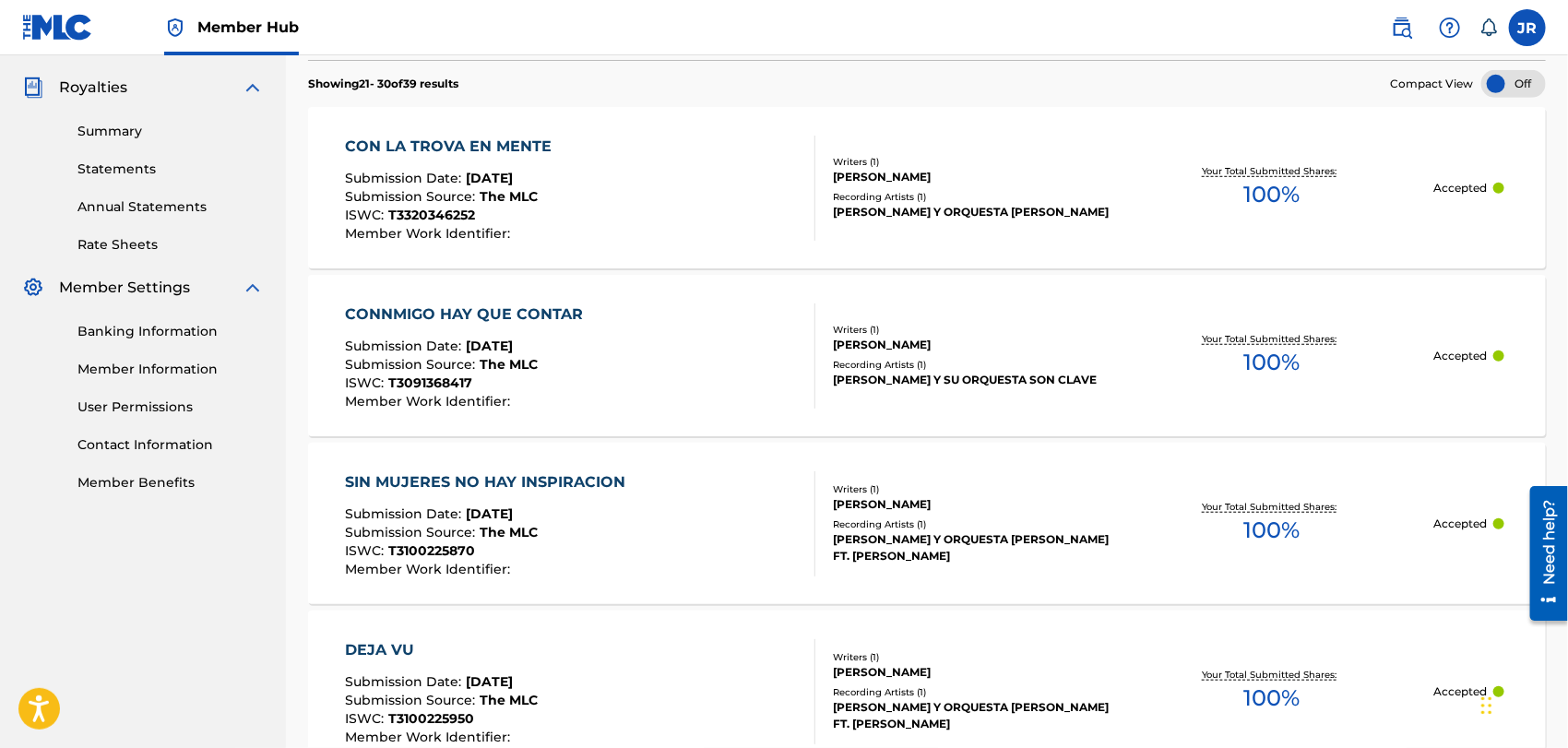
scroll to position [0, 0]
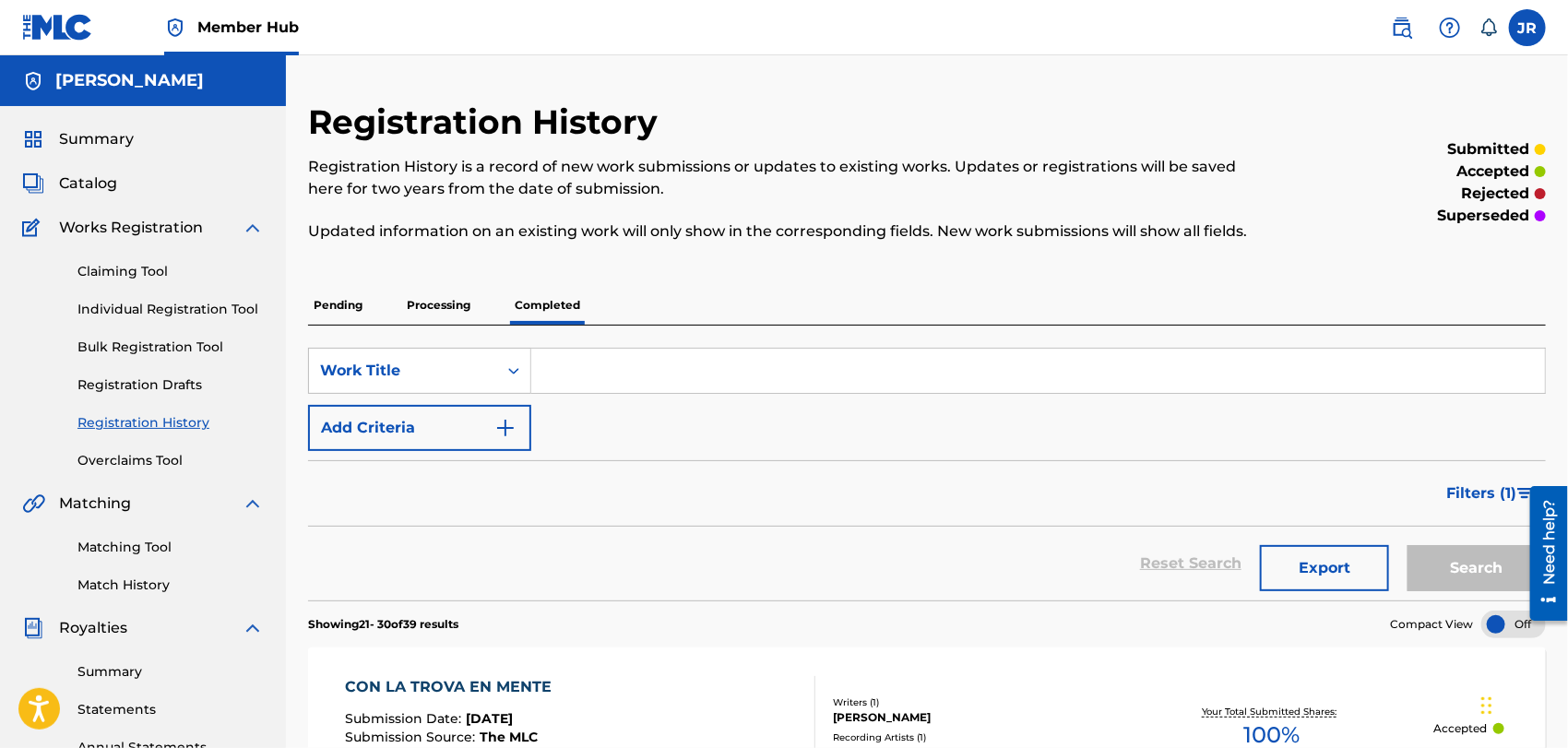
click at [569, 374] on input "Search Form" at bounding box center [1038, 371] width 1014 height 45
type input "COMO MI TIERRA NINGUNA"
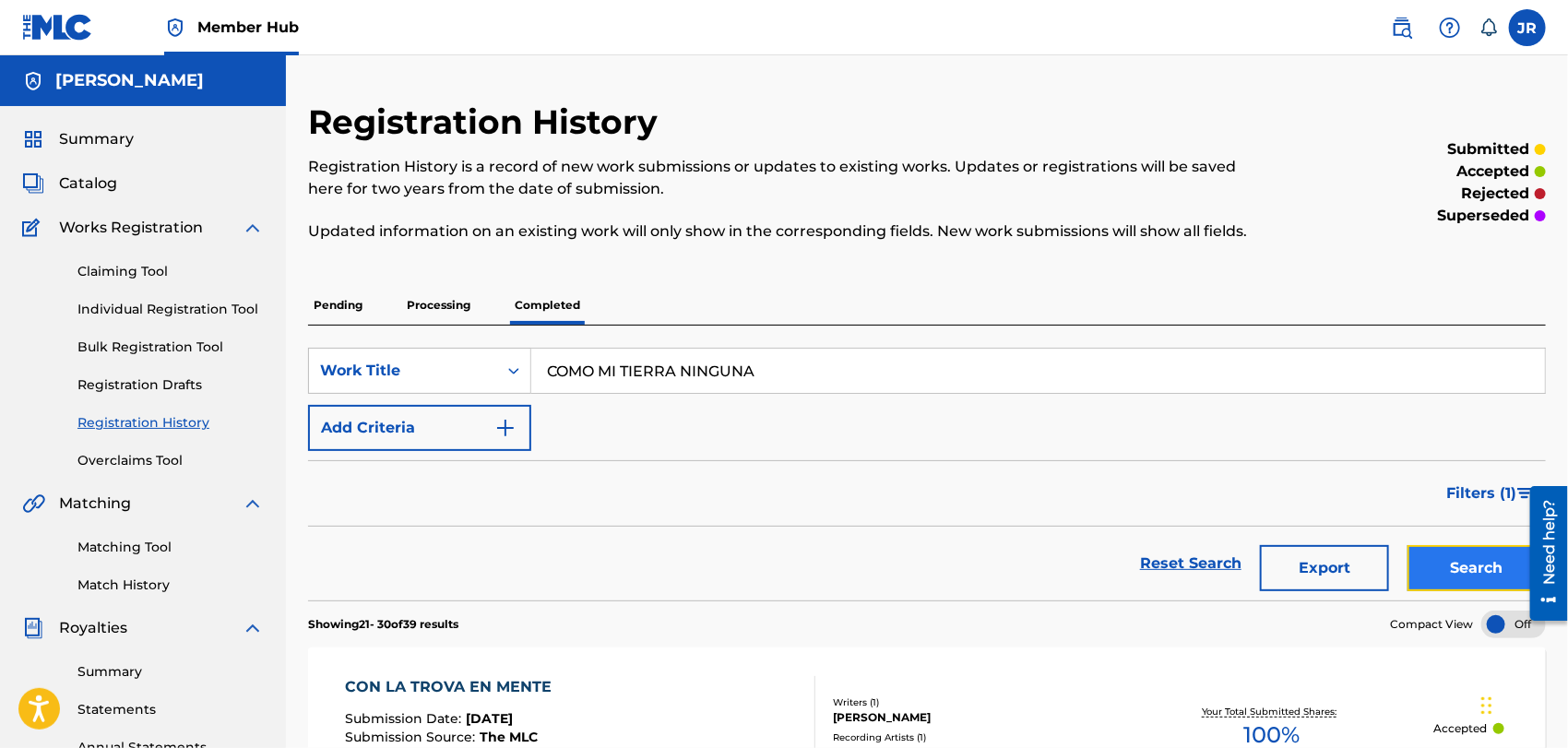
click at [1484, 562] on button "Search" at bounding box center [1477, 568] width 138 height 47
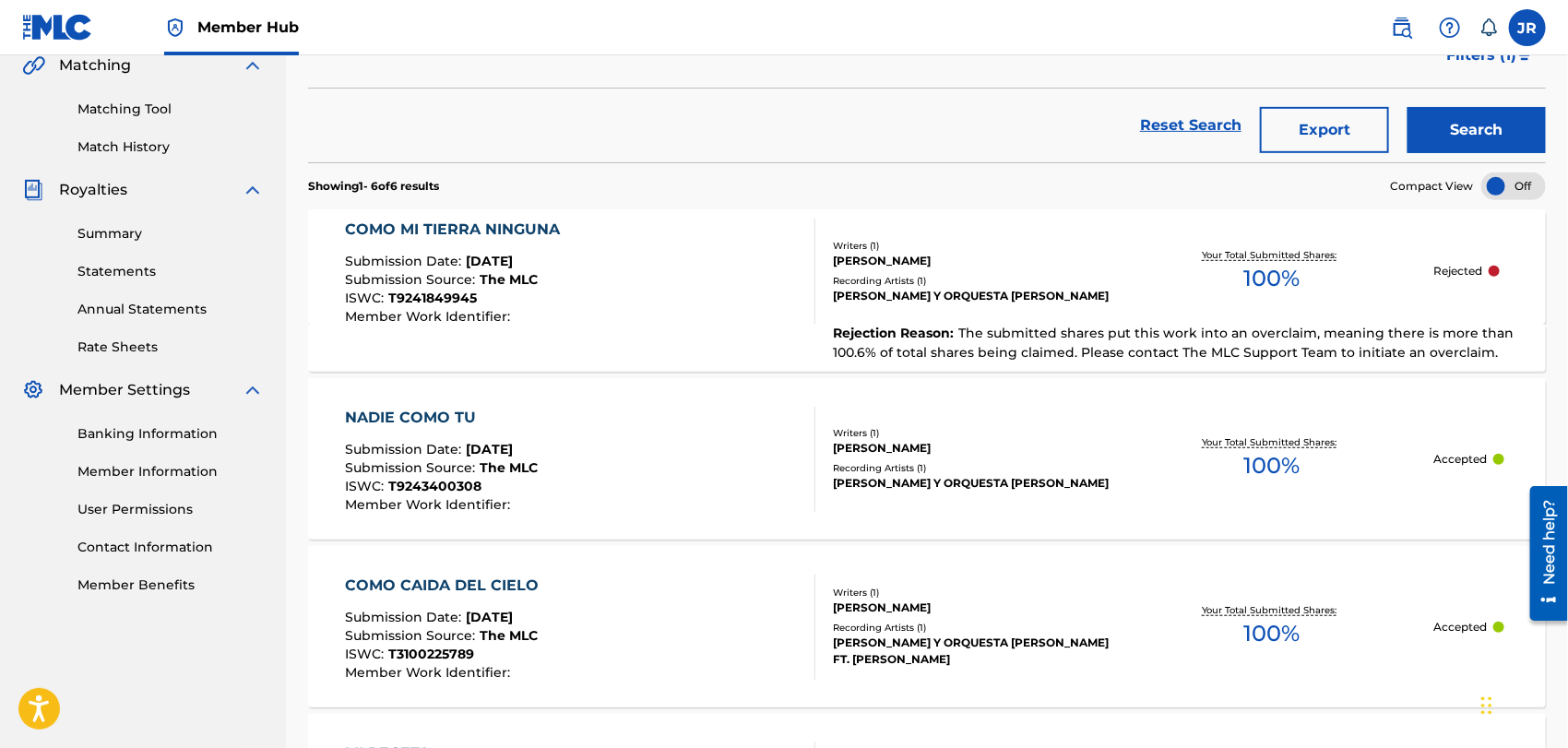
scroll to position [435, 0]
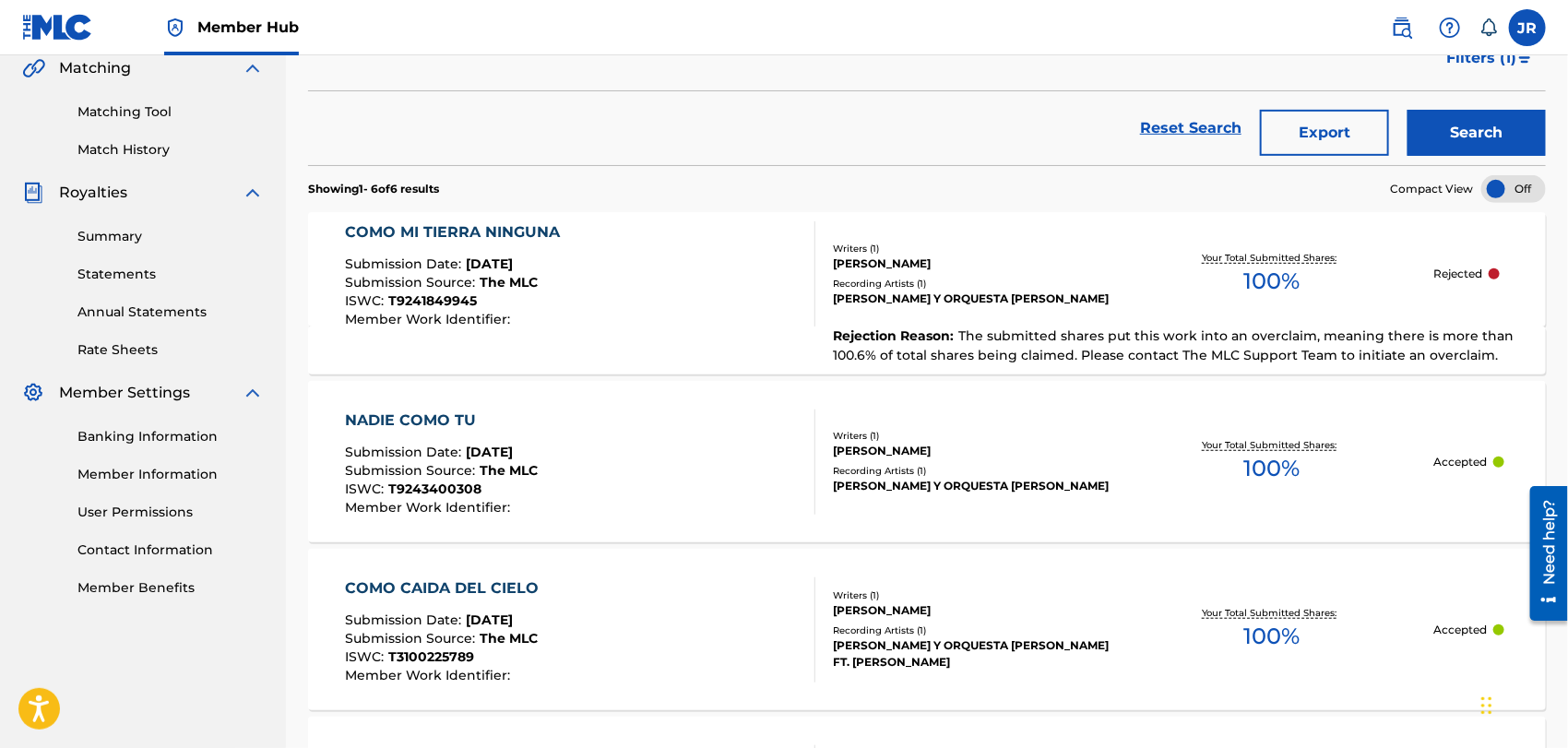
click at [492, 229] on div "COMO MI TIERRA NINGUNA" at bounding box center [457, 233] width 225 height 22
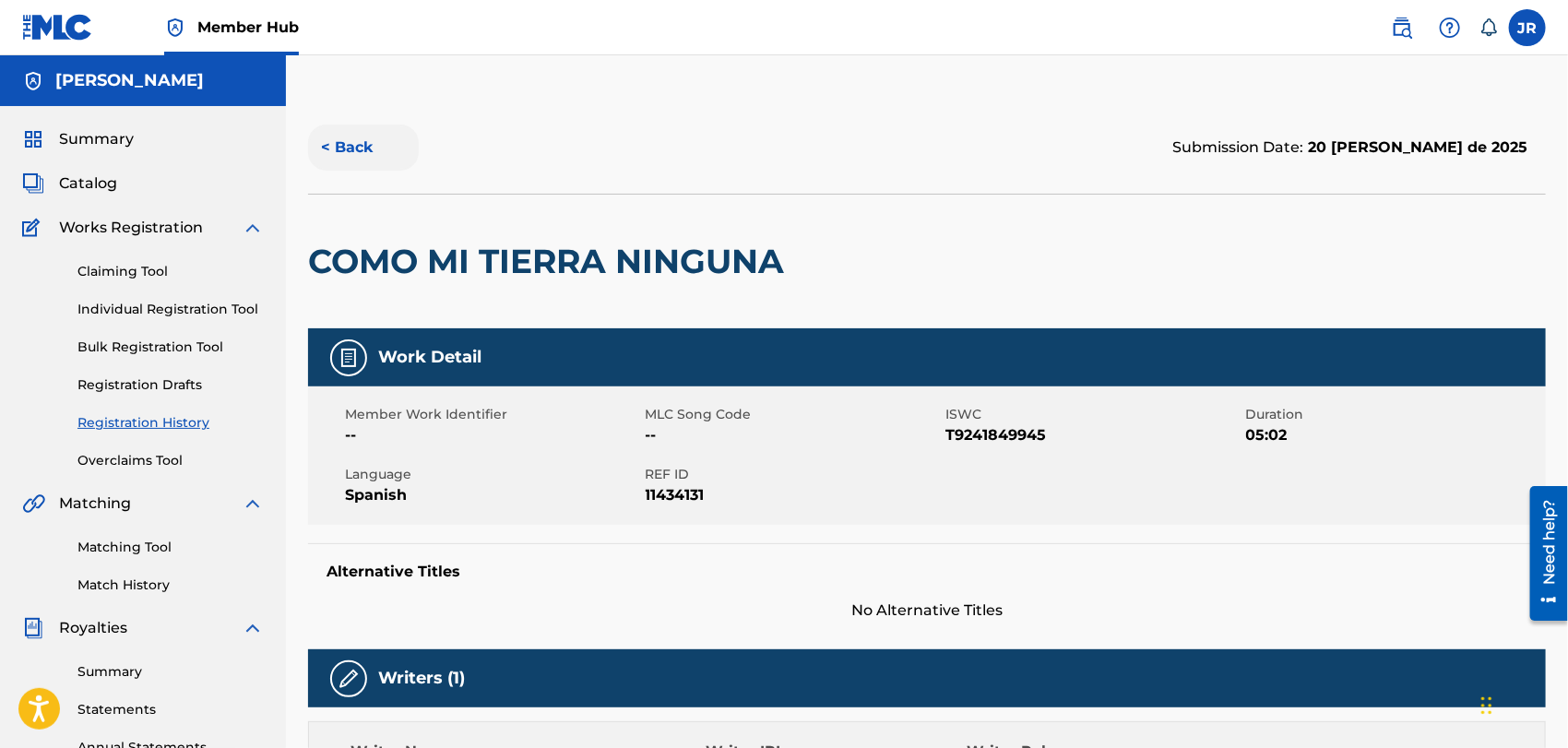
click at [364, 145] on button "< Back" at bounding box center [363, 147] width 111 height 47
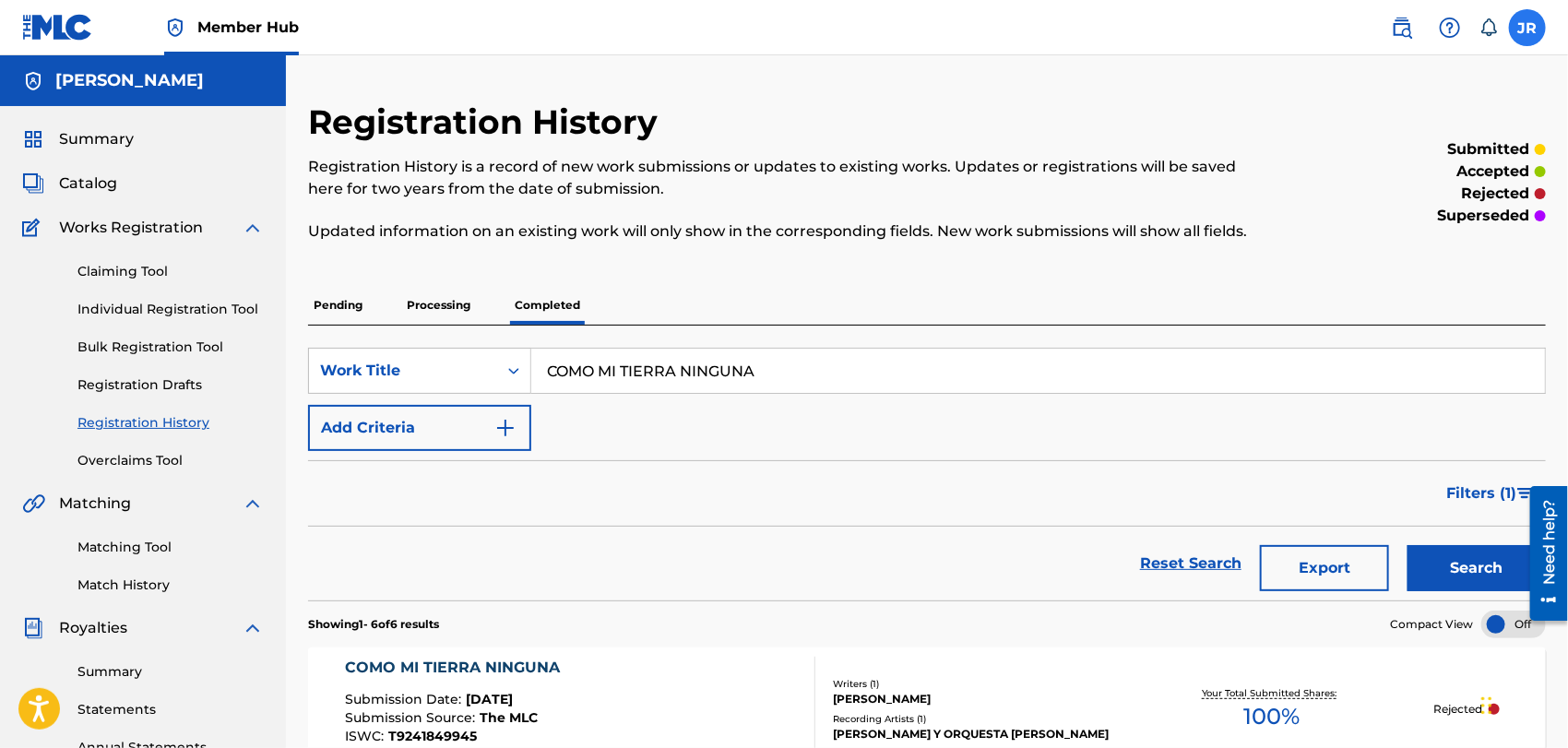
click at [1530, 30] on label at bounding box center [1527, 27] width 37 height 37
click at [1527, 28] on input "JR [PERSON_NAME] [EMAIL_ADDRESS][DOMAIN_NAME] Notification Preferences Profile …" at bounding box center [1527, 28] width 0 height 0
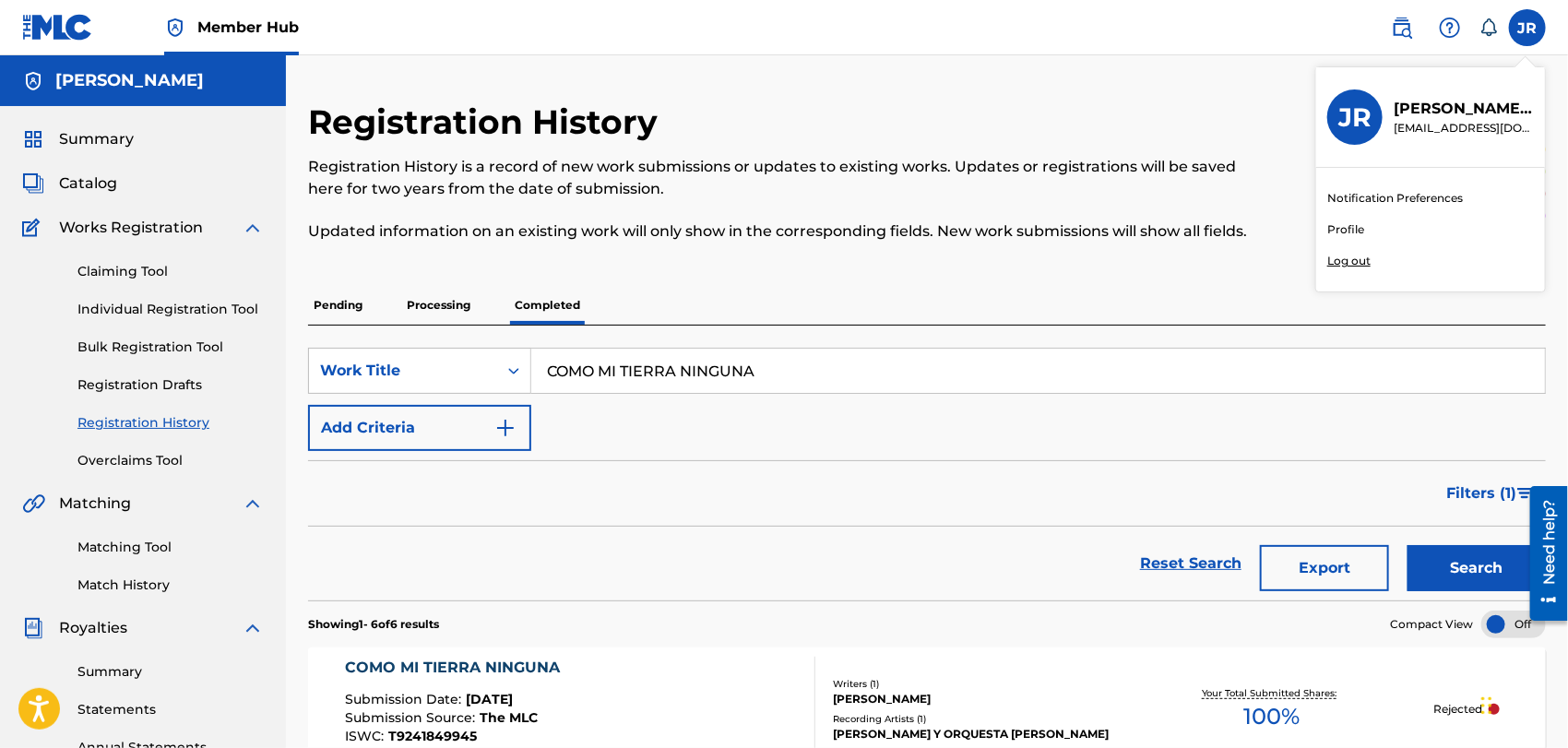
click at [1344, 223] on link "Profile" at bounding box center [1345, 230] width 37 height 17
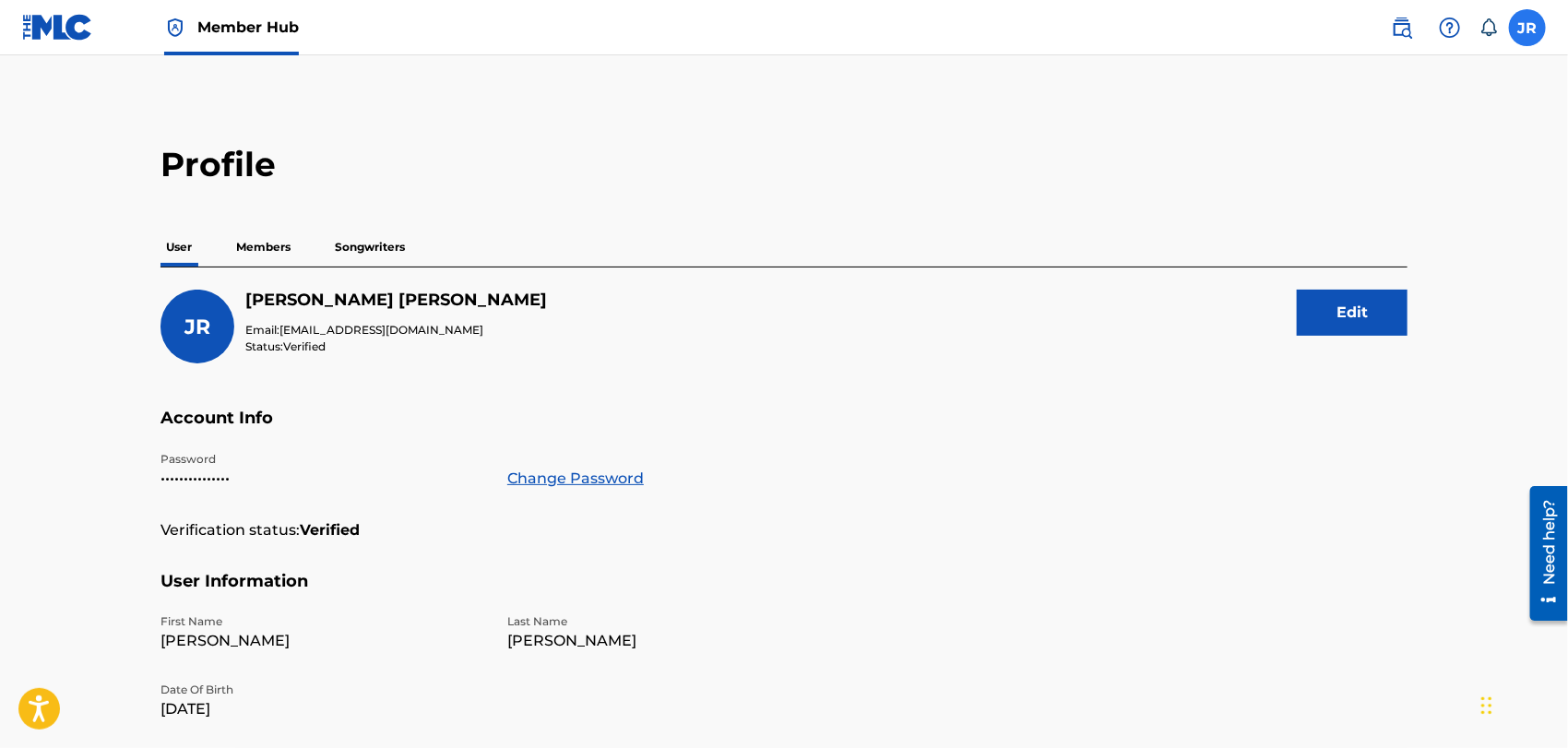
click at [1521, 24] on label at bounding box center [1527, 27] width 37 height 37
click at [1527, 28] on input "JR [PERSON_NAME] [EMAIL_ADDRESS][DOMAIN_NAME] Notification Preferences Profile …" at bounding box center [1527, 28] width 0 height 0
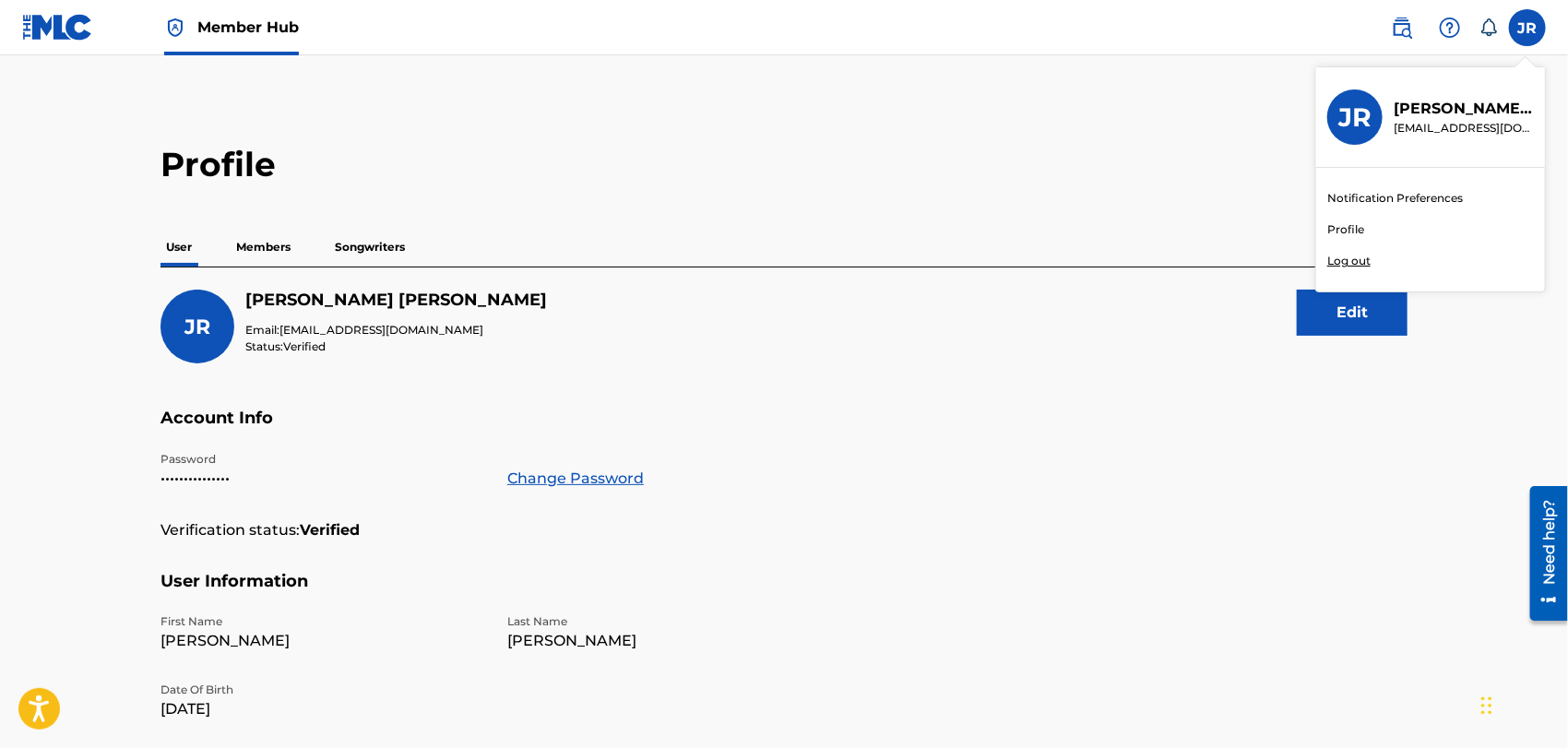
click at [1359, 198] on link "Notification Preferences" at bounding box center [1395, 198] width 136 height 17
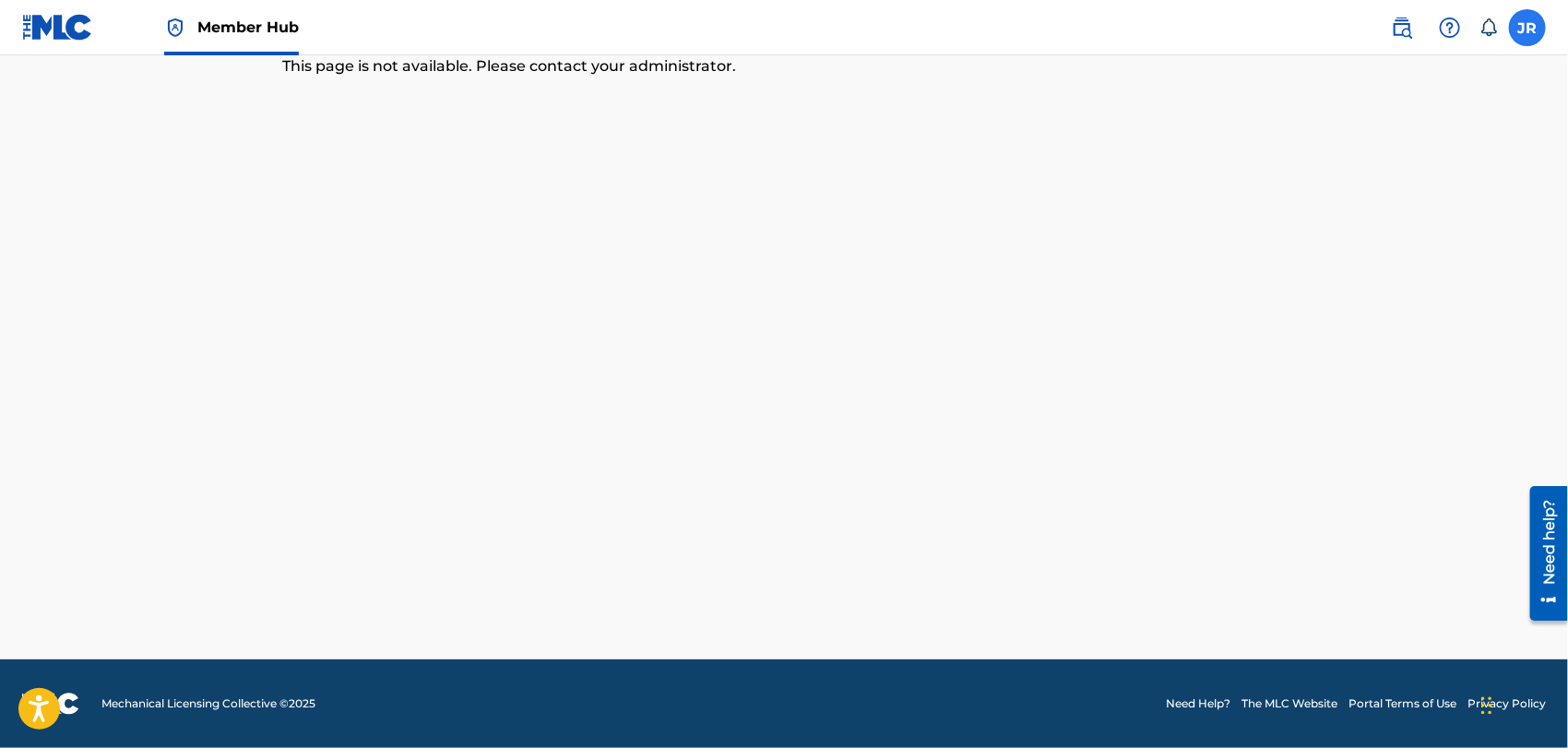
click at [1529, 22] on label at bounding box center [1527, 27] width 37 height 37
click at [1527, 28] on input "JR [PERSON_NAME] [EMAIL_ADDRESS][DOMAIN_NAME] Notification Preferences Profile …" at bounding box center [1527, 28] width 0 height 0
click at [1343, 224] on link "Profile" at bounding box center [1345, 230] width 37 height 17
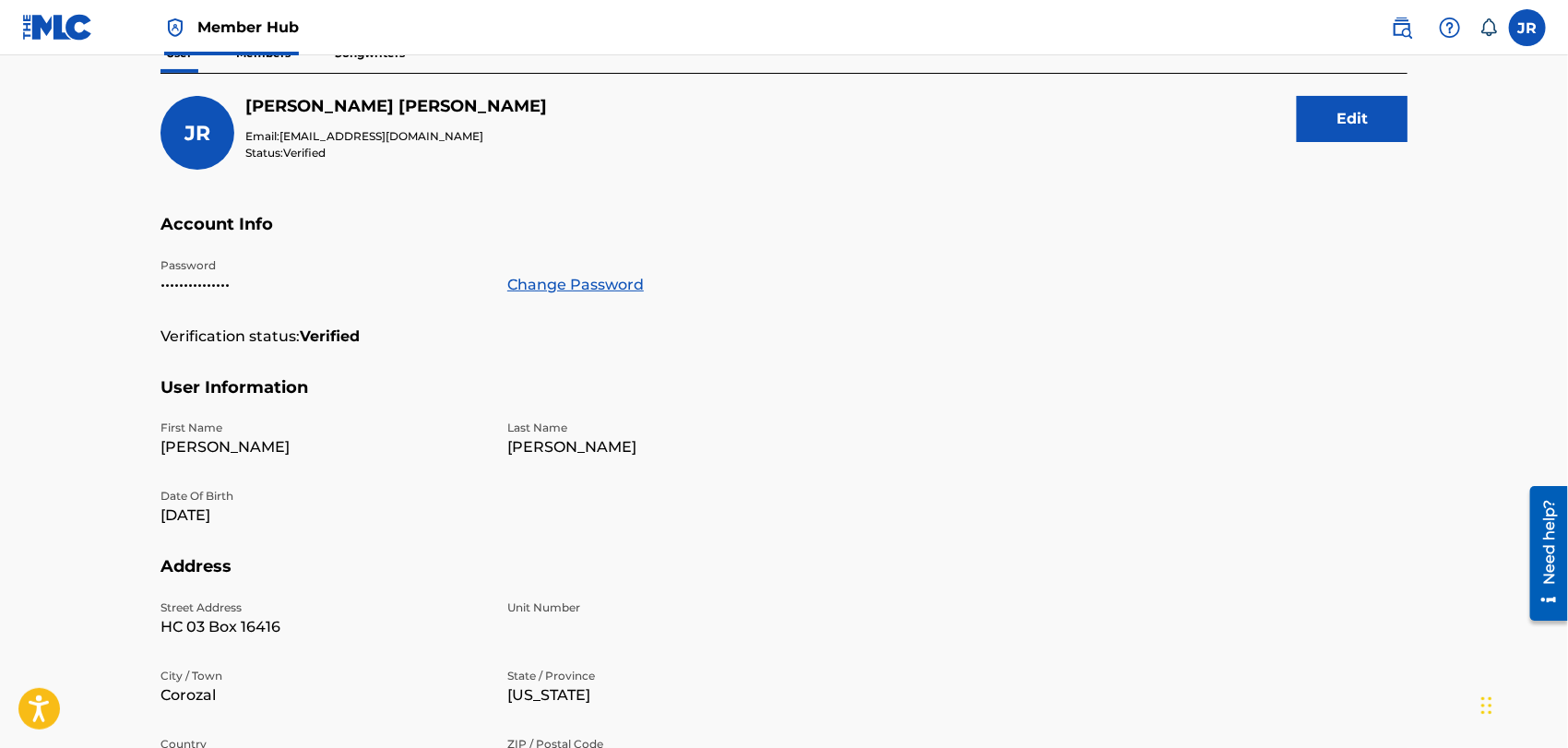
scroll to position [177, 0]
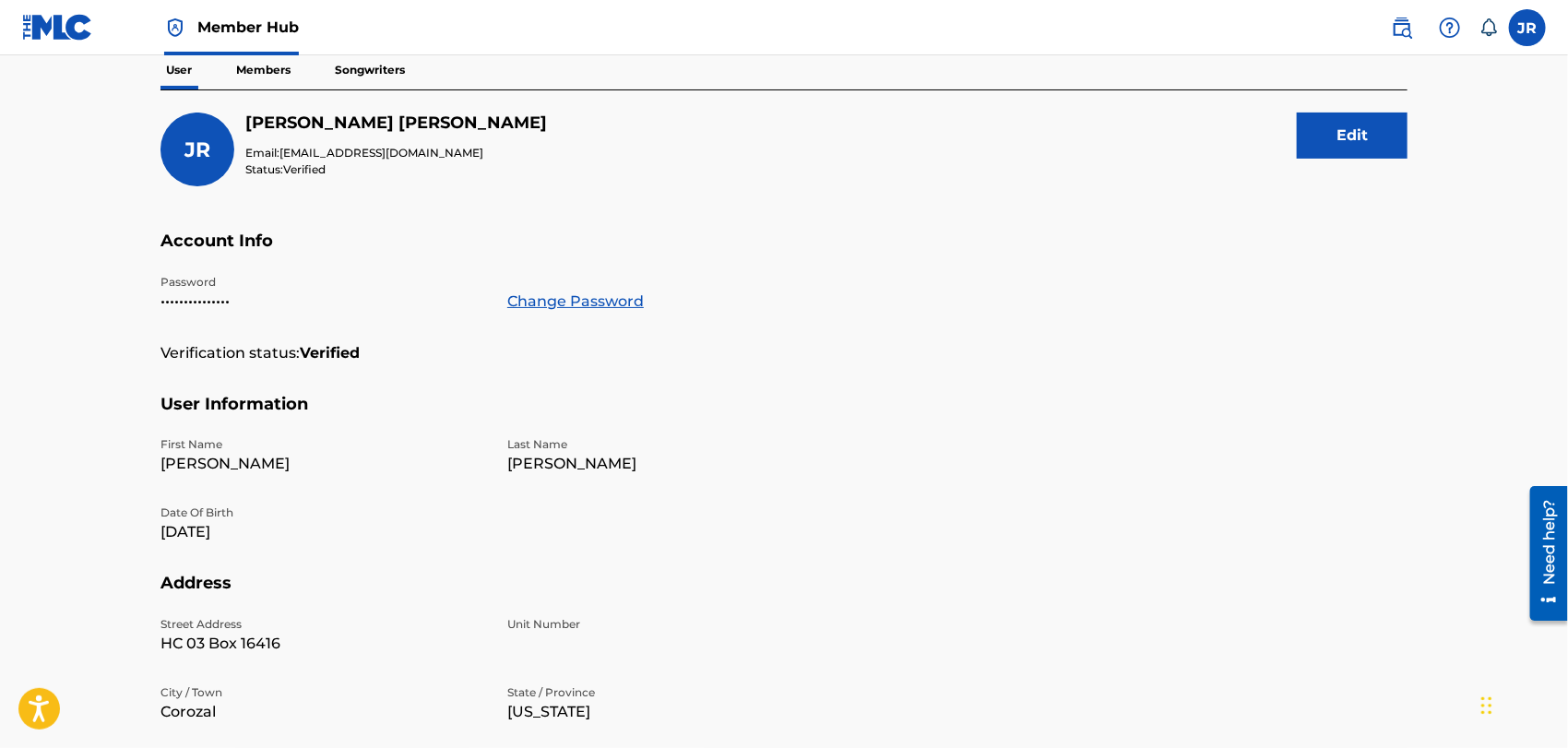
click at [1552, 545] on div "Need help?" at bounding box center [1548, 542] width 25 height 85
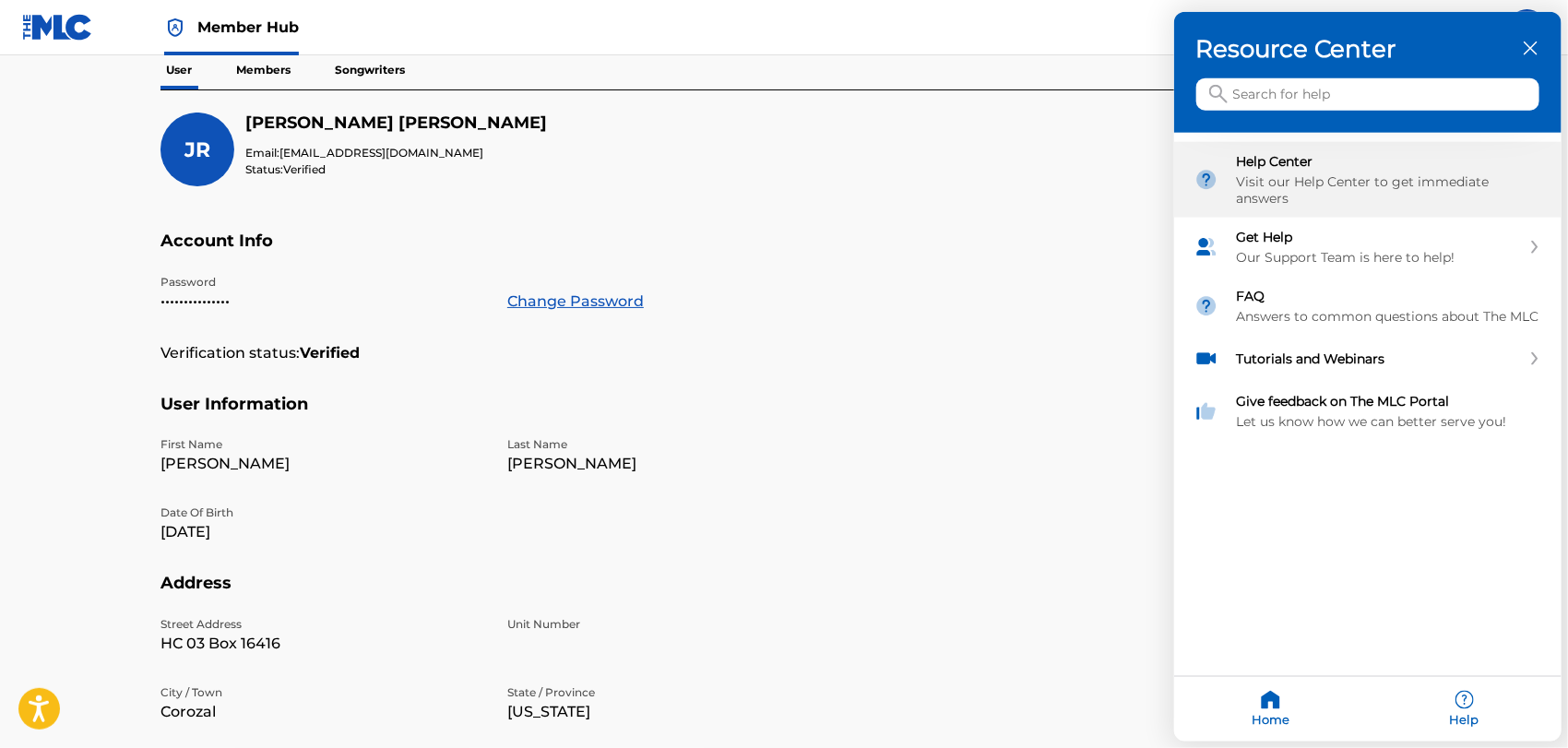
click at [1300, 173] on div "Visit our Help Center to get immediate answers" at bounding box center [1390, 190] width 305 height 34
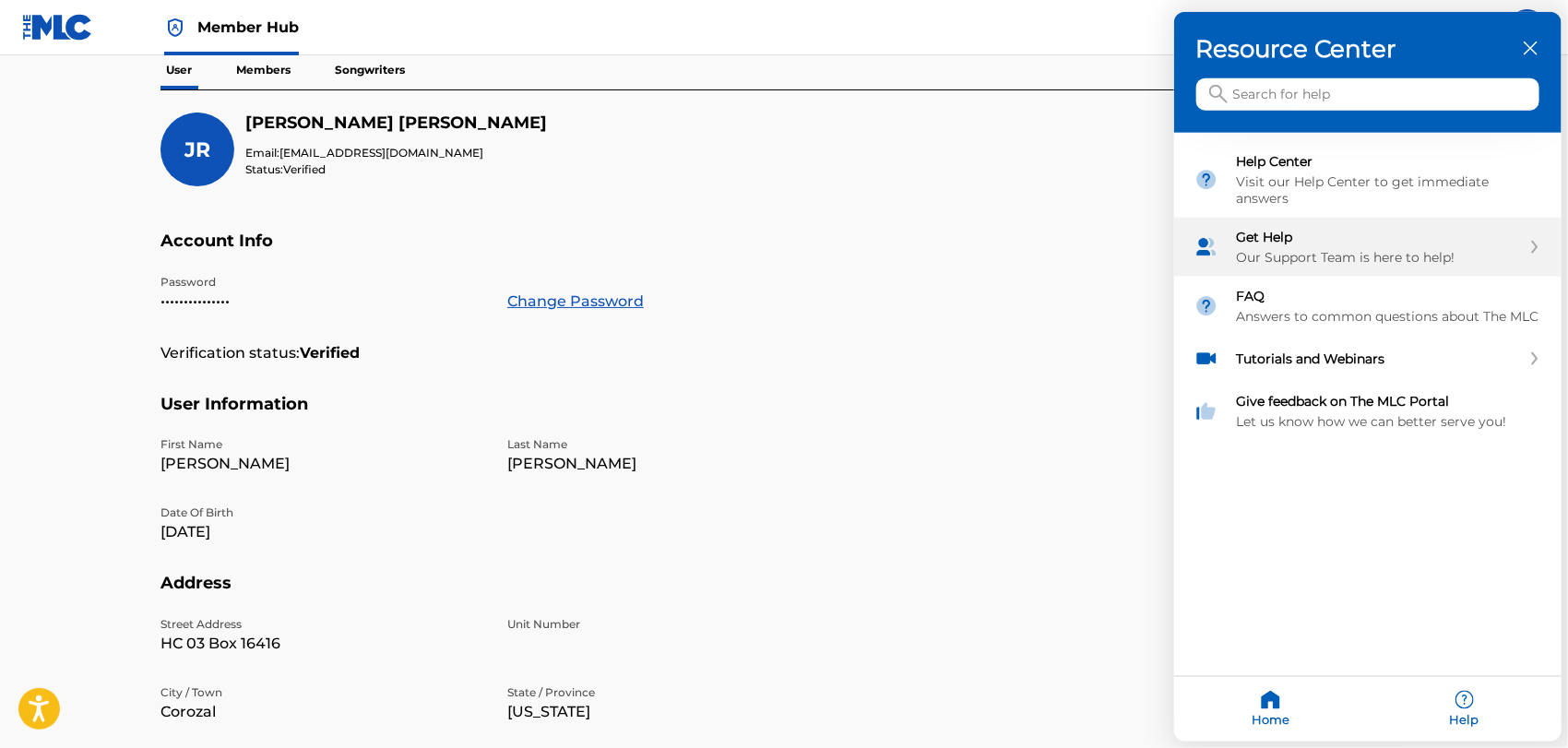
click at [1271, 229] on div "Get Help" at bounding box center [1379, 236] width 284 height 17
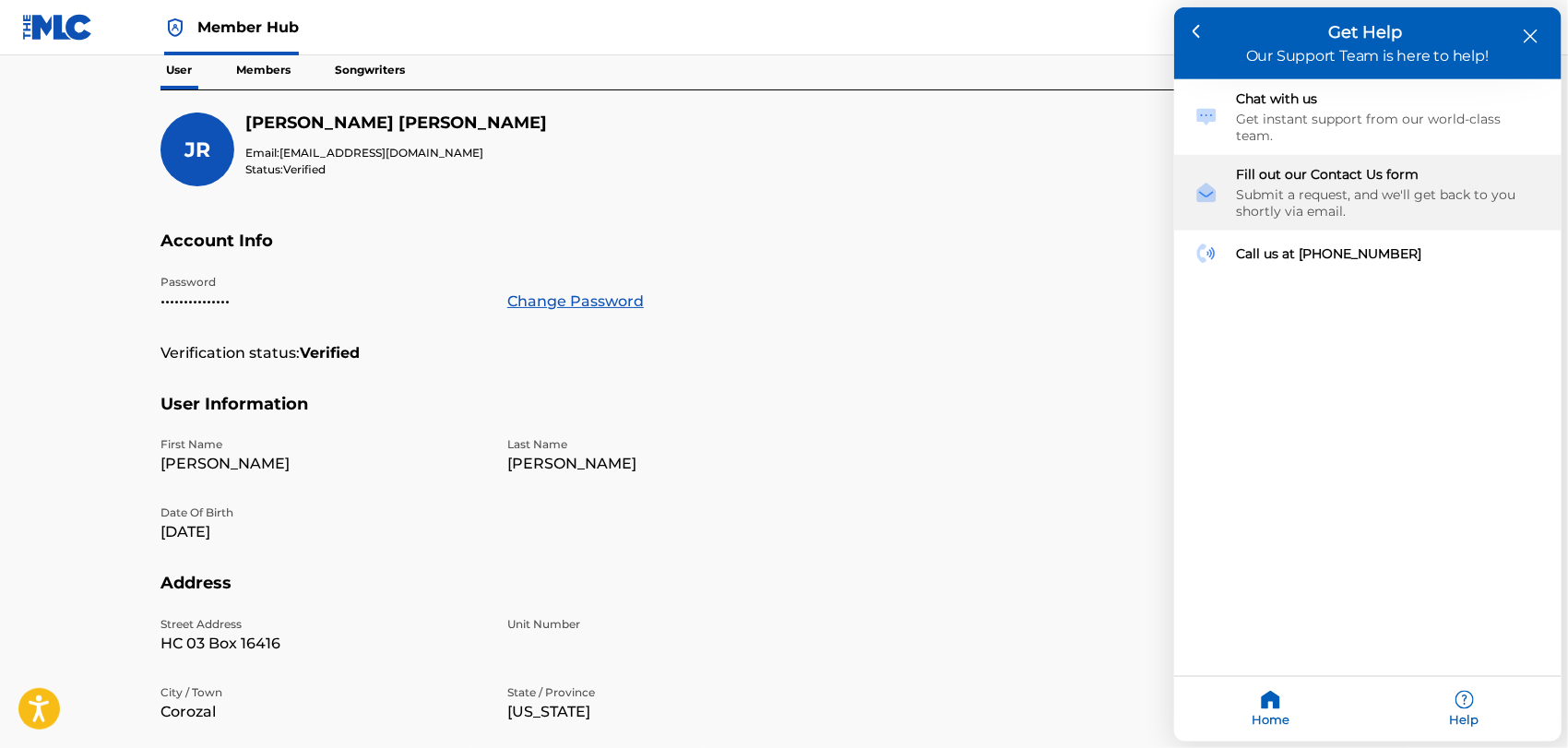
click at [1276, 166] on div "Fill out our Contact Us form" at bounding box center [1390, 174] width 305 height 17
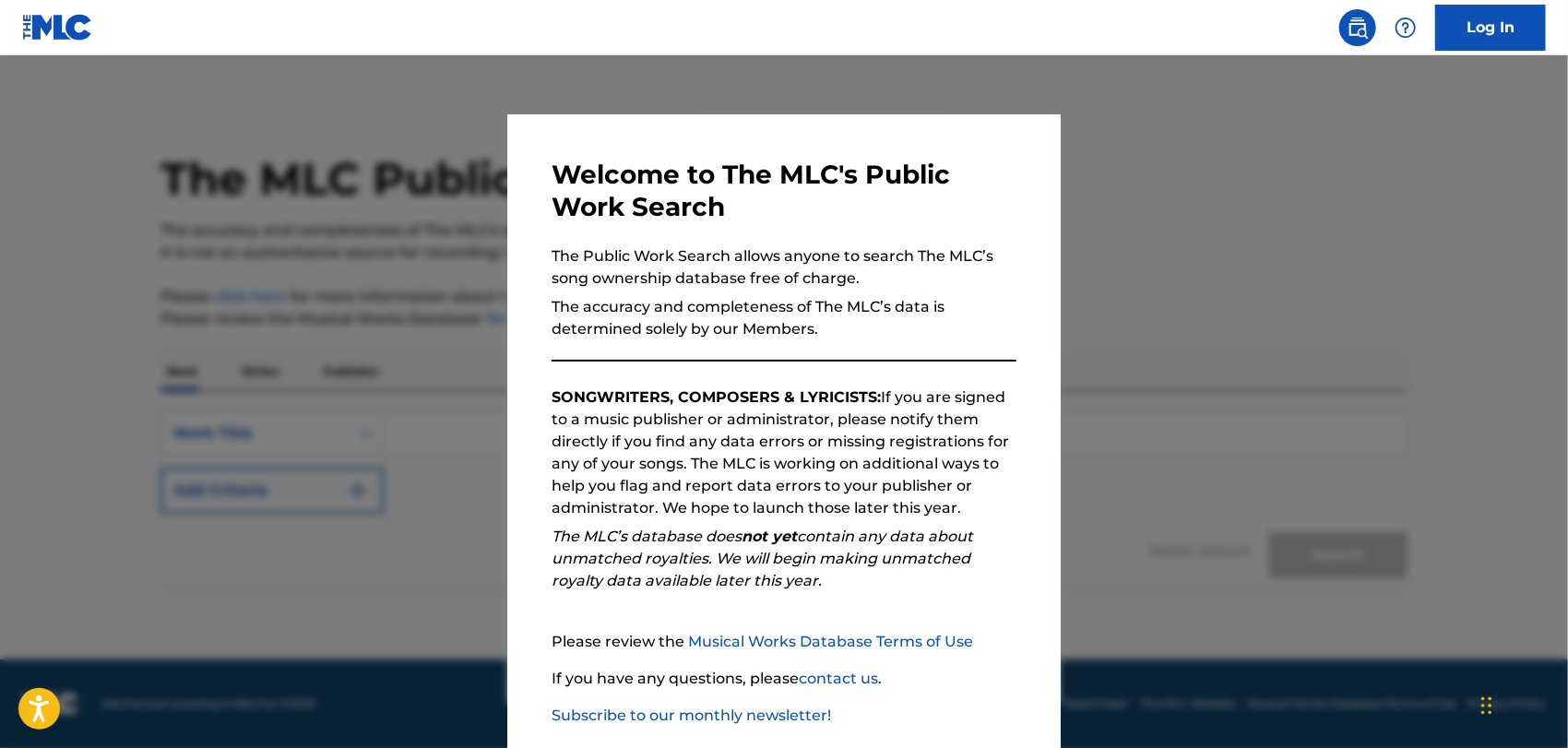
click at [1009, 292] on div "Welcome to The MLC's Public Work Search The Public Work Search allows anyone to…" at bounding box center [784, 480] width 554 height 730
click at [1038, 265] on div "Welcome to The MLC's Public Work Search The Public Work Search allows anyone to…" at bounding box center [784, 480] width 554 height 730
click at [1009, 194] on div "Welcome to The MLC's Public Work Search The Public Work Search allows anyone to…" at bounding box center [784, 480] width 554 height 730
click at [1276, 203] on div at bounding box center [784, 429] width 1568 height 748
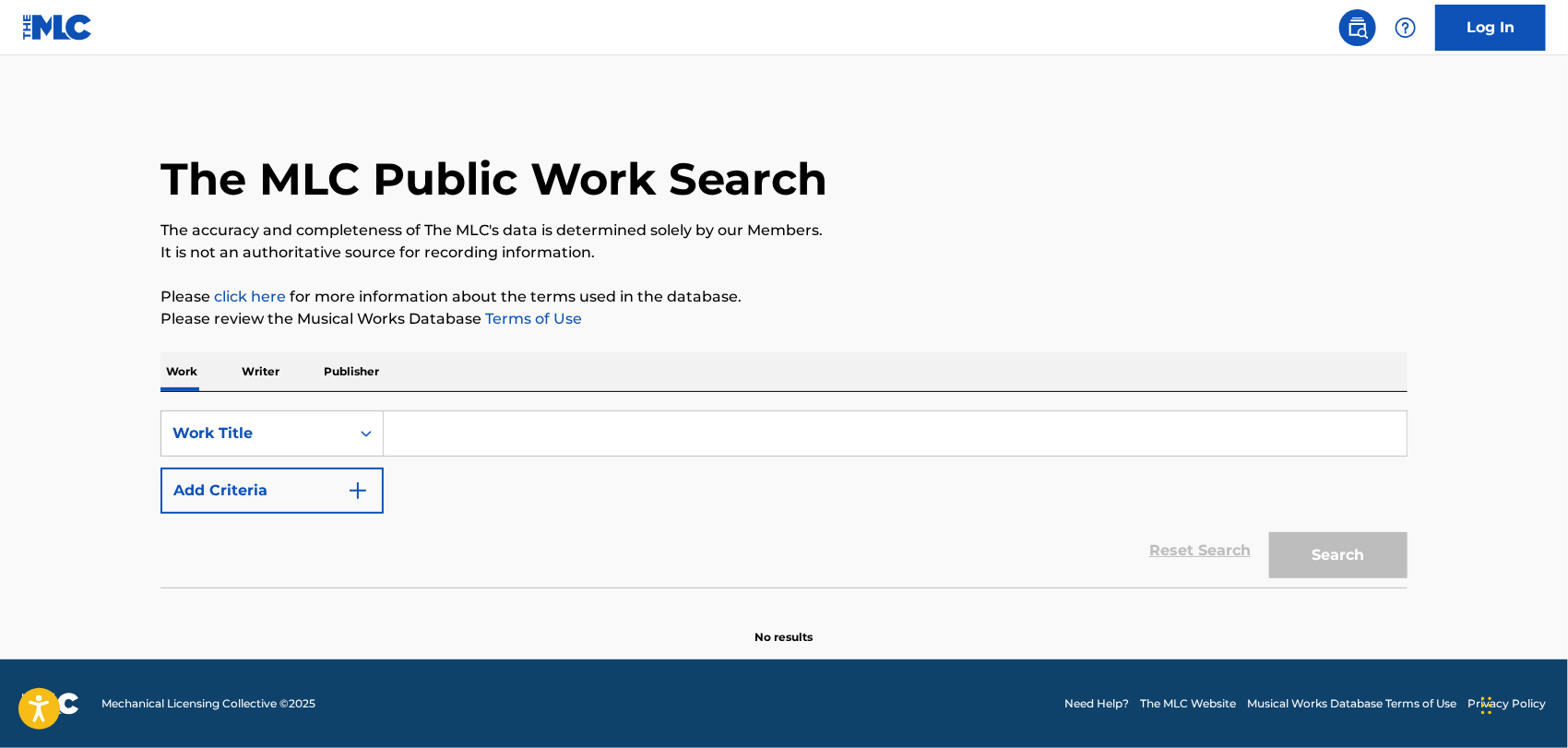
click at [454, 444] on input "Search Form" at bounding box center [895, 433] width 1023 height 45
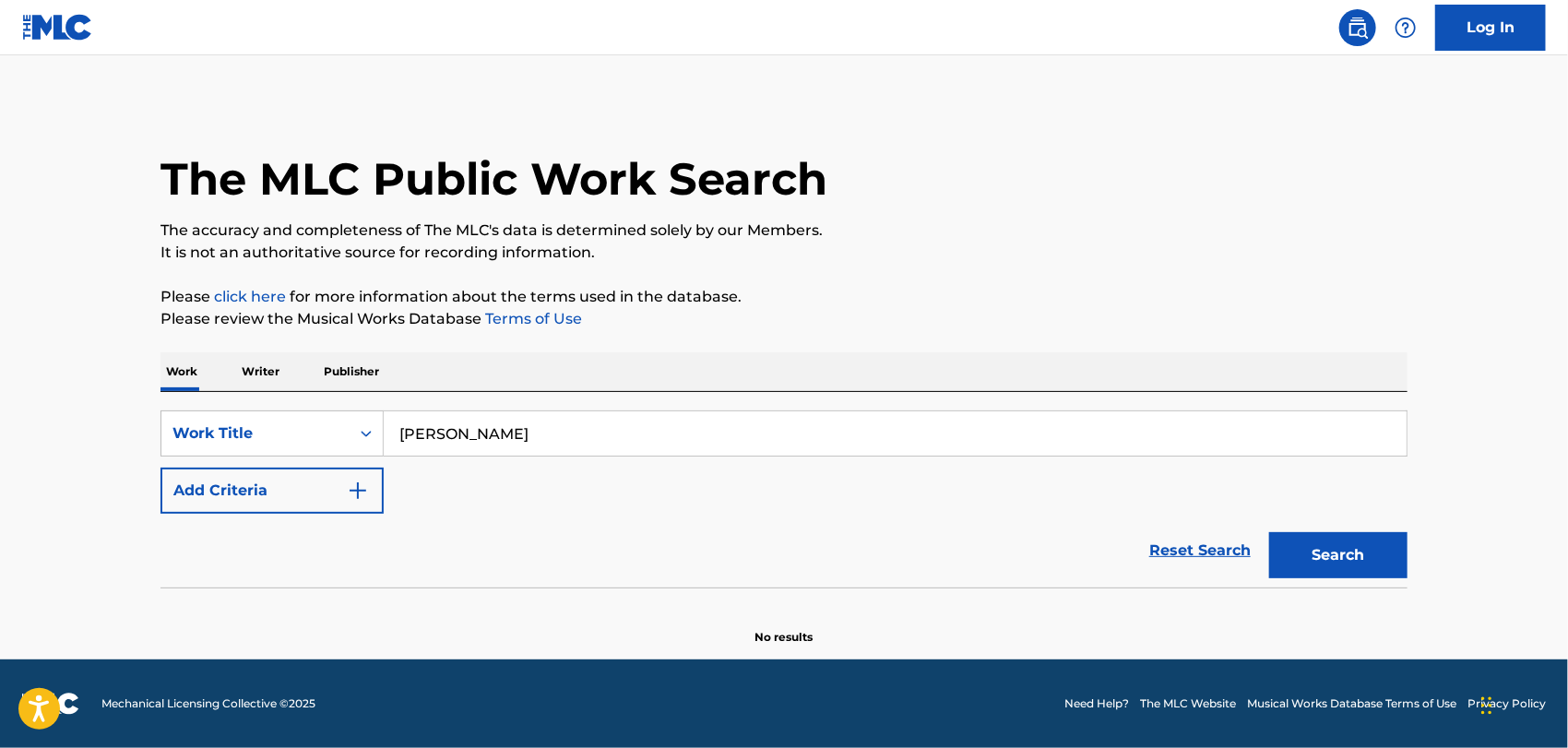
type input "amado mio"
click at [366, 487] on img "Search Form" at bounding box center [358, 491] width 22 height 22
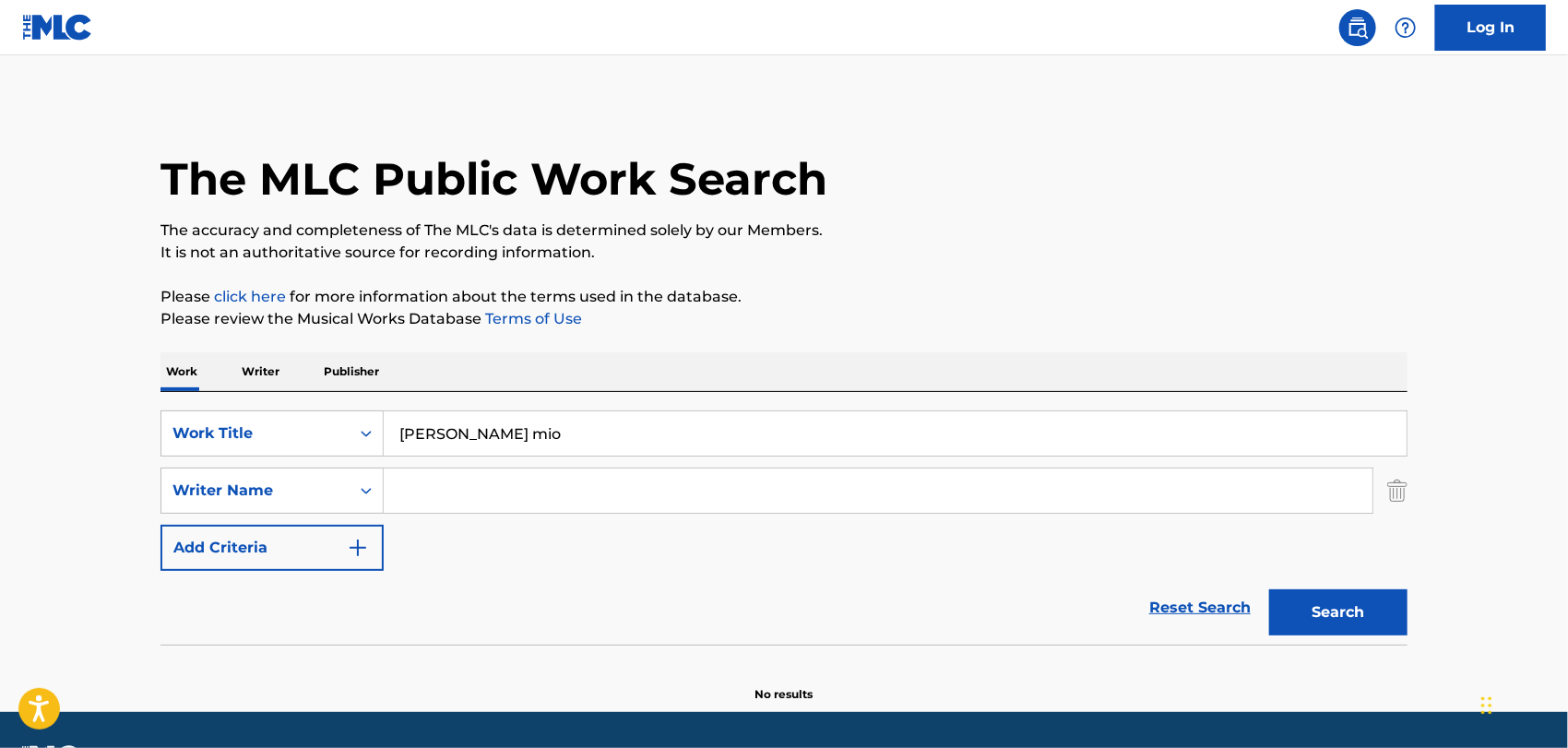
click at [431, 498] on input "Search Form" at bounding box center [878, 491] width 989 height 45
type input "rosa ferrer"
click at [1351, 612] on button "Search" at bounding box center [1338, 612] width 138 height 47
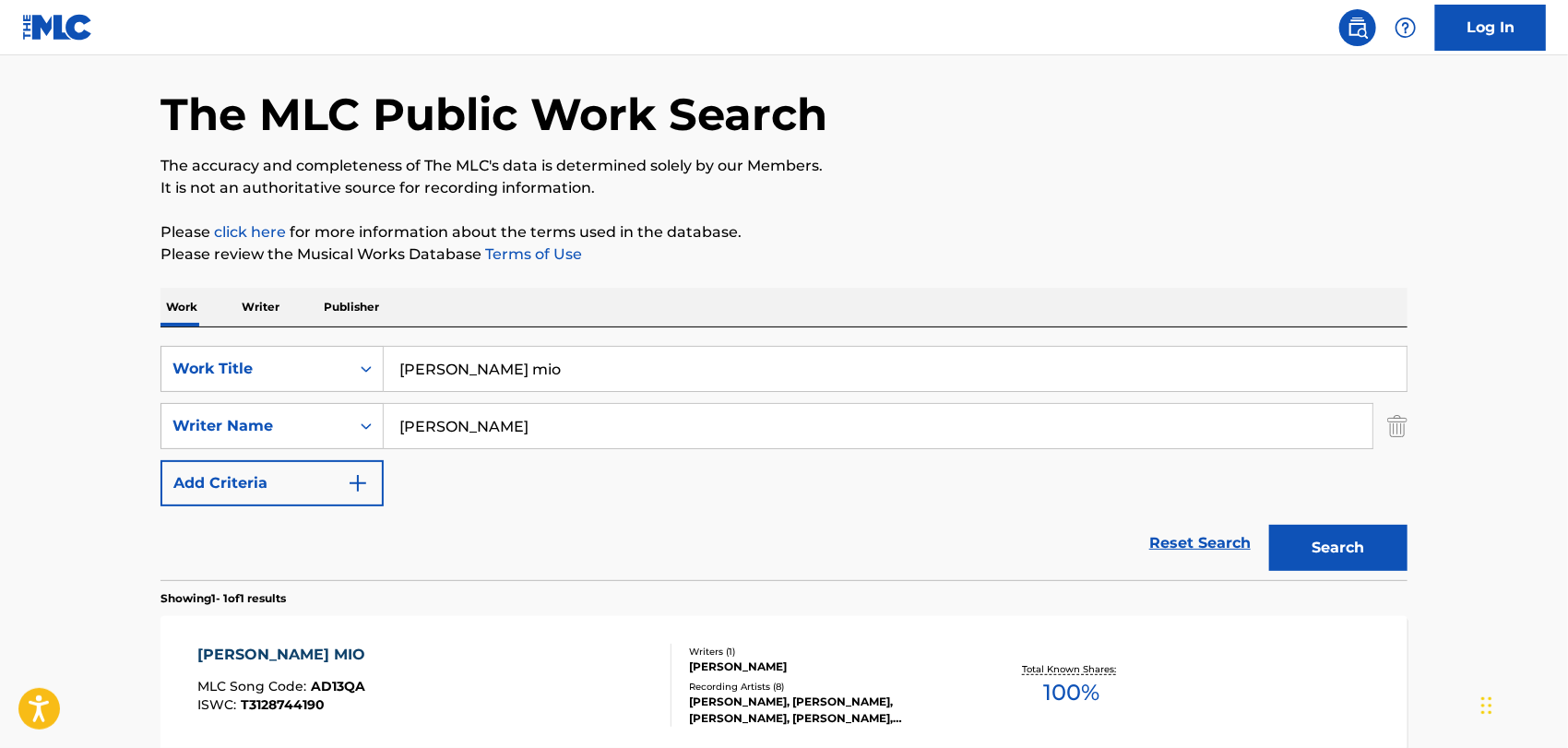
scroll to position [66, 0]
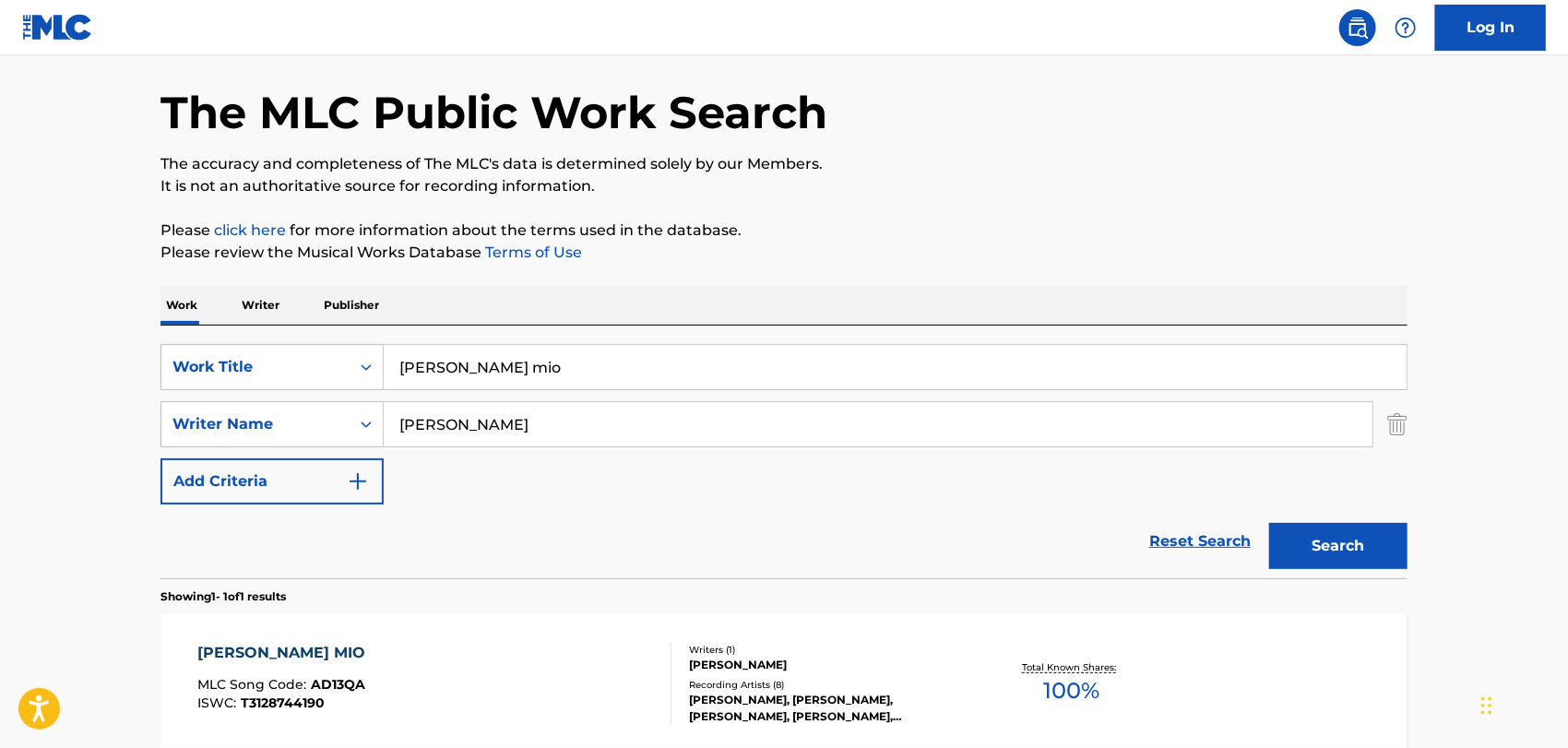
click at [247, 649] on div "AMADO MIO" at bounding box center [286, 653] width 177 height 22
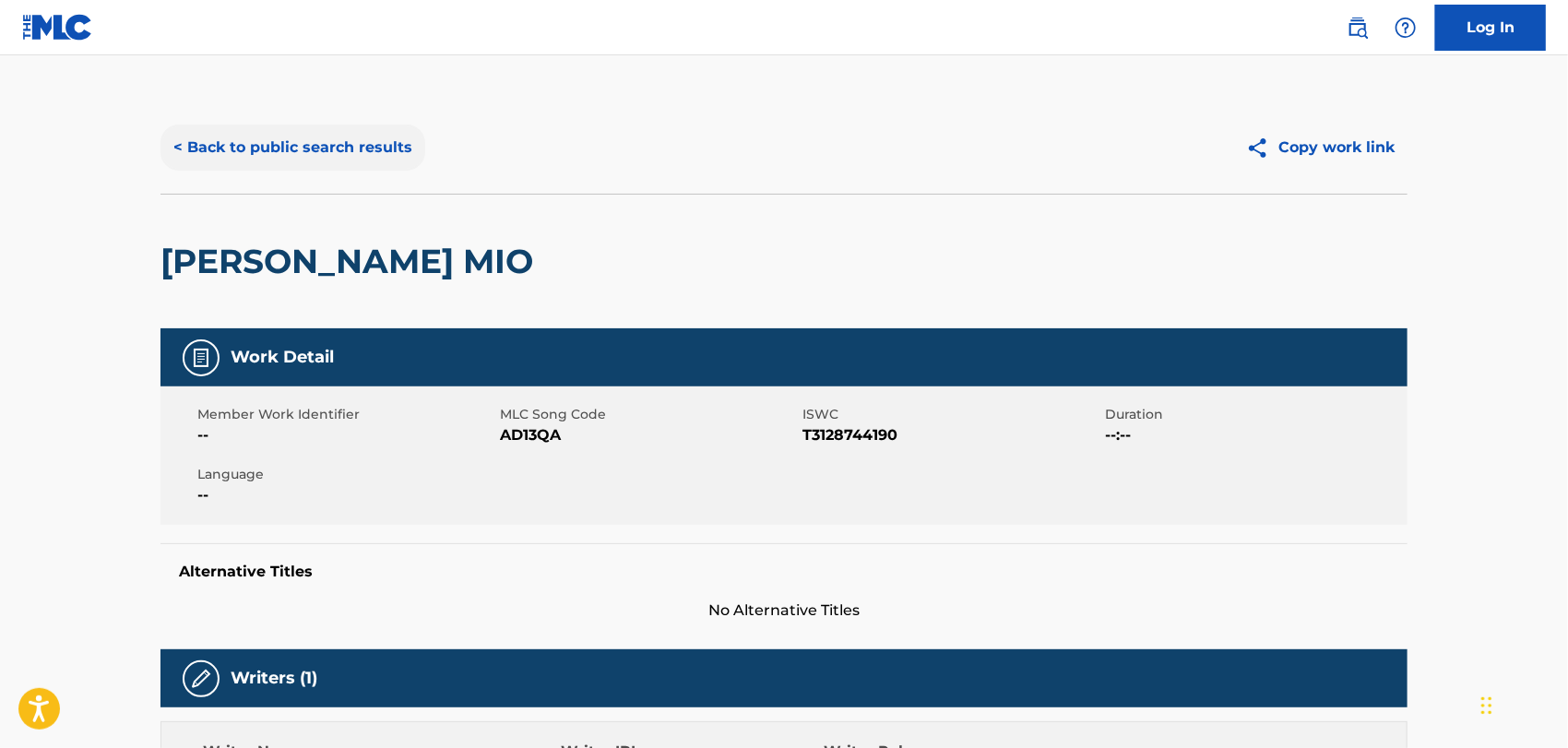
click at [230, 136] on button "< Back to public search results" at bounding box center [293, 147] width 265 height 47
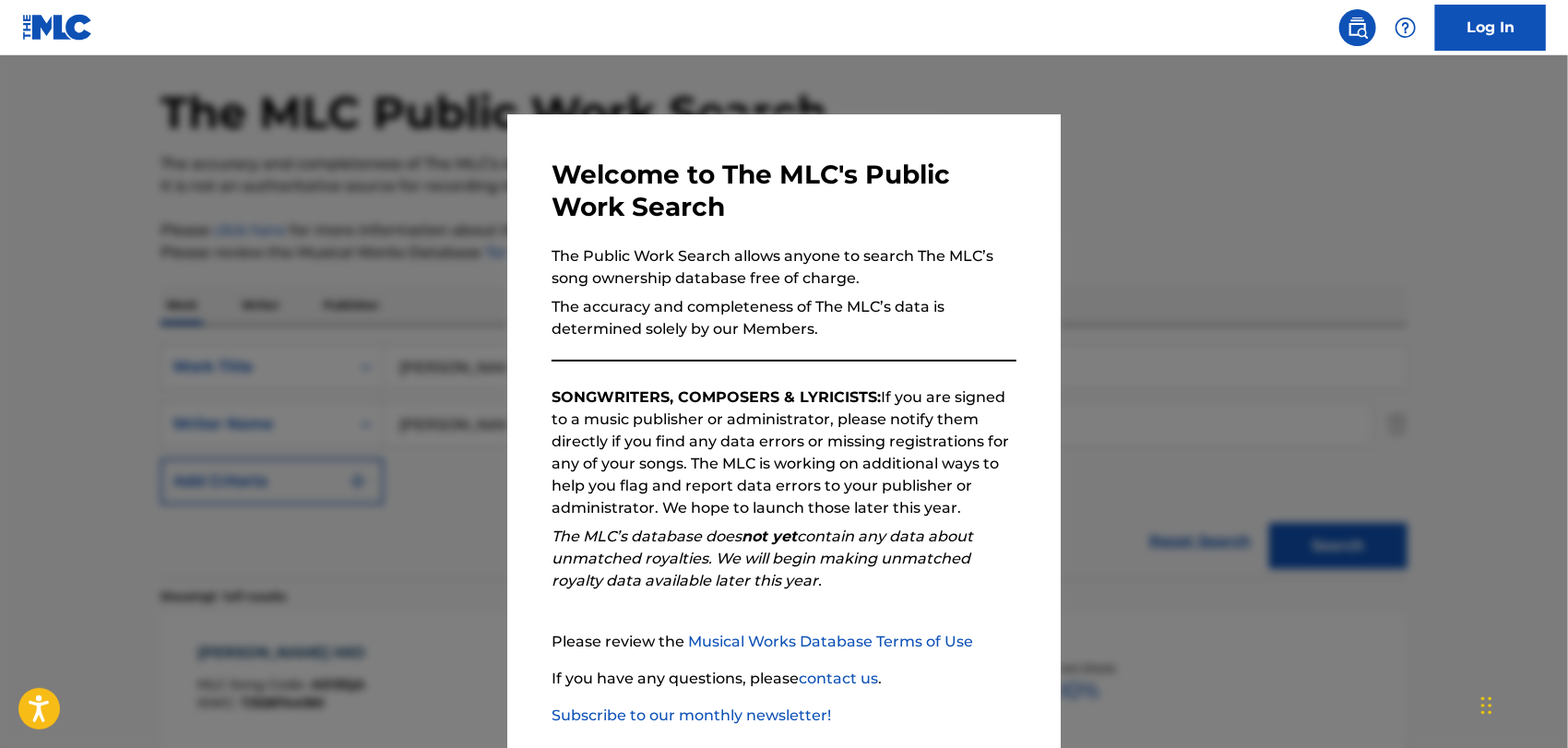
click at [1316, 373] on div at bounding box center [784, 429] width 1568 height 748
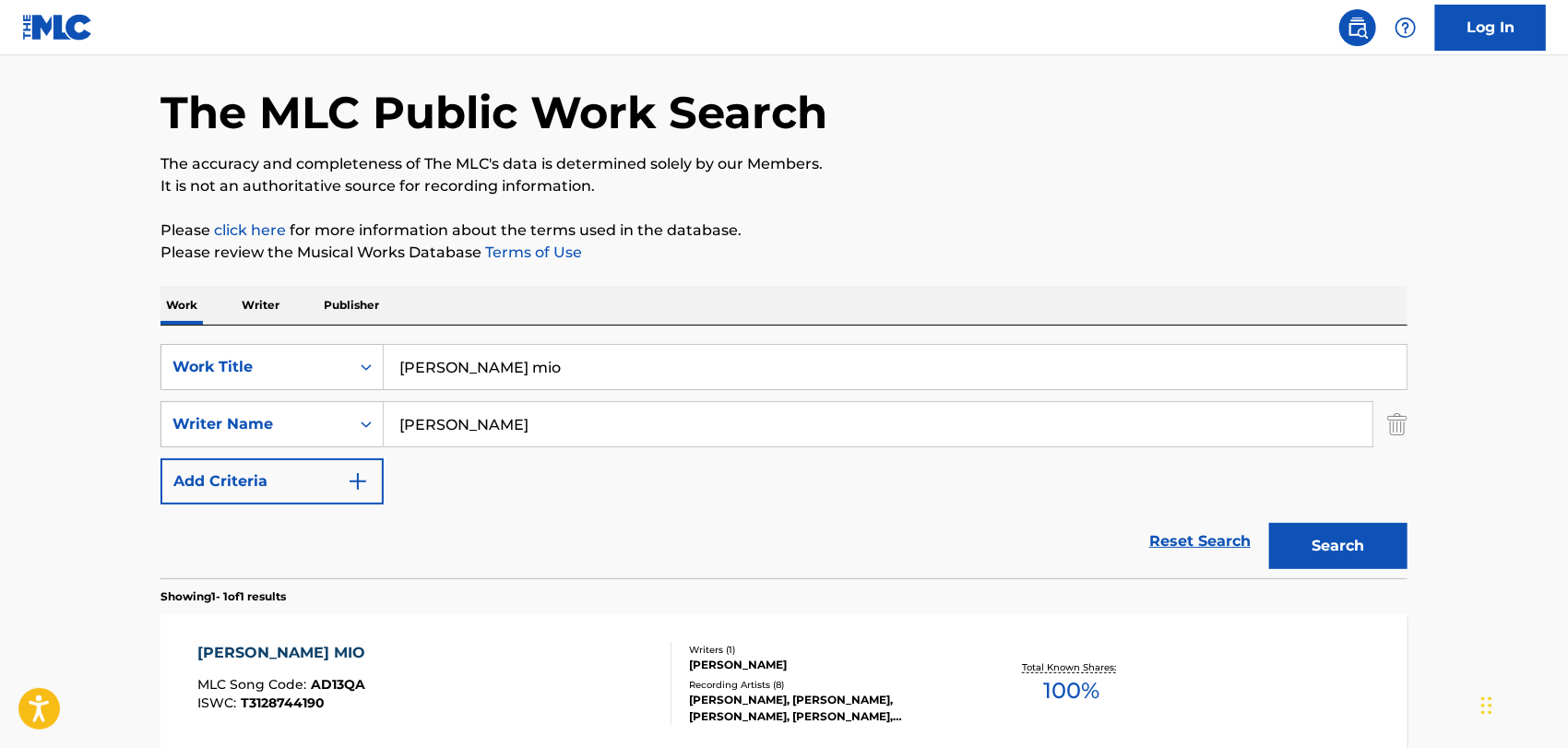
click at [516, 371] on input "amado mio" at bounding box center [895, 367] width 1023 height 45
type input "a"
click at [720, 663] on div "ROSA FERRER" at bounding box center [829, 665] width 279 height 17
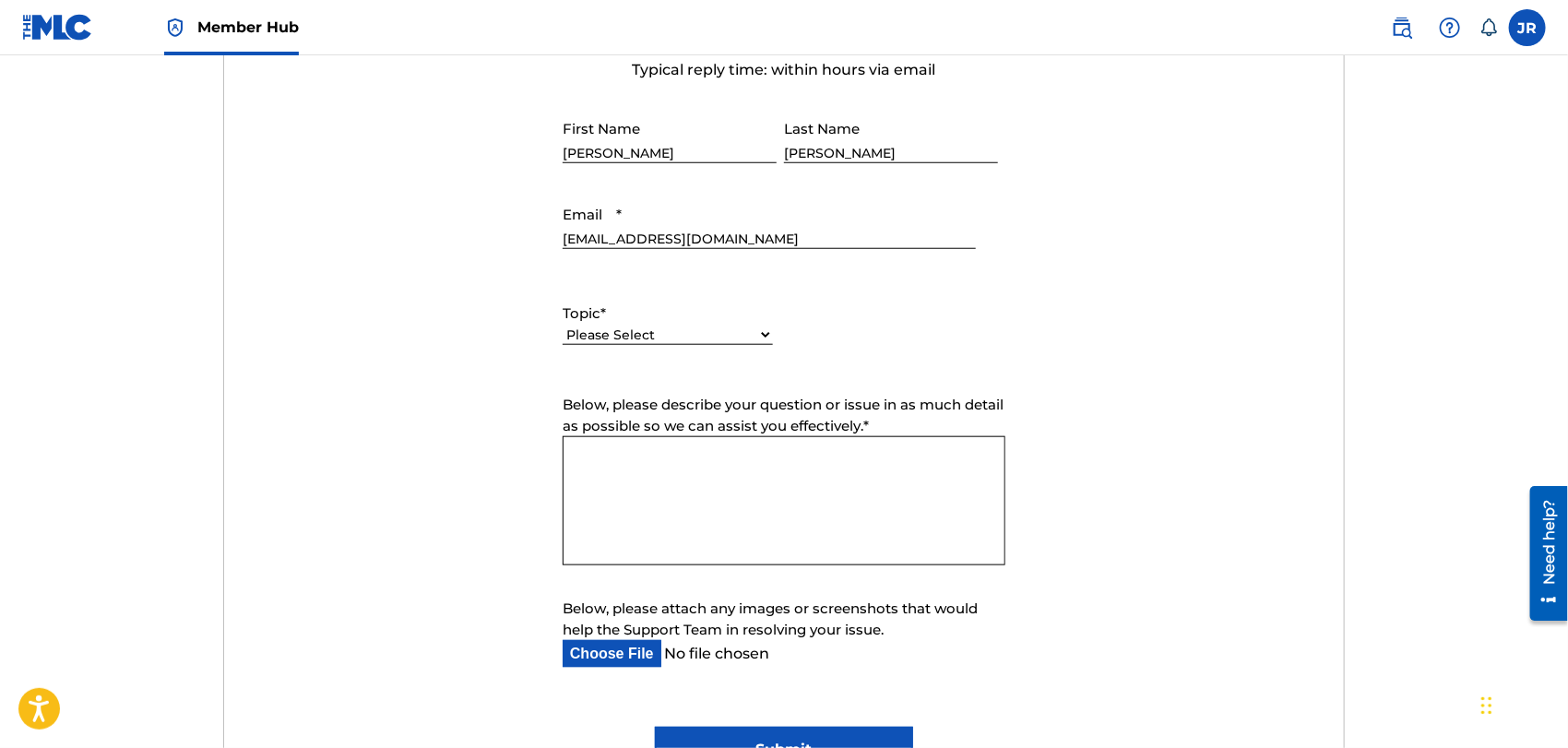
scroll to position [753, 0]
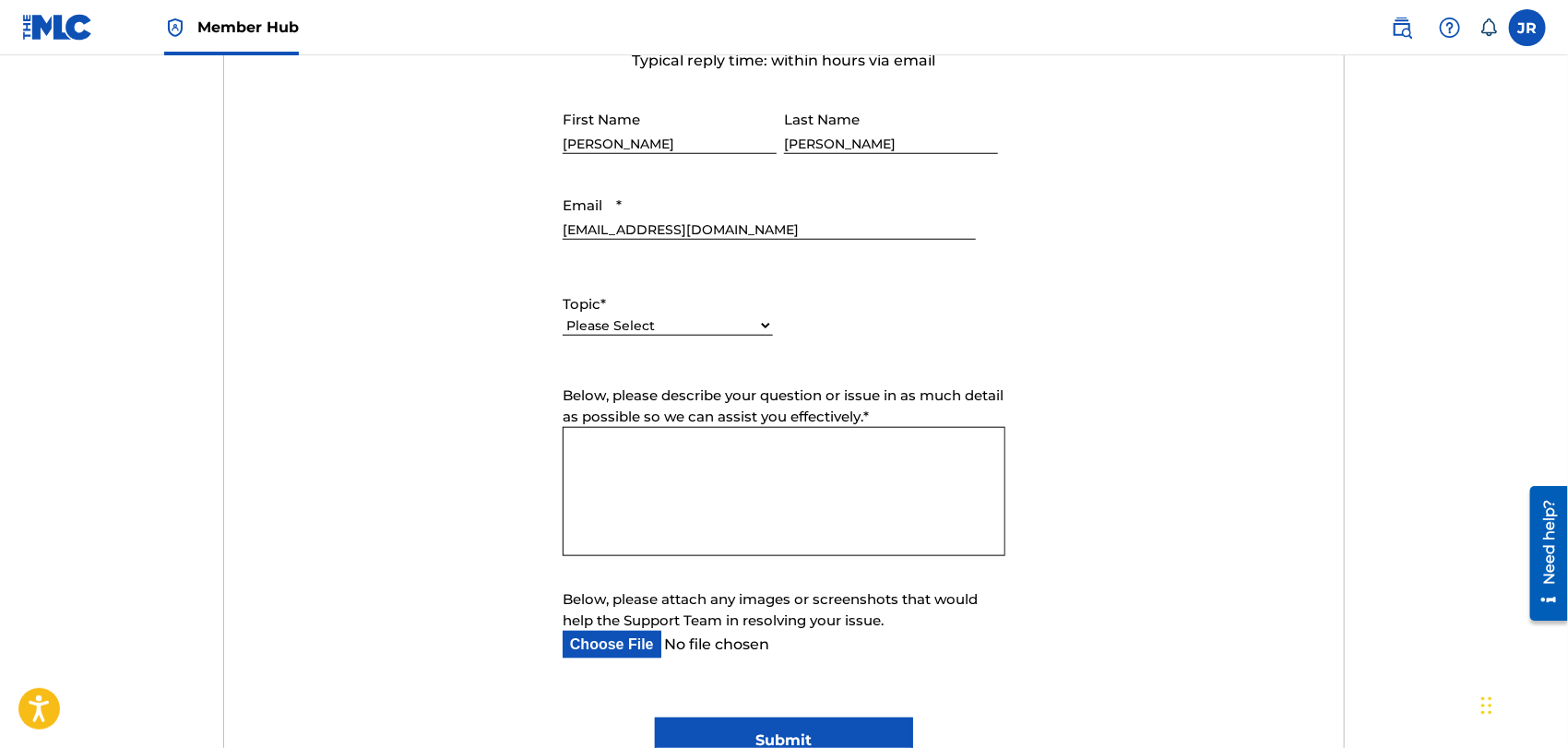
click at [770, 322] on select "Please Select I need help with my account I need help with managing my catalog …" at bounding box center [668, 327] width 211 height 20
select select "I need help with managing my catalog"
click at [563, 317] on select "Please Select I need help with my account I need help with managing my catalog …" at bounding box center [668, 327] width 211 height 20
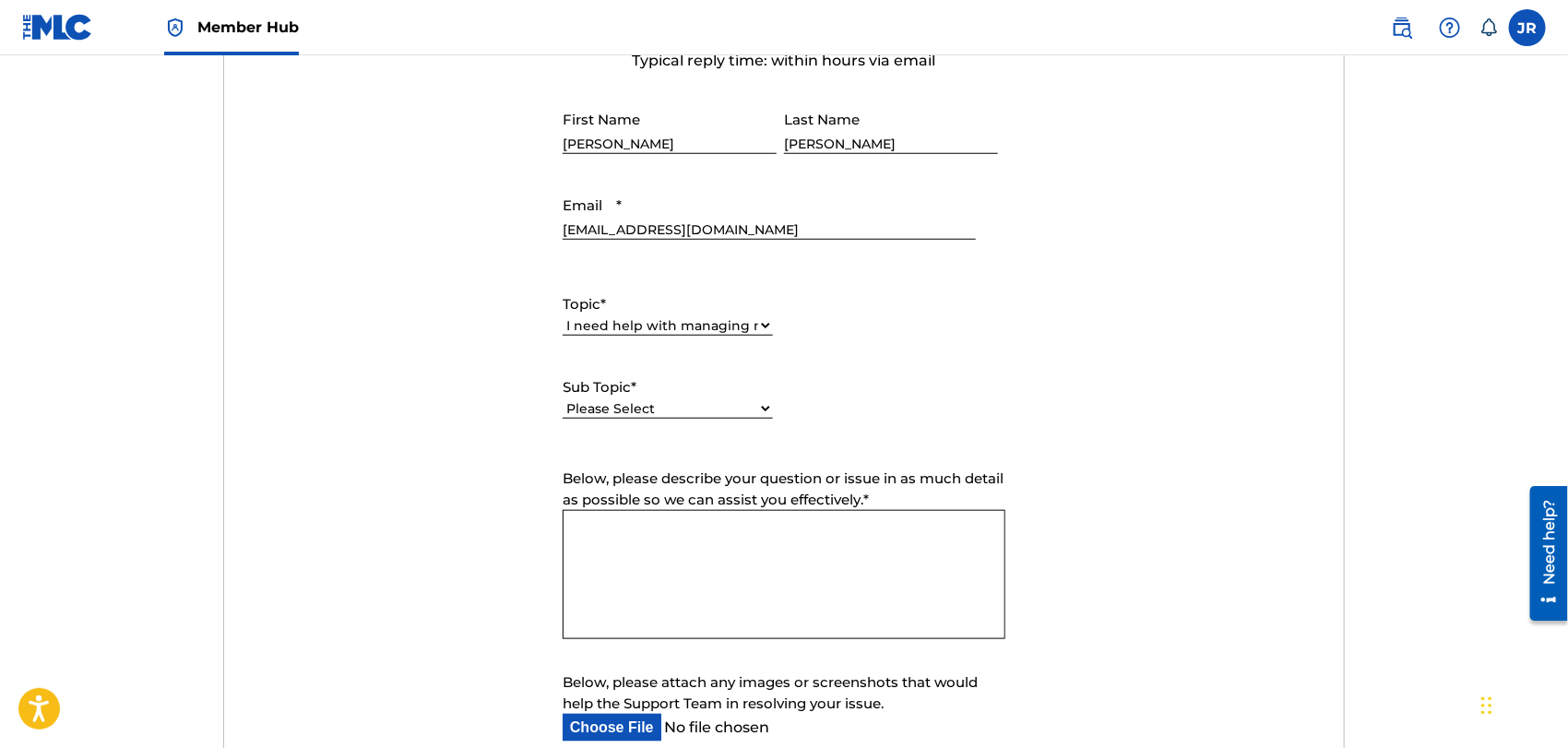
click at [602, 536] on textarea "Below, please describe your question or issue in as much detail as possible so …" at bounding box center [784, 575] width 443 height 130
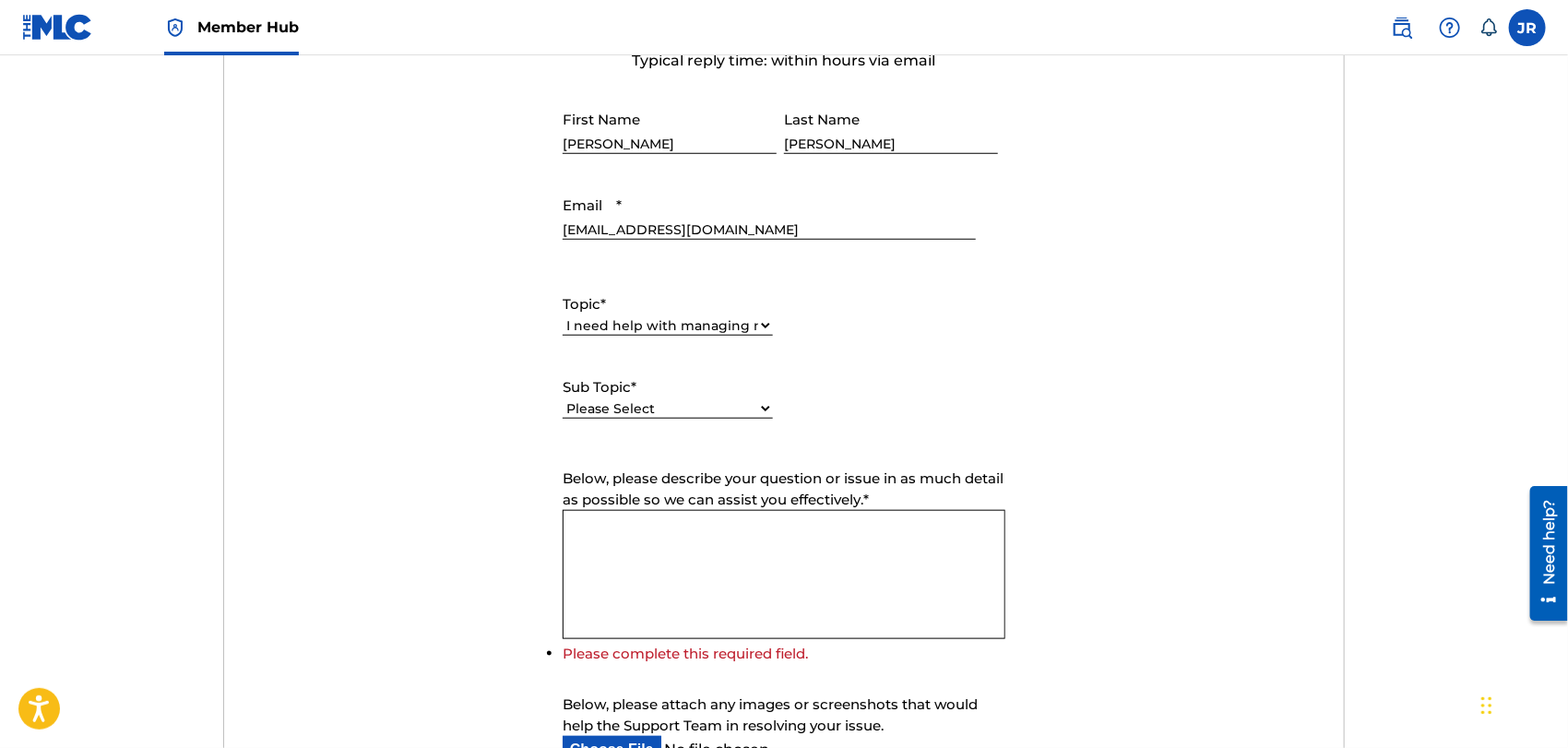
click at [763, 404] on select "Please Select I need help with CWR I need help registering my work(s) in The ML…" at bounding box center [668, 410] width 211 height 20
click at [765, 385] on select "Please Select I need help with CWR I need help registering my work(s) in The ML…" at bounding box center [668, 389] width 211 height 20
click at [767, 386] on select "Please Select I need help with CWR I need help registering my work(s) in The ML…" at bounding box center [668, 389] width 211 height 20
select select "I need help with a conflict or overclaim"
click at [563, 399] on select "Please Select I need help with CWR I need help registering my work(s) in The ML…" at bounding box center [668, 389] width 211 height 20
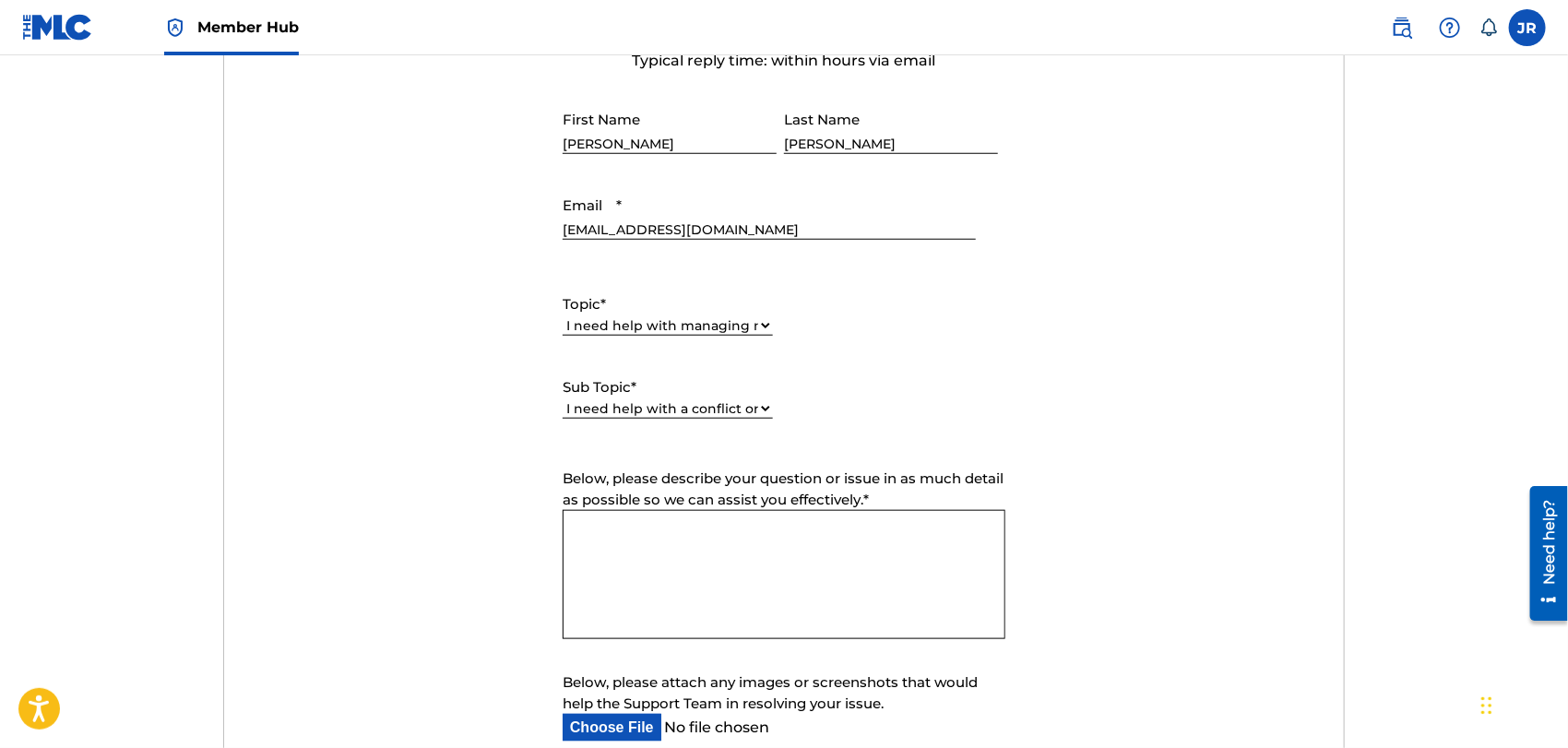
click at [609, 540] on textarea "Below, please describe your question or issue in as much detail as possible so …" at bounding box center [784, 575] width 443 height 130
paste textarea "Dear MLC Support Team, I am writing to request clarification regarding a discre…"
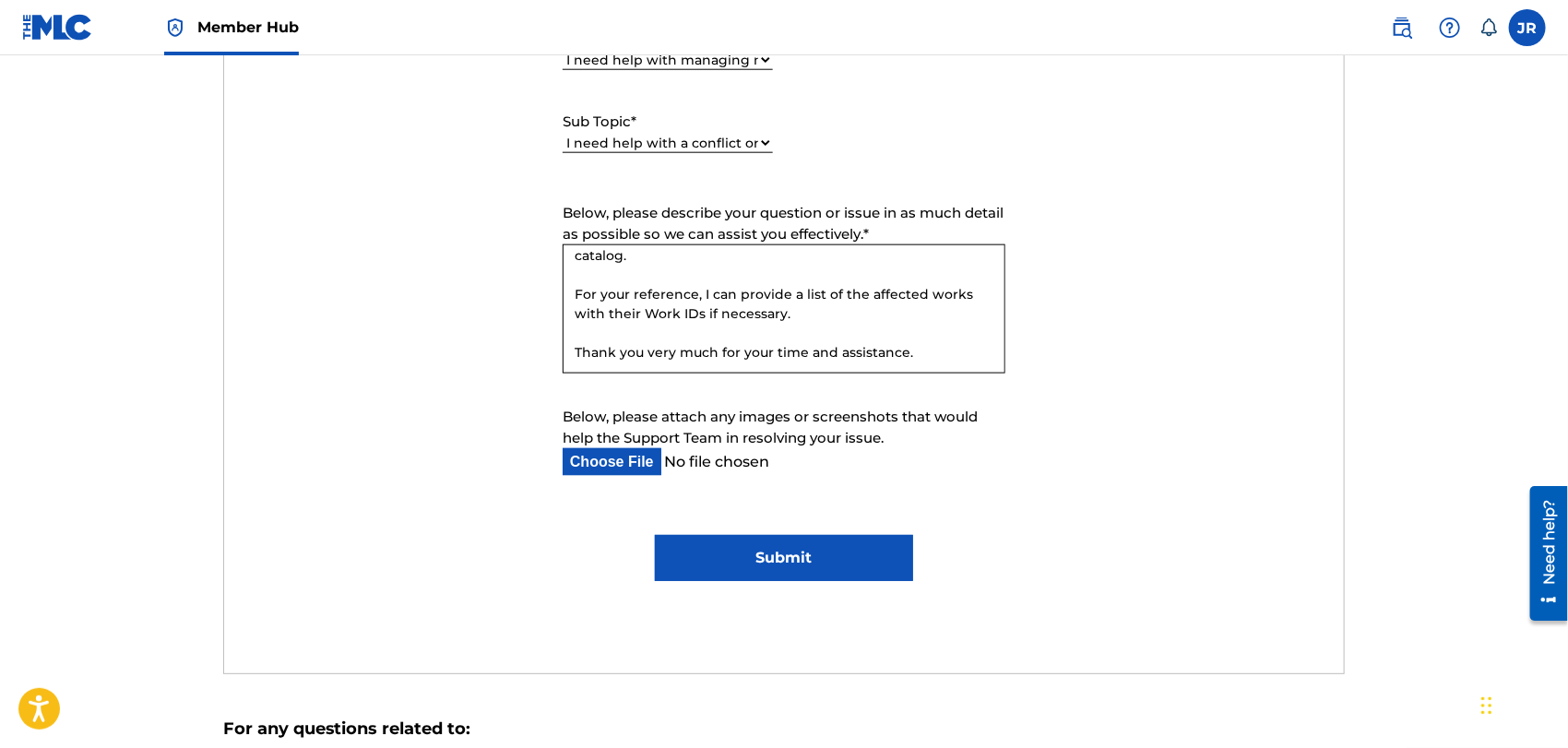
scroll to position [1020, 0]
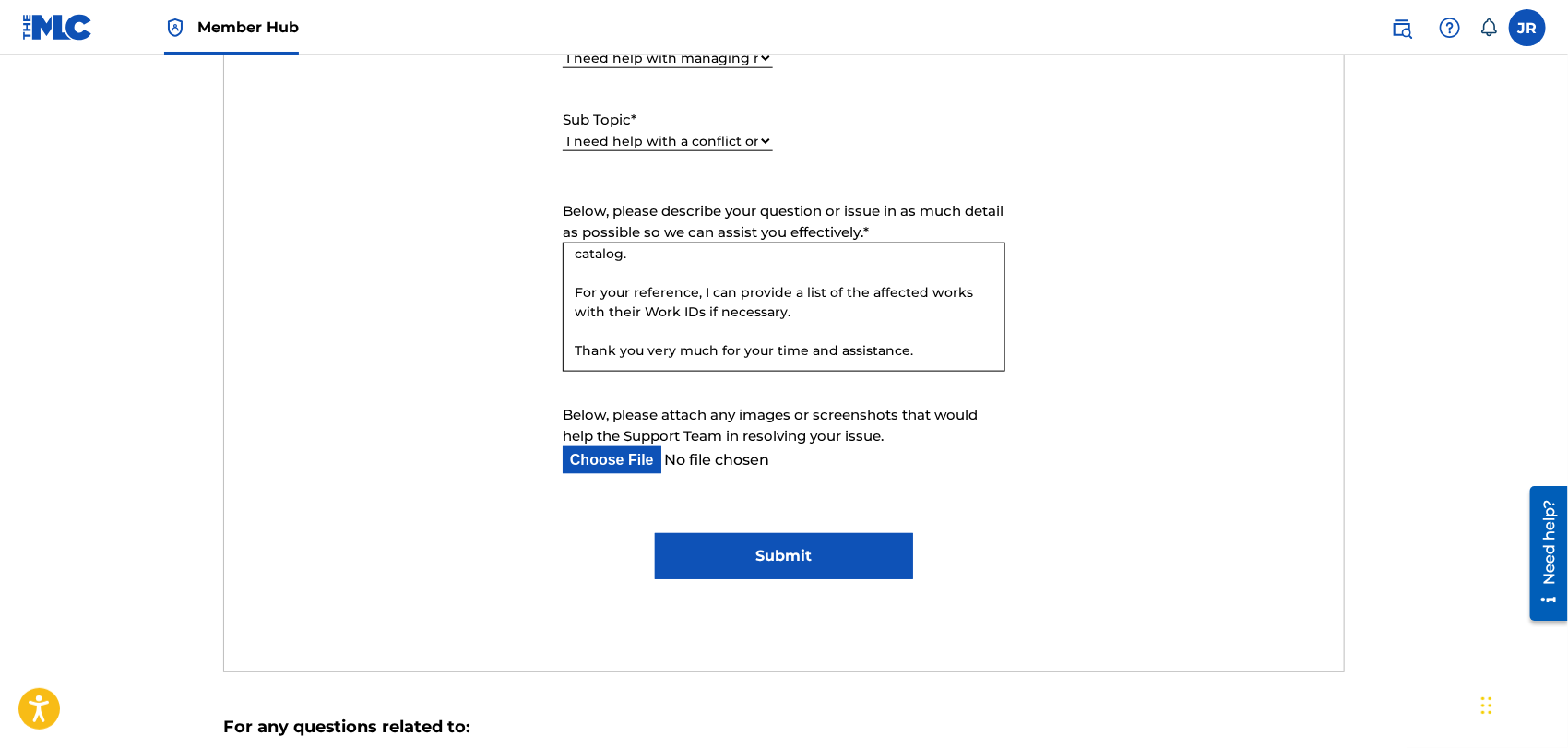
type textarea "Dear MLC Support Team, I am writing to request clarification regarding a discre…"
click at [748, 559] on input "Submit" at bounding box center [784, 556] width 257 height 47
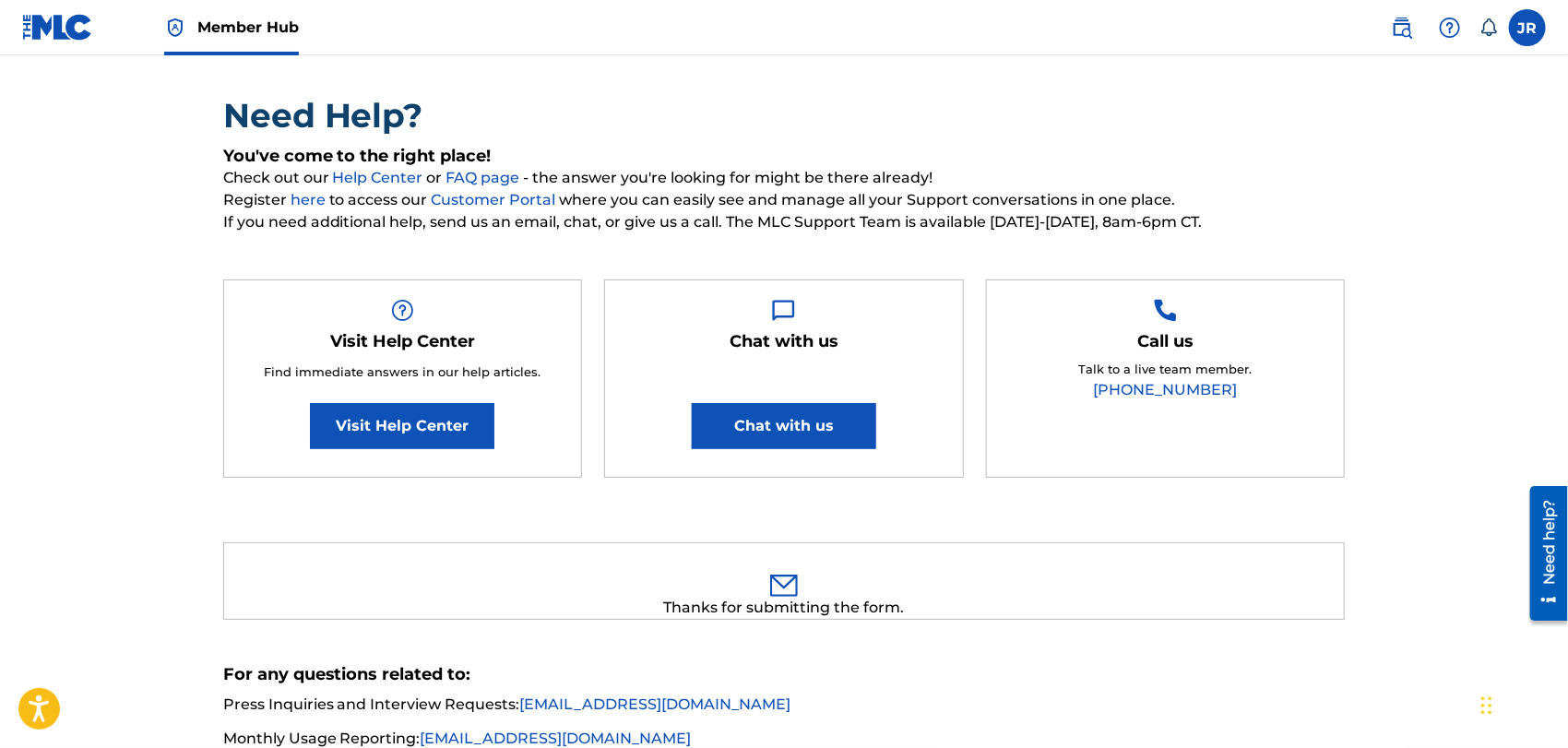
scroll to position [0, 0]
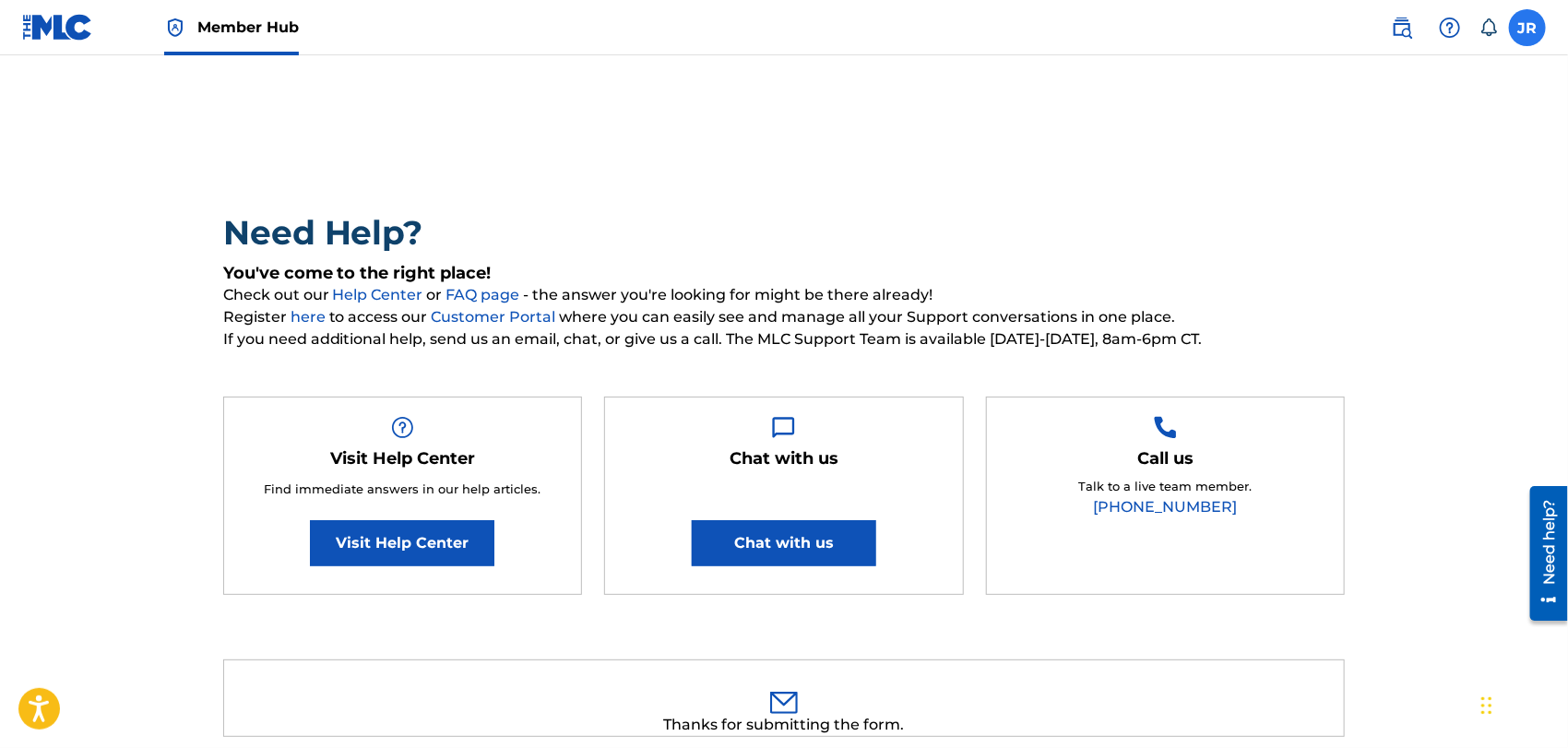
click at [1525, 14] on label at bounding box center [1527, 27] width 37 height 37
click at [1527, 28] on input "JR [PERSON_NAME] [EMAIL_ADDRESS][DOMAIN_NAME] Notification Preferences Profile …" at bounding box center [1527, 28] width 0 height 0
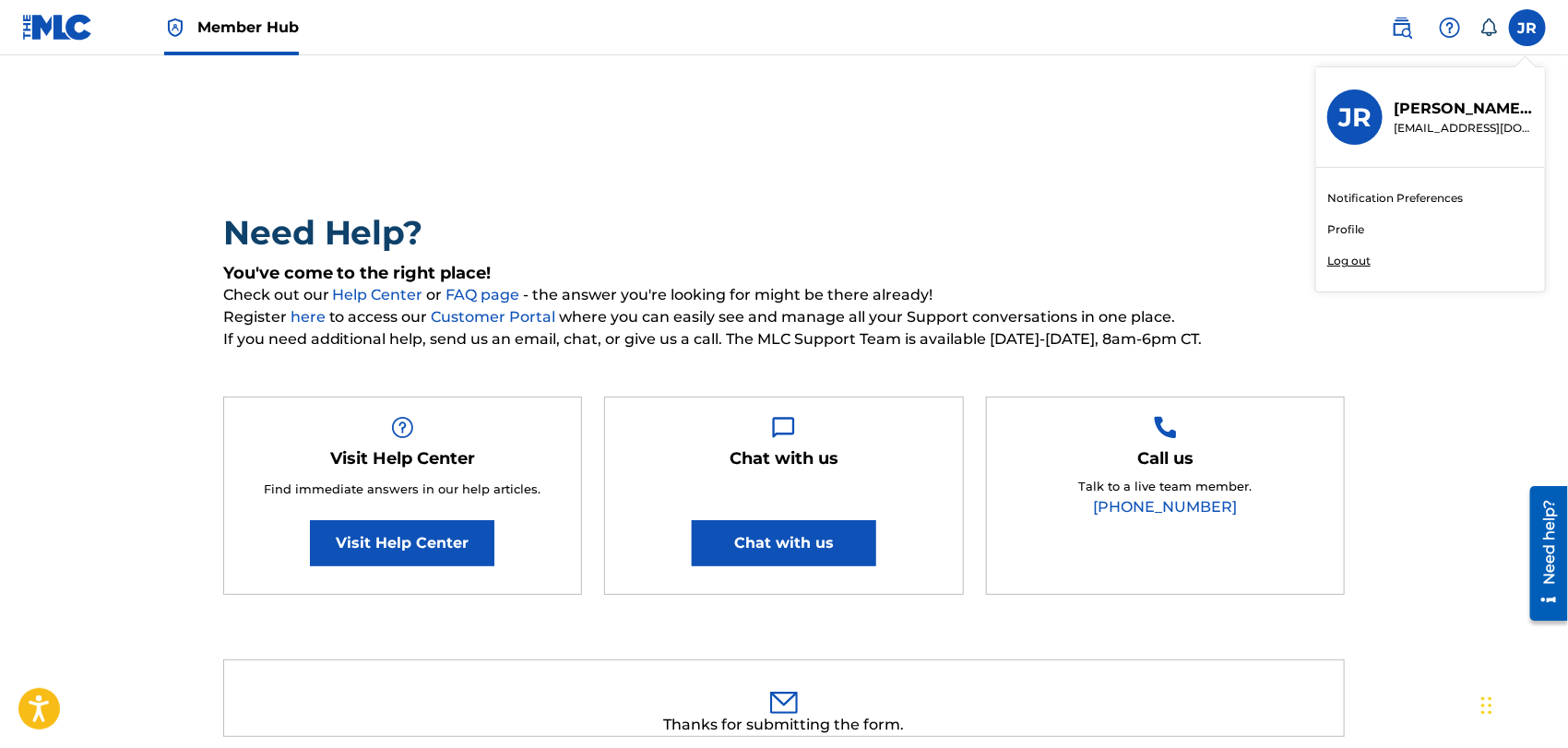
click at [1348, 254] on p "Log out" at bounding box center [1349, 261] width 44 height 17
click at [1527, 28] on input "JR [PERSON_NAME] [EMAIL_ADDRESS][DOMAIN_NAME] Notification Preferences Profile …" at bounding box center [1527, 28] width 0 height 0
